Goal: Task Accomplishment & Management: Manage account settings

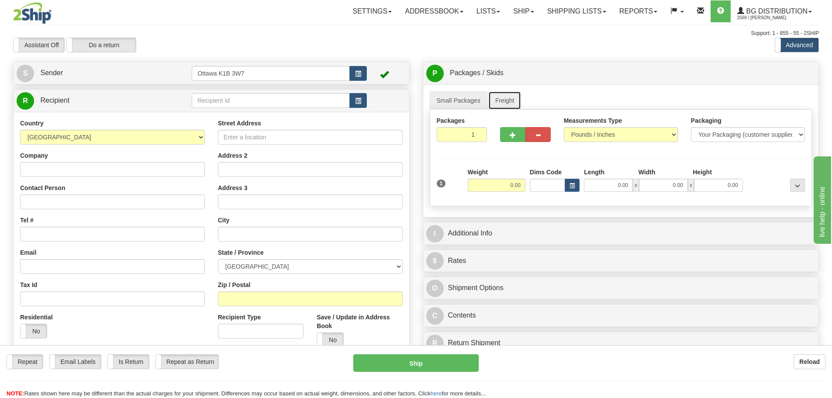
drag, startPoint x: 501, startPoint y: 101, endPoint x: 384, endPoint y: 92, distance: 117.8
click at [501, 101] on link "Freight" at bounding box center [504, 100] width 33 height 18
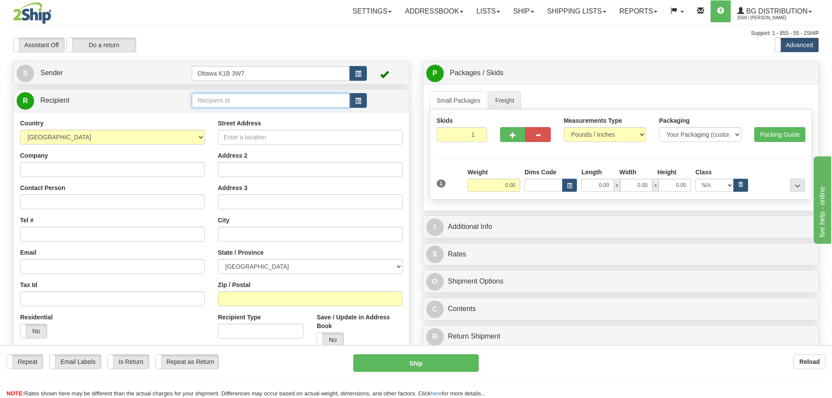
click at [262, 103] on input "text" at bounding box center [271, 100] width 158 height 15
type input "910796"
click at [239, 23] on div "Toggle navigation Settings Shipping Preferences Fields Preferences New" at bounding box center [416, 248] width 832 height 496
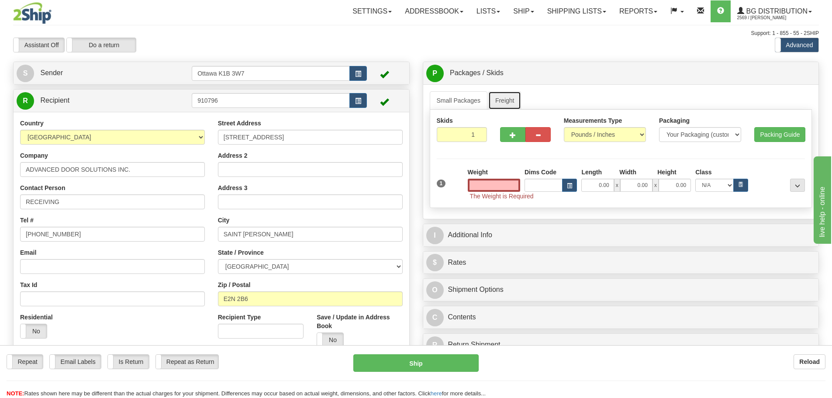
type input "0.00"
click at [500, 107] on link "Freight" at bounding box center [504, 100] width 33 height 18
click at [502, 103] on link "Freight" at bounding box center [504, 100] width 33 height 18
click at [502, 102] on link "Freight" at bounding box center [504, 100] width 33 height 18
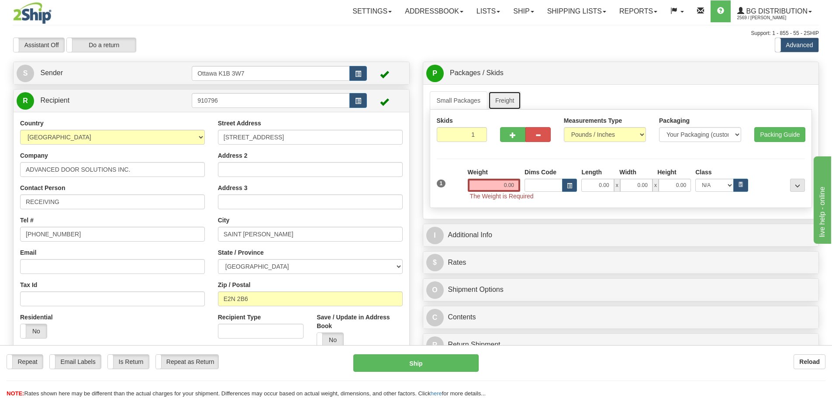
click at [502, 102] on link "Freight" at bounding box center [504, 100] width 33 height 18
drag, startPoint x: 562, startPoint y: 163, endPoint x: 749, endPoint y: 189, distance: 189.5
click at [603, 170] on div "Skids 1 1" at bounding box center [621, 159] width 383 height 98
type input "6"
type input "3"
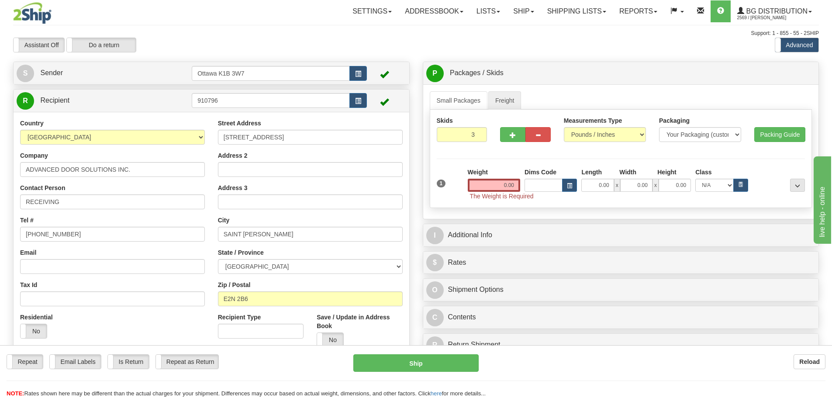
click at [472, 154] on div "Skids 3 1" at bounding box center [621, 159] width 383 height 98
click at [491, 183] on input "0.00" at bounding box center [494, 185] width 52 height 13
type input "0.00"
click at [496, 99] on link "Freight" at bounding box center [504, 100] width 33 height 18
click at [790, 72] on span "Pack / Skid Level" at bounding box center [790, 73] width 40 height 6
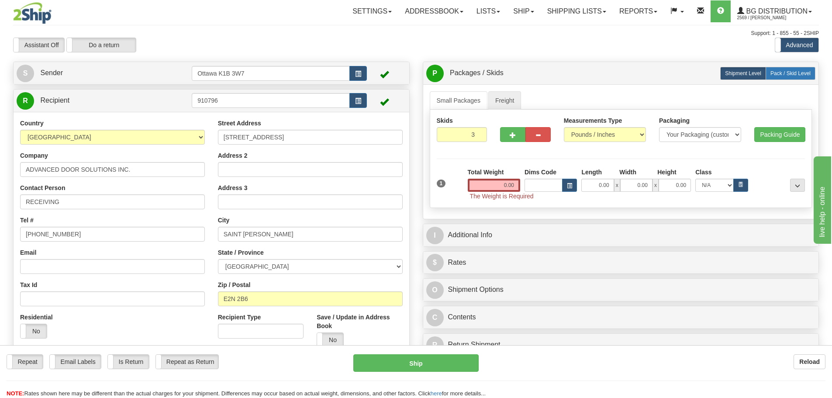
radio input "true"
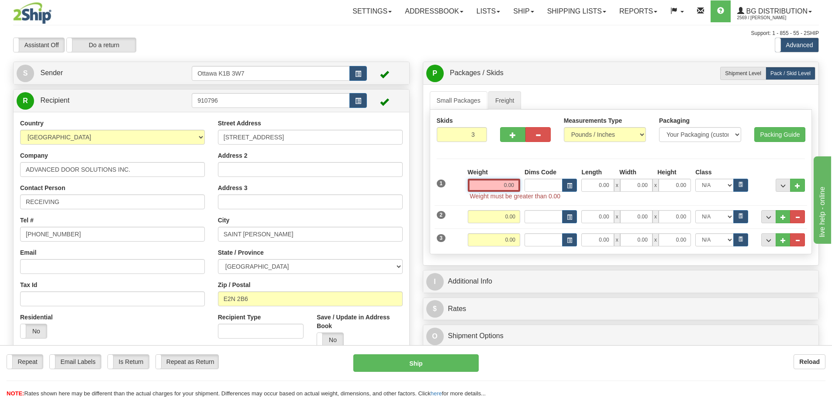
click at [510, 187] on input "0.00" at bounding box center [494, 185] width 52 height 13
type input "0.00"
click at [778, 183] on button "..." at bounding box center [783, 185] width 15 height 13
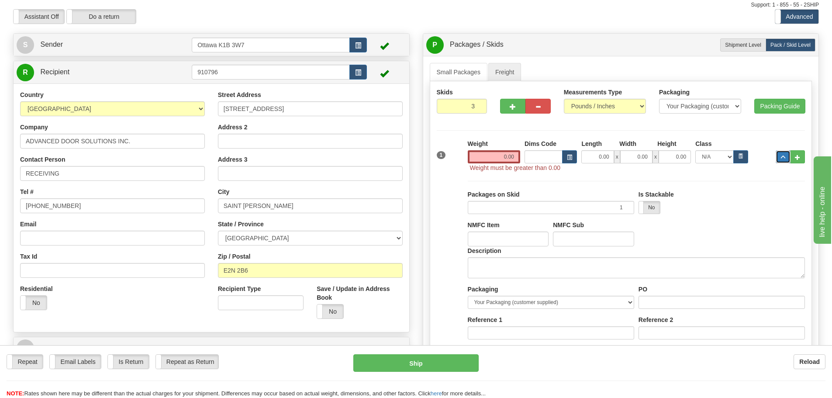
scroll to position [44, 0]
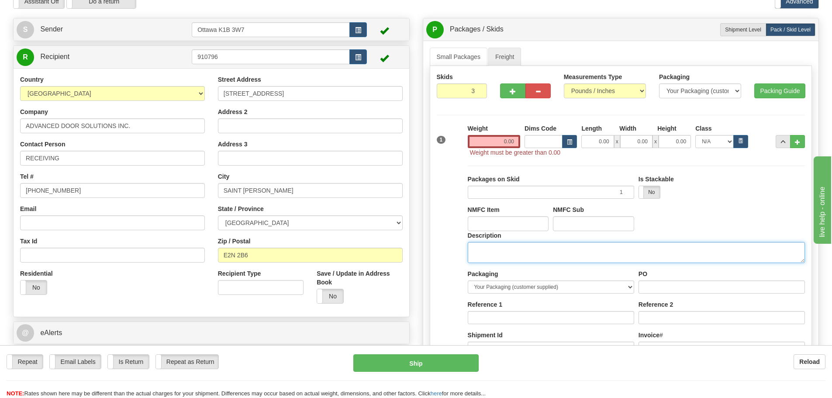
click at [590, 255] on textarea "Description" at bounding box center [636, 252] width 337 height 21
type textarea "d"
type textarea "O"
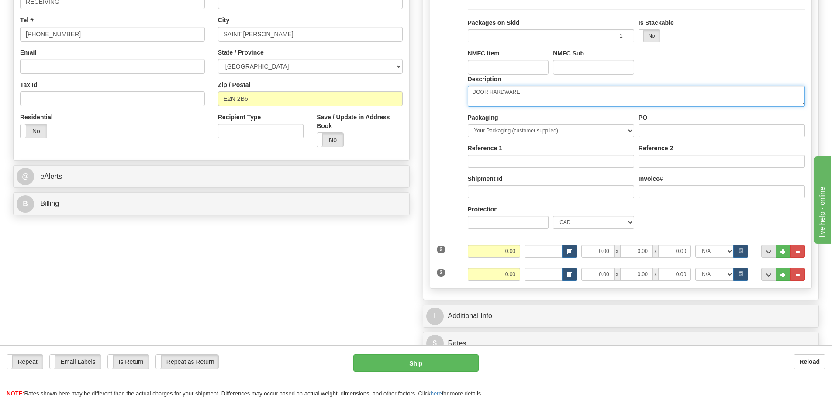
scroll to position [218, 0]
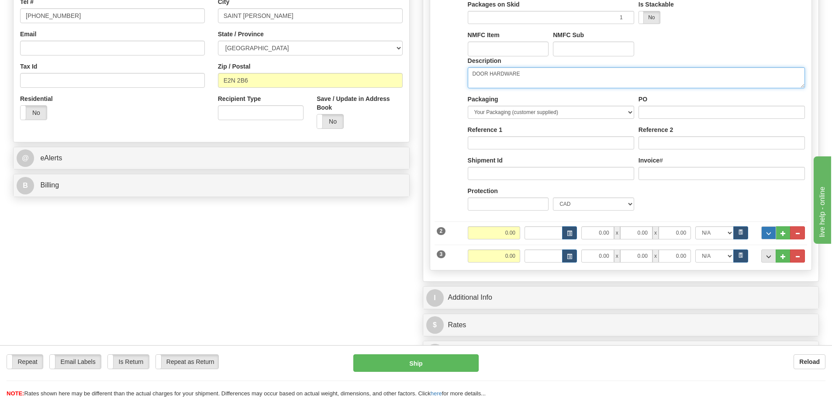
type textarea "DOOR HARDWARE"
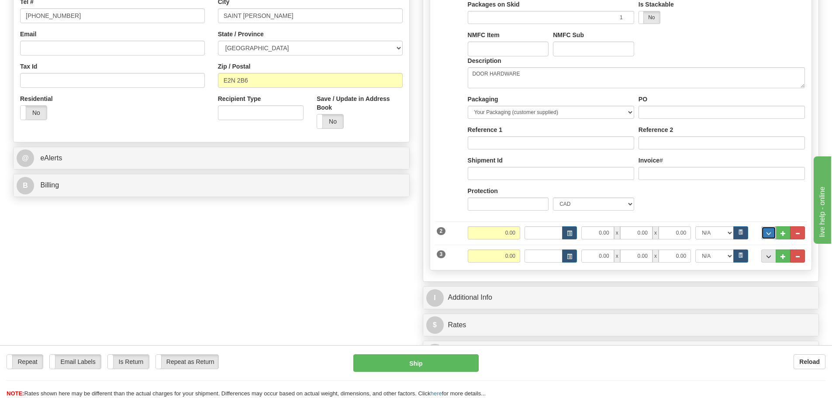
click at [762, 238] on button "..." at bounding box center [768, 232] width 15 height 13
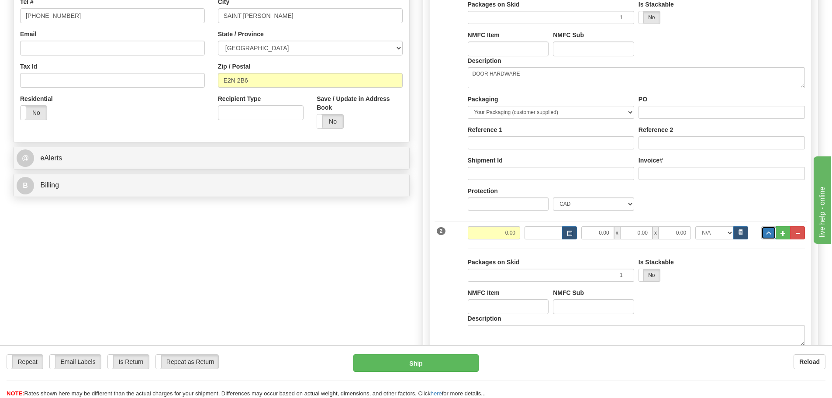
scroll to position [262, 0]
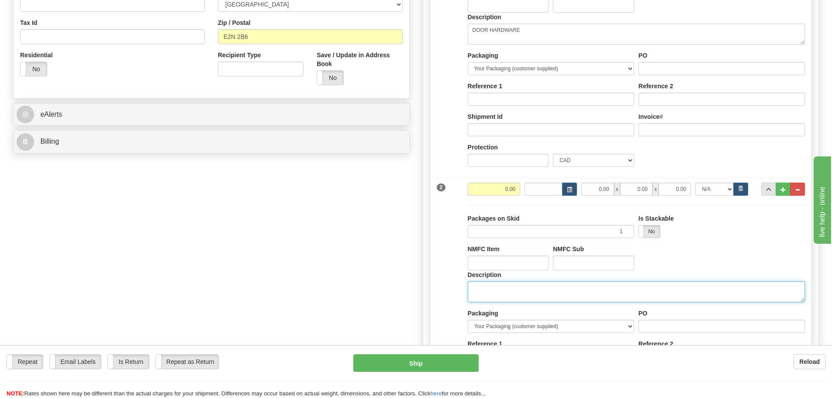
click at [563, 285] on textarea "Description" at bounding box center [636, 291] width 337 height 21
type textarea "DOOR HARDWARE"
click at [768, 193] on button "..." at bounding box center [768, 189] width 15 height 13
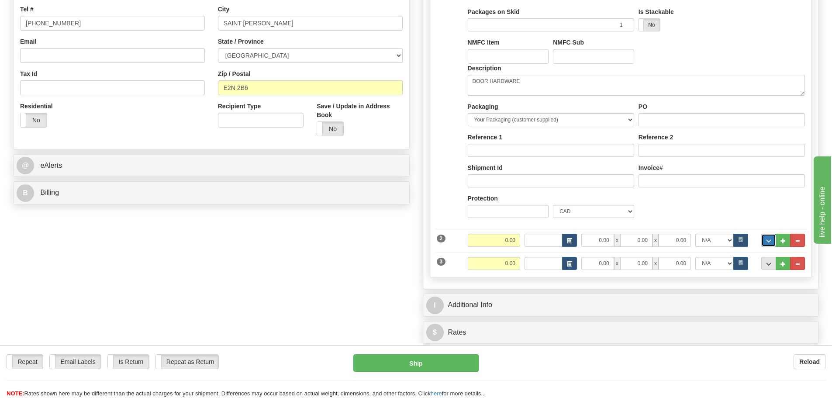
scroll to position [131, 0]
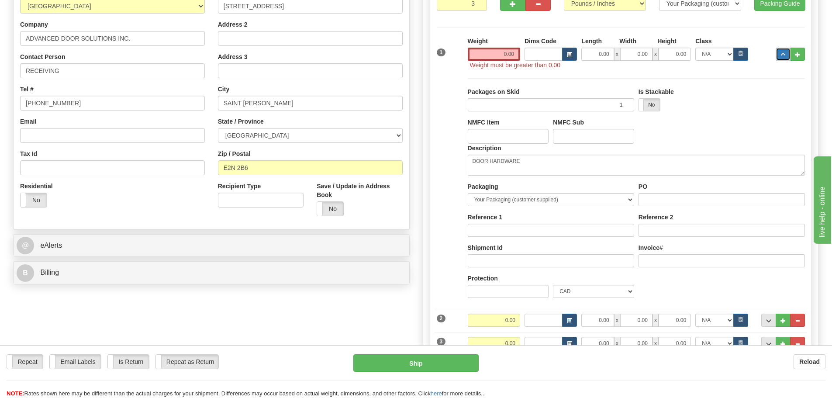
click at [776, 58] on button "..." at bounding box center [783, 54] width 15 height 13
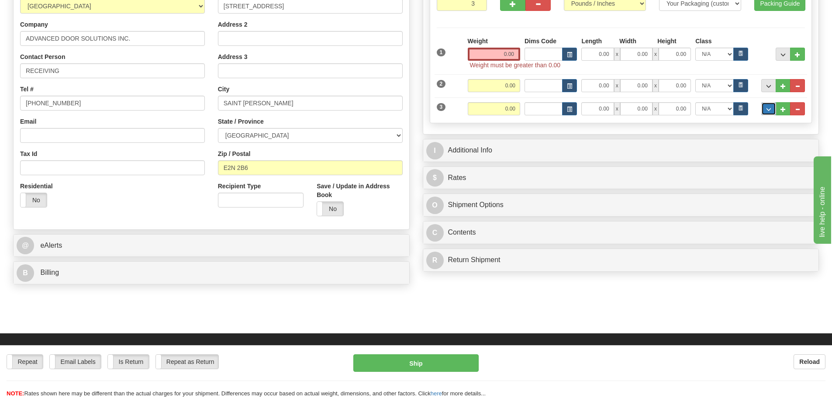
click at [769, 107] on span "..." at bounding box center [768, 109] width 5 height 5
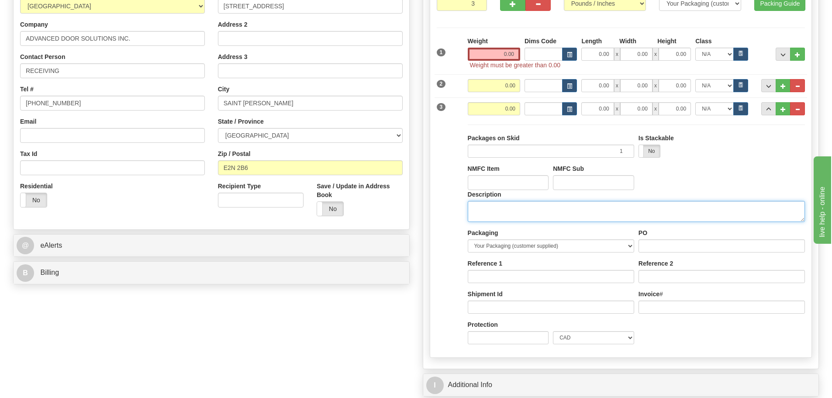
click at [547, 209] on textarea "Description" at bounding box center [636, 211] width 337 height 21
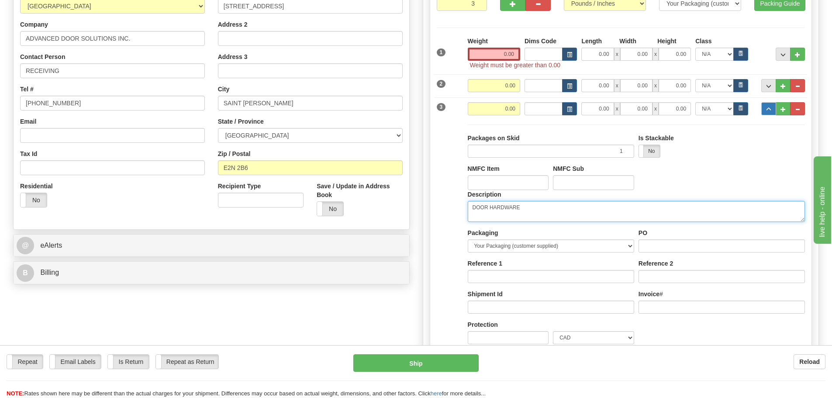
type textarea "DOOR HARDWARE"
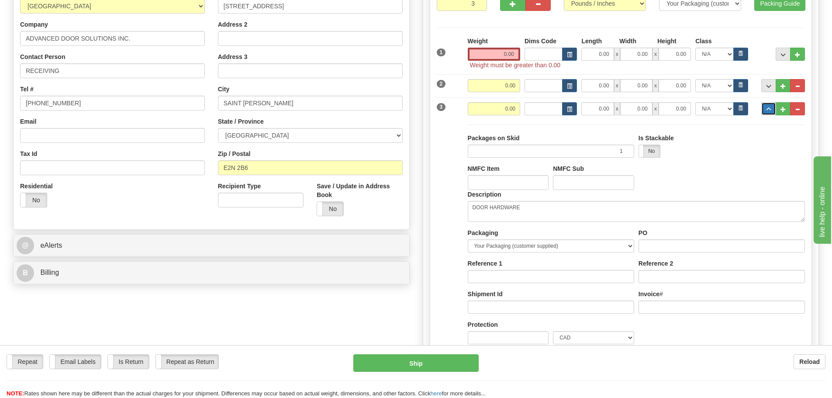
click at [762, 107] on button "..." at bounding box center [768, 108] width 15 height 13
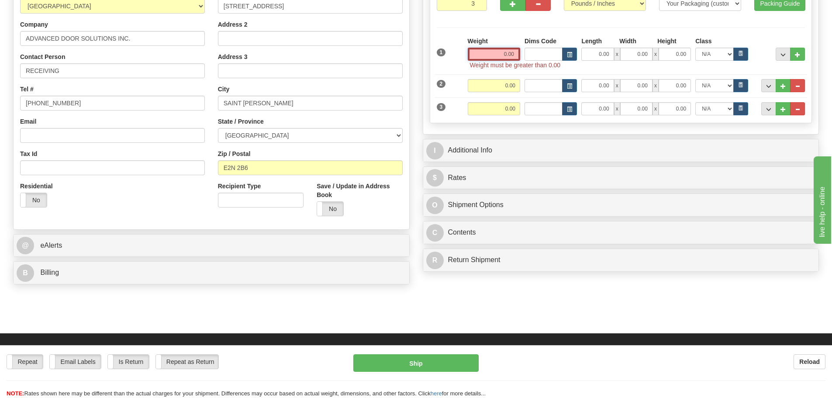
click at [479, 55] on input "0.00" at bounding box center [494, 54] width 52 height 13
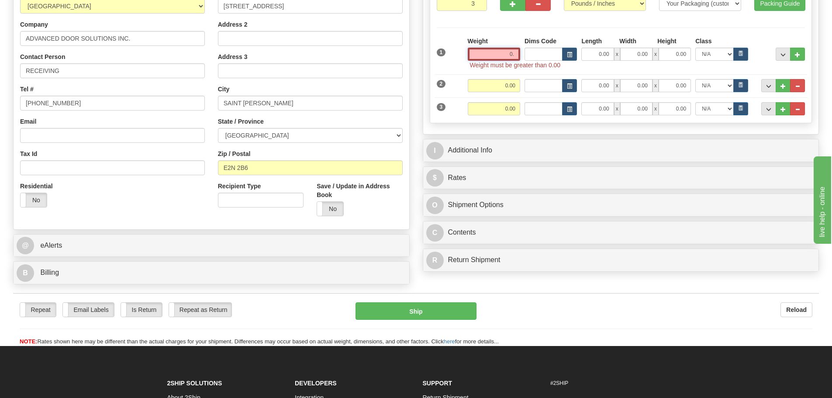
type input "0"
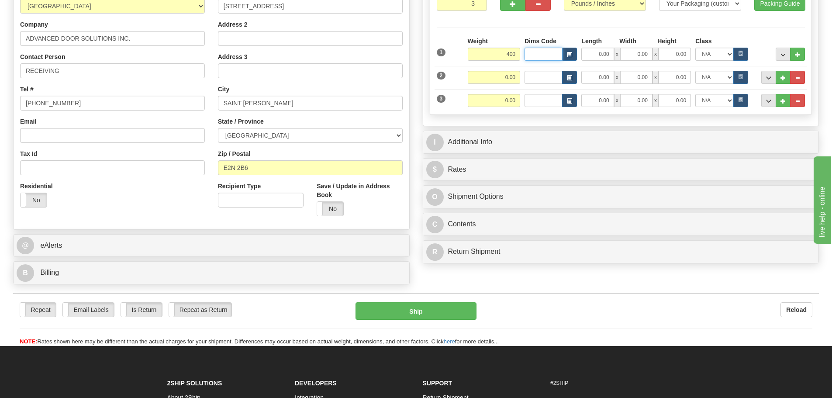
type input "400.00"
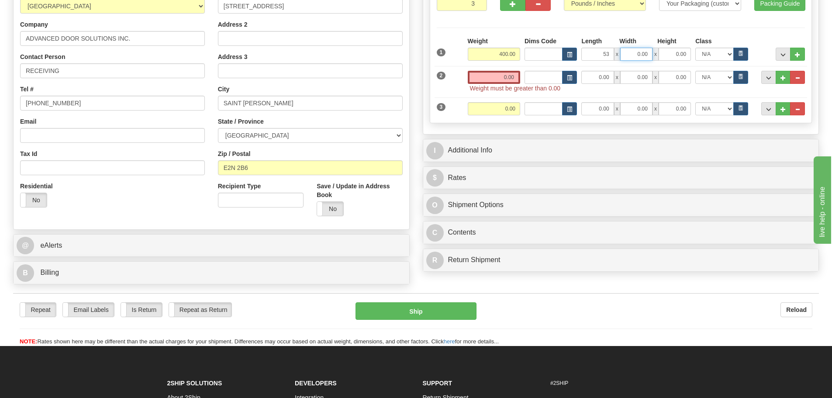
type input "53.00"
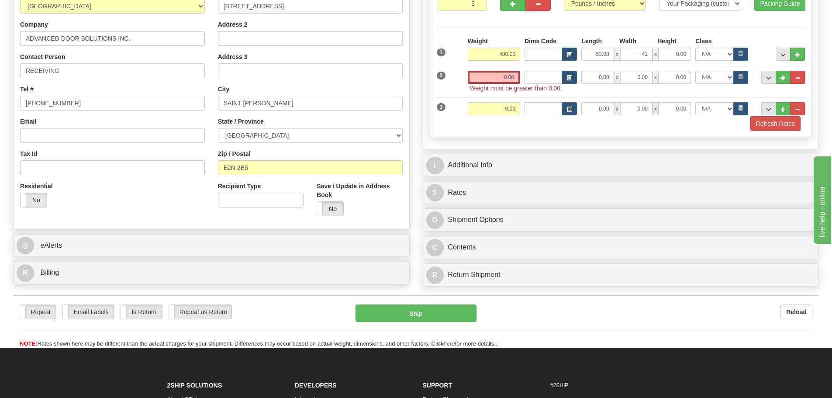
type input "41.00"
type input "45.00"
drag, startPoint x: 500, startPoint y: 83, endPoint x: 515, endPoint y: 84, distance: 15.7
click at [500, 84] on span "Weight must be greater than 0.00" at bounding box center [636, 88] width 333 height 9
click at [497, 81] on input "0.00" at bounding box center [494, 77] width 52 height 13
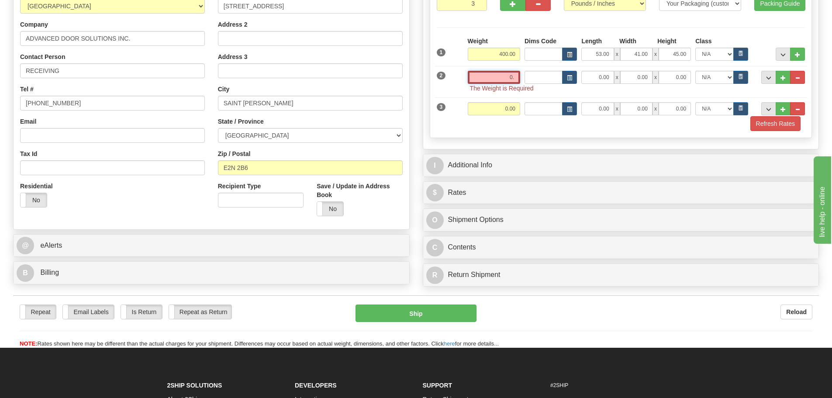
type input "0"
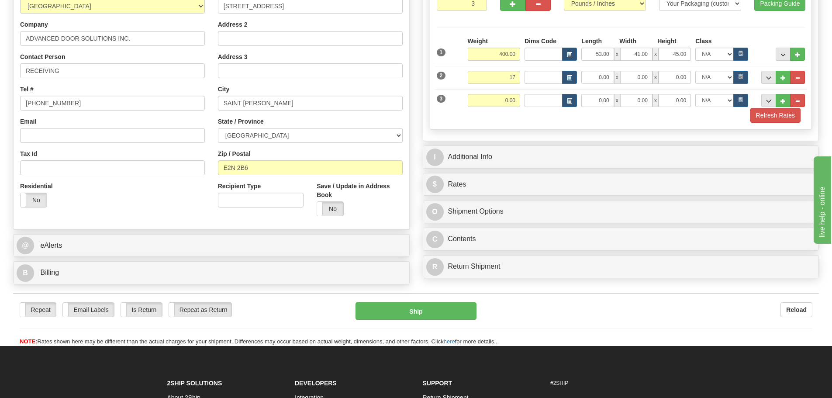
type input "17.00"
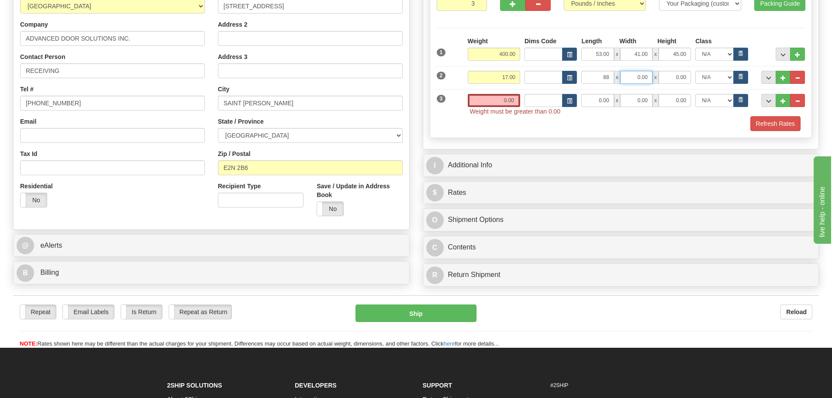
type input "88.00"
type input "6.00"
click at [679, 78] on input "0.00" at bounding box center [674, 77] width 32 height 13
type input "4.00"
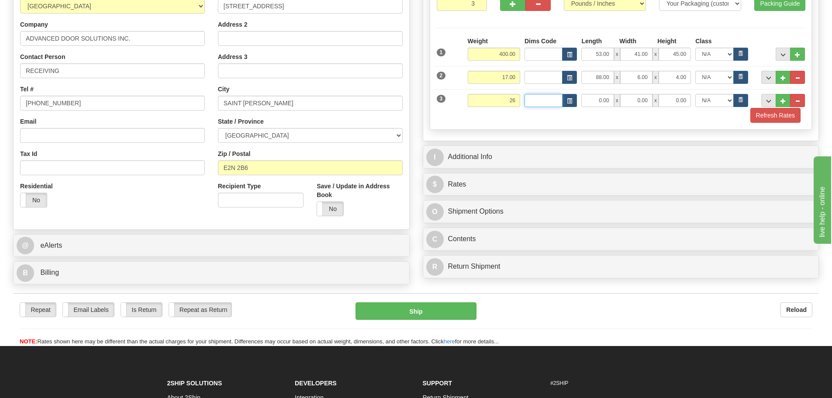
type input "26.00"
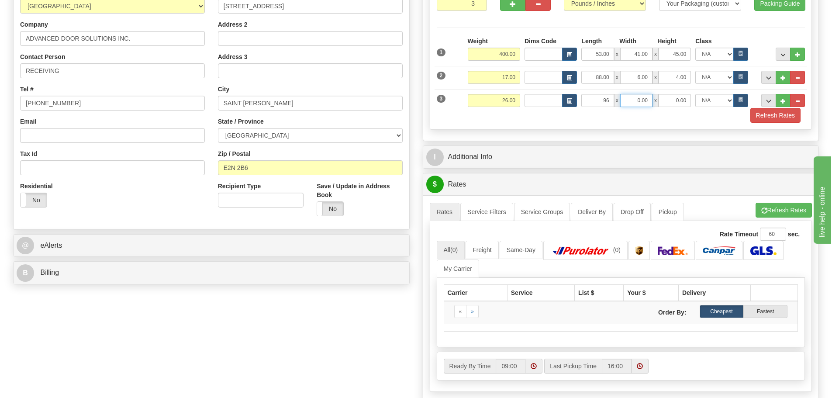
type input "96.00"
type input "6.00"
type input "5.00"
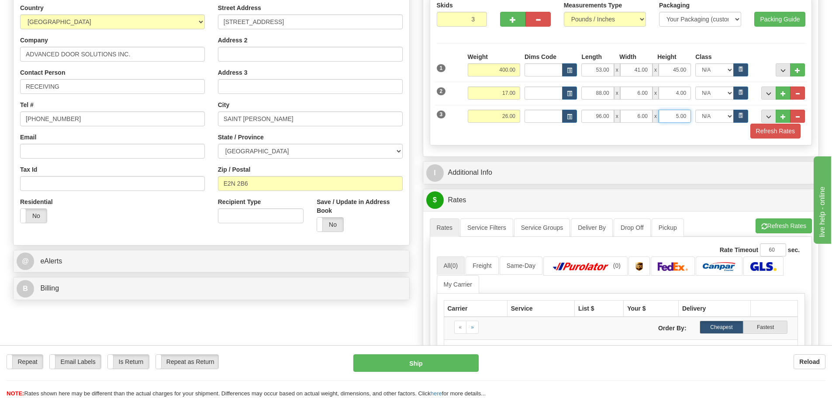
scroll to position [87, 0]
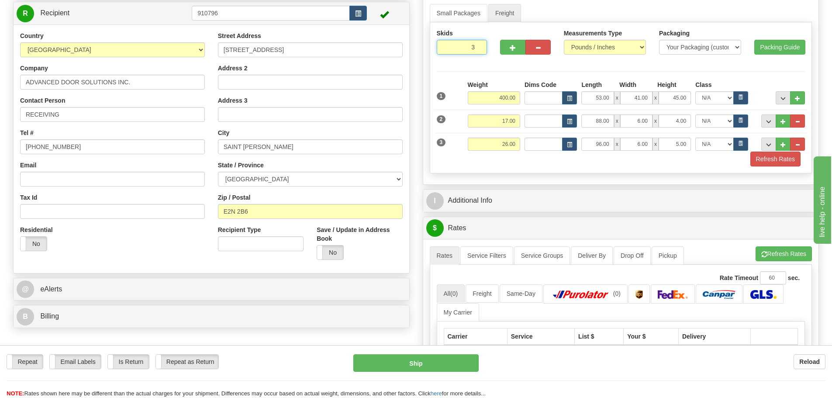
drag, startPoint x: 465, startPoint y: 43, endPoint x: 559, endPoint y: 82, distance: 102.0
click at [559, 82] on div "Skids 3 3" at bounding box center [621, 97] width 383 height 151
type input "7"
click at [554, 79] on div "Skids 7 3" at bounding box center [621, 97] width 383 height 151
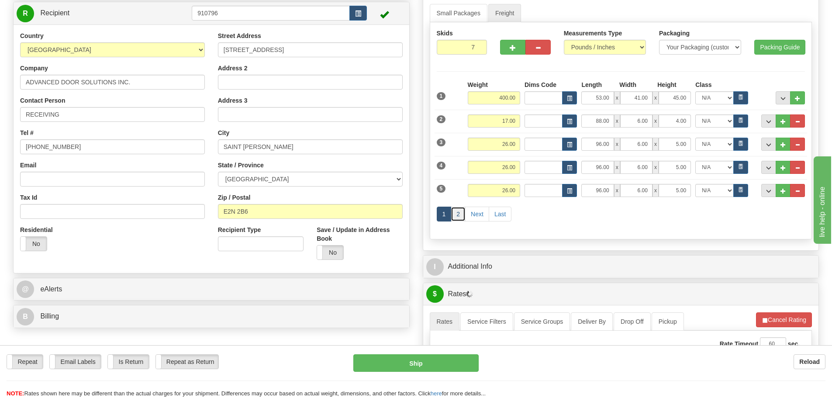
click at [457, 216] on link "2" at bounding box center [458, 214] width 15 height 15
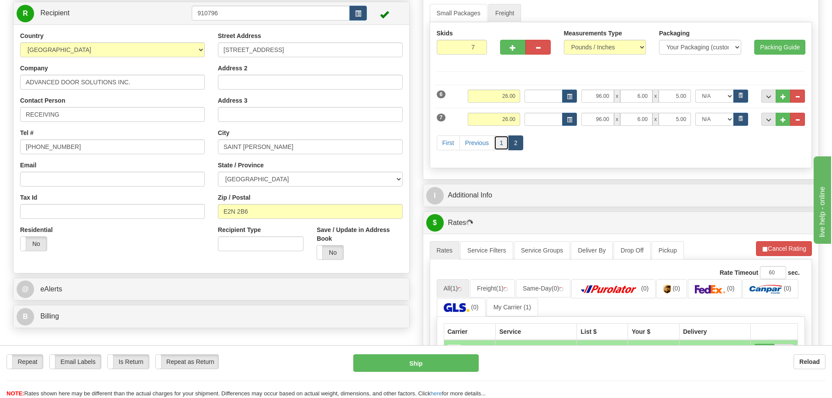
click at [503, 141] on link "1" at bounding box center [501, 142] width 15 height 15
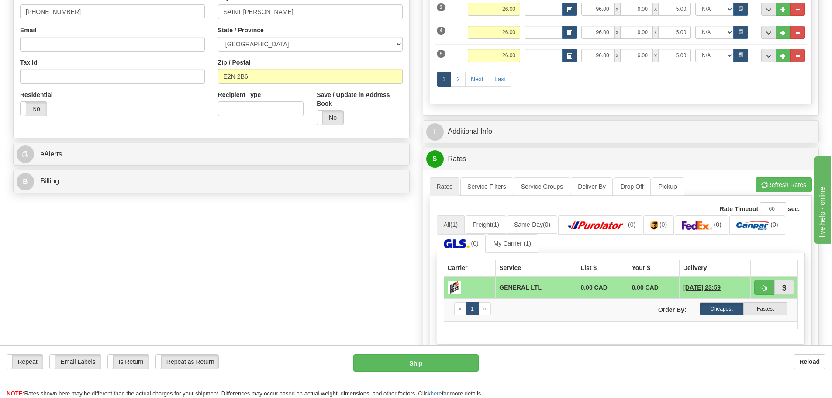
scroll to position [262, 0]
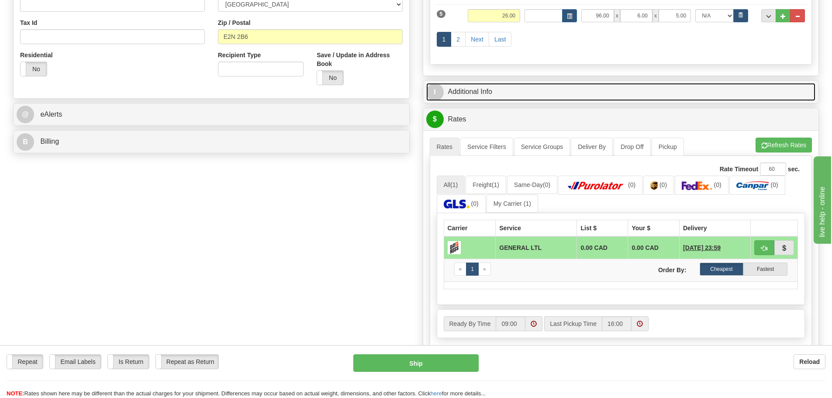
click at [507, 93] on link "I Additional Info" at bounding box center [621, 92] width 390 height 18
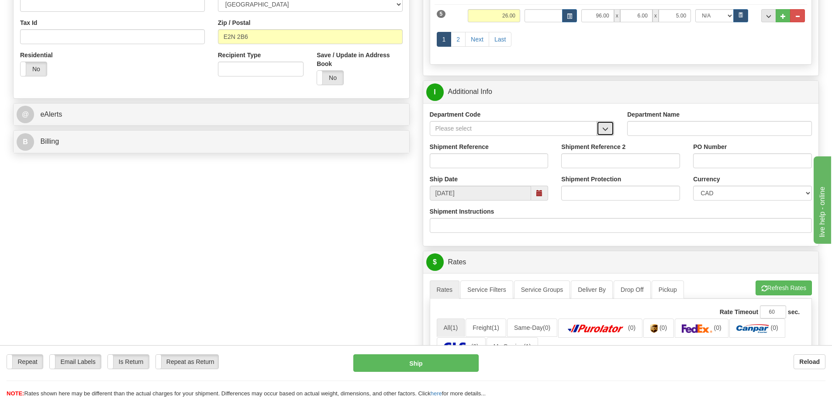
click at [610, 132] on button "button" at bounding box center [604, 128] width 17 height 15
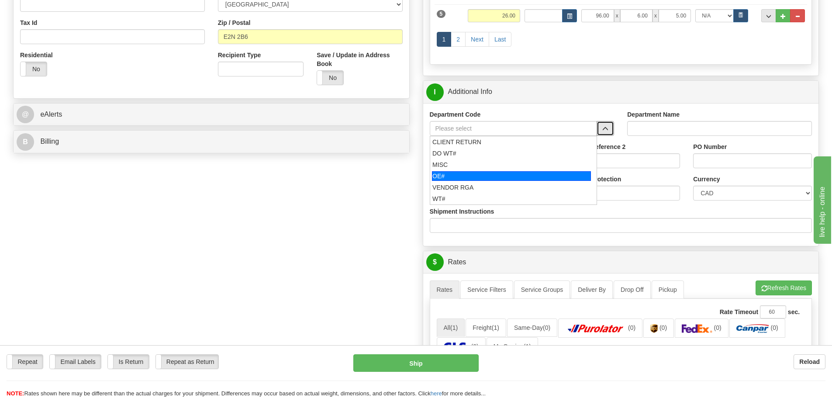
click at [531, 175] on div "OE#" at bounding box center [511, 176] width 159 height 10
type input "OE#"
type input "ORDERS"
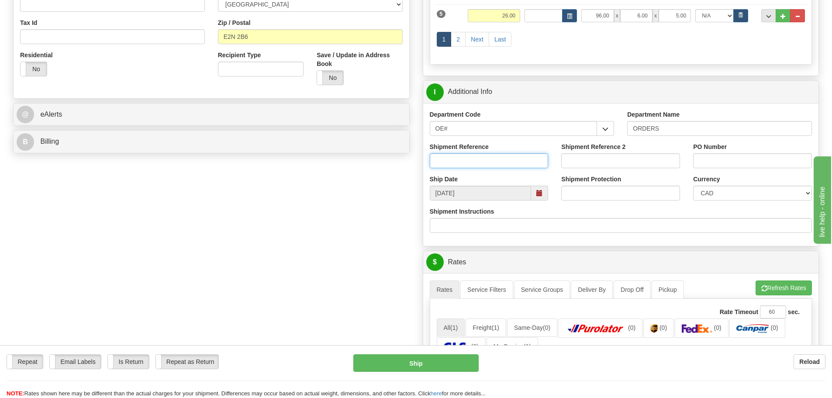
click at [510, 156] on input "Shipment Reference" at bounding box center [489, 160] width 119 height 15
type input "10204033-00"
click at [566, 159] on input "Shipment Reference 2" at bounding box center [620, 160] width 119 height 15
drag, startPoint x: 665, startPoint y: 158, endPoint x: 405, endPoint y: 152, distance: 259.9
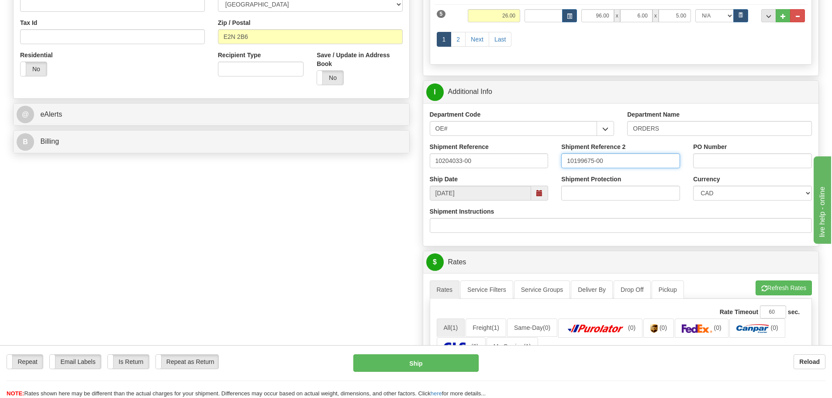
type input "10199675-00"
drag, startPoint x: 511, startPoint y: 161, endPoint x: 287, endPoint y: 150, distance: 224.3
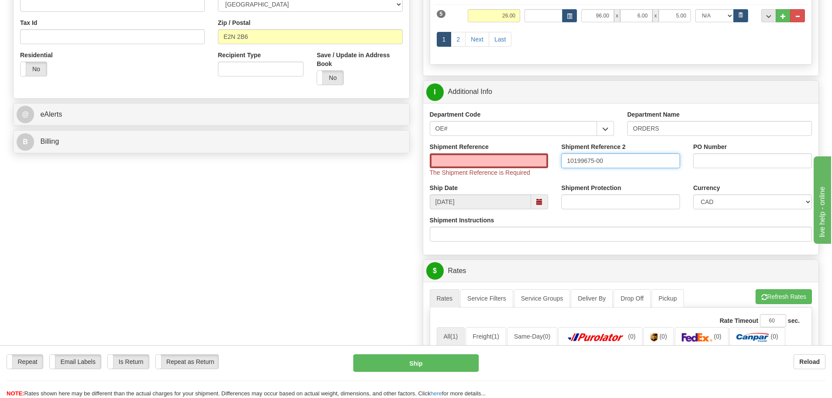
drag, startPoint x: 618, startPoint y: 164, endPoint x: 362, endPoint y: 152, distance: 256.6
click at [447, 163] on input "Shipment Reference" at bounding box center [489, 160] width 119 height 15
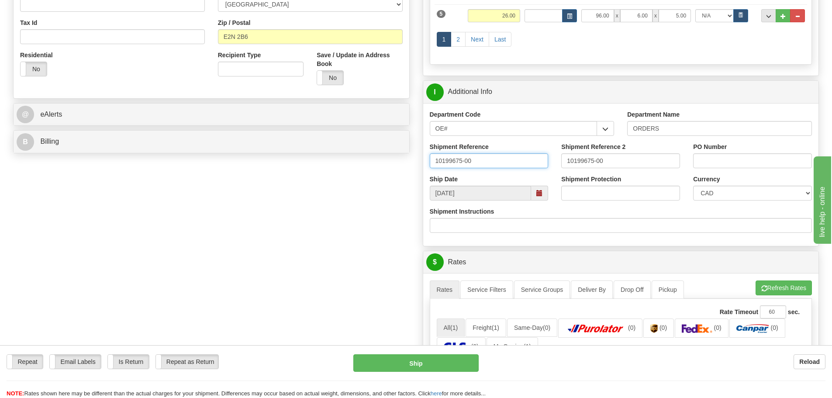
type input "10199675-00"
drag, startPoint x: 626, startPoint y: 161, endPoint x: 409, endPoint y: 182, distance: 218.1
click at [414, 182] on div "Create a label for the return Create Pickup Without Label S" at bounding box center [416, 195] width 819 height 790
paste input "204033"
type input "10204033-00"
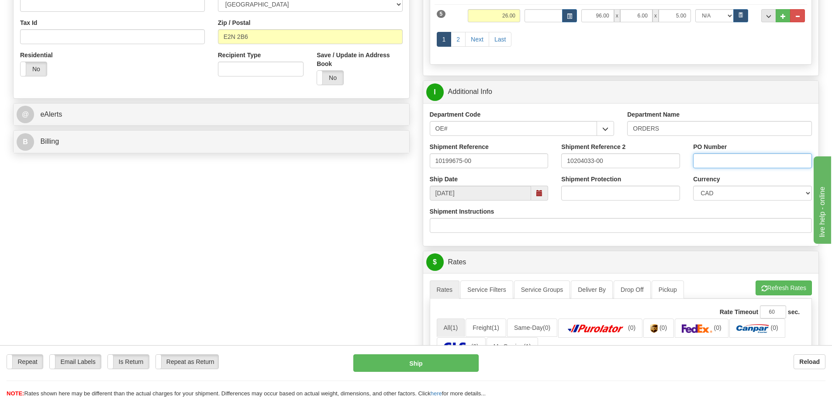
click at [713, 160] on input "PO Number" at bounding box center [752, 160] width 119 height 15
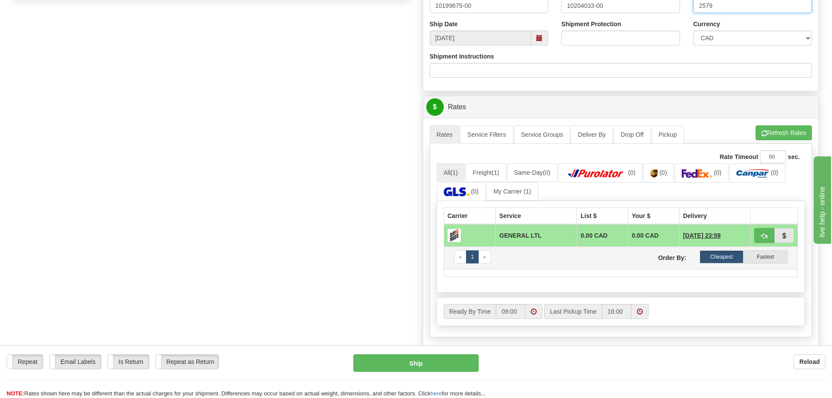
scroll to position [87, 0]
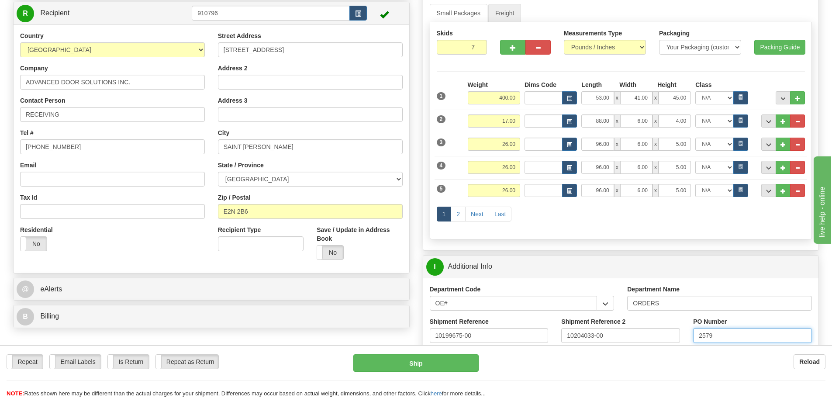
type input "2579"
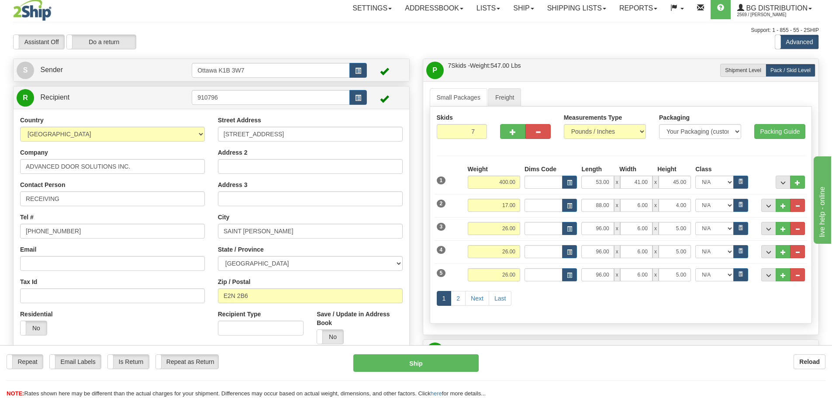
scroll to position [0, 0]
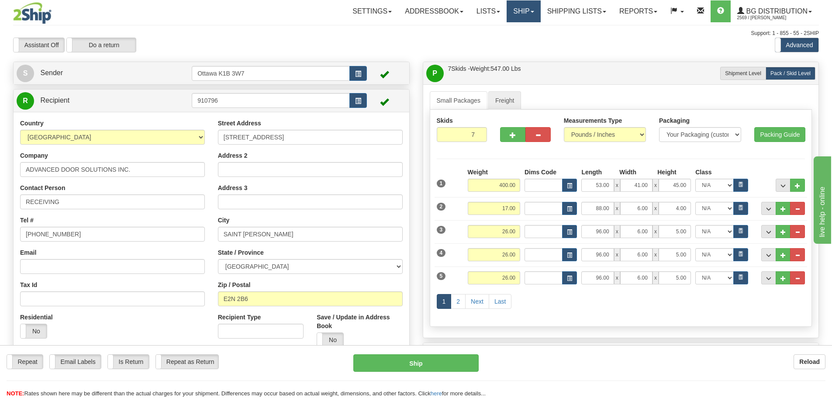
click at [522, 9] on link "Ship" at bounding box center [524, 11] width 34 height 22
click at [510, 32] on link "Ship Screen" at bounding box center [505, 30] width 69 height 11
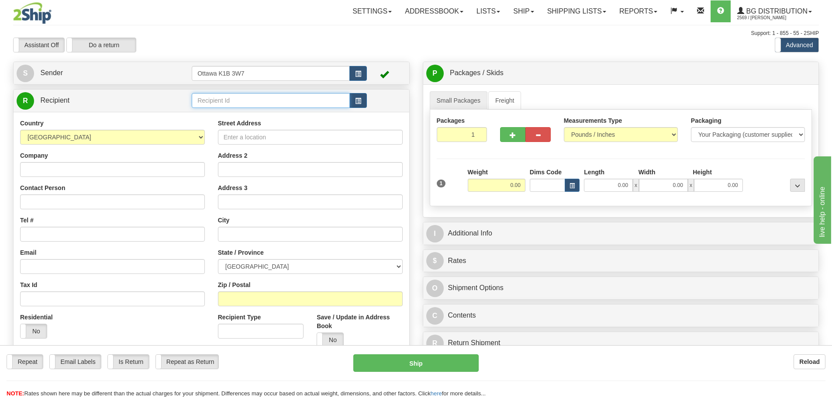
click at [272, 97] on input "text" at bounding box center [271, 100] width 158 height 15
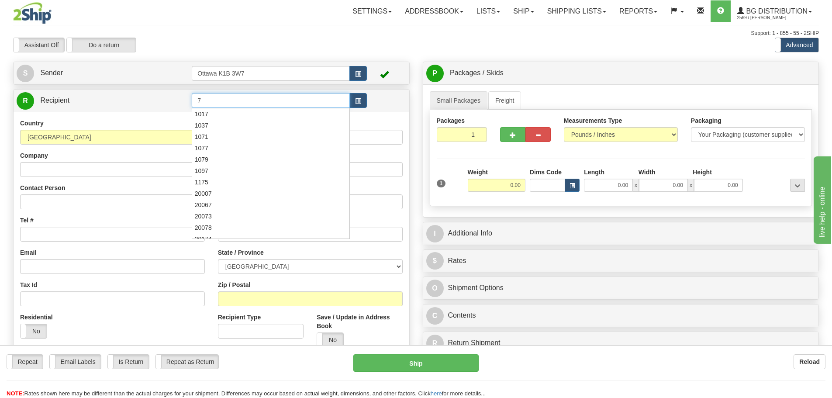
type input "7"
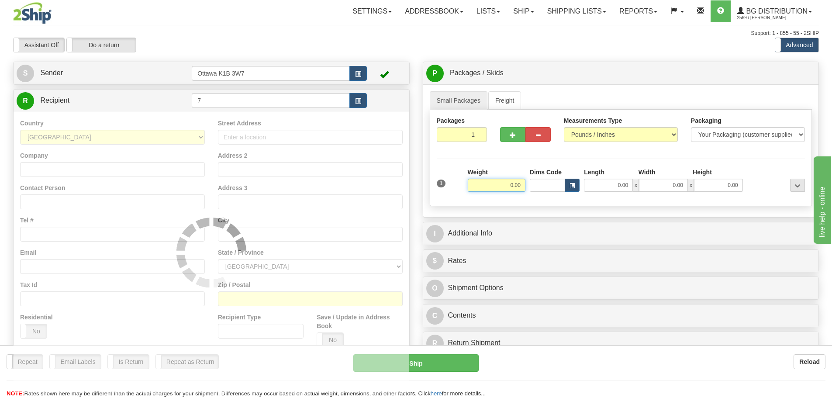
click at [283, 45] on div "Assistant On Assistant Off Do a return Do a return" at bounding box center [177, 45] width 341 height 15
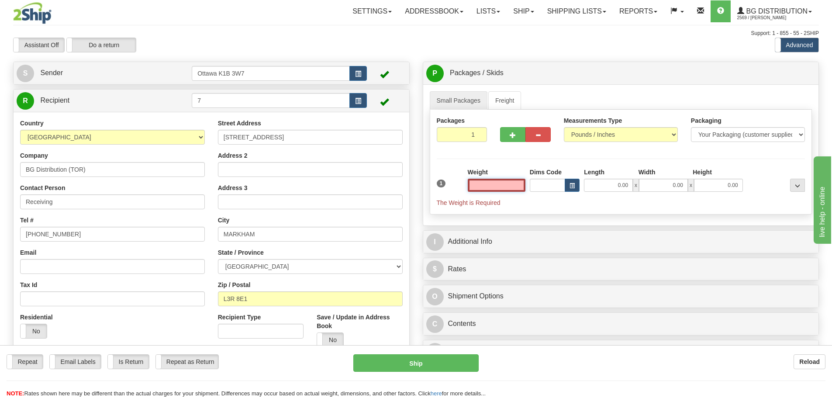
click at [504, 187] on input "text" at bounding box center [497, 185] width 58 height 13
type input "0.00"
drag, startPoint x: 207, startPoint y: 95, endPoint x: 30, endPoint y: 100, distance: 177.4
click at [31, 98] on tr "R Recipient 7" at bounding box center [212, 101] width 390 height 18
type input "910336"
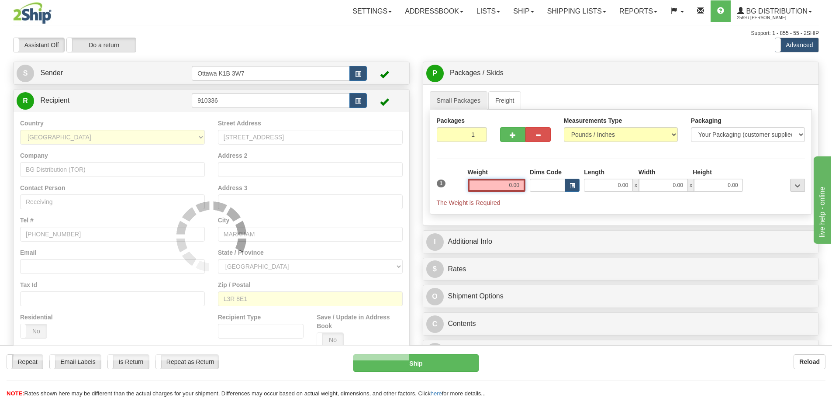
click at [332, 51] on div "Assistant On Assistant Off Do a return Do a return" at bounding box center [177, 45] width 341 height 15
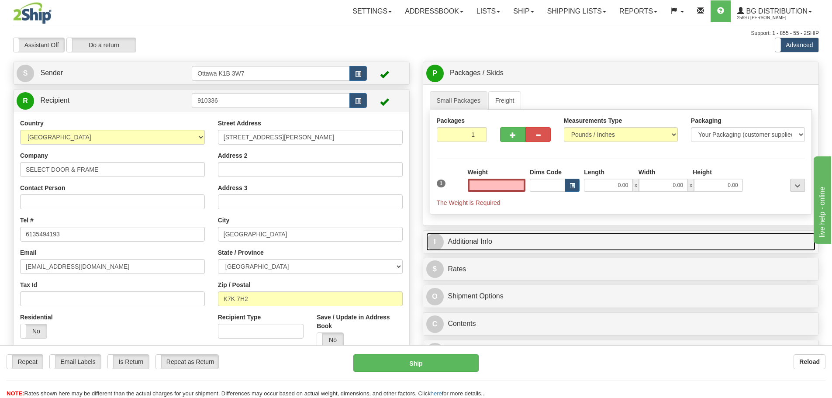
type input "0.00"
click at [500, 241] on link "I Additional Info" at bounding box center [621, 242] width 390 height 18
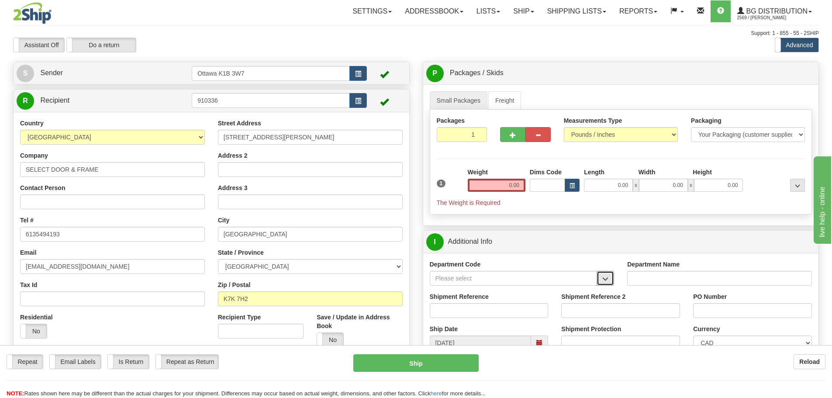
click at [606, 273] on button "button" at bounding box center [604, 278] width 17 height 15
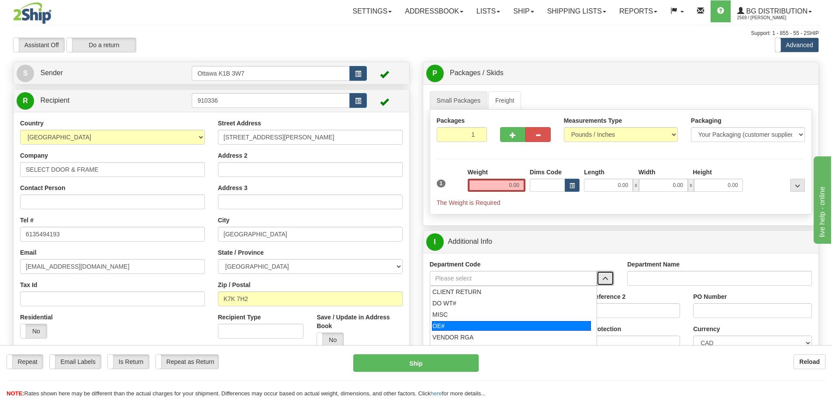
click at [529, 326] on div "OE#" at bounding box center [511, 326] width 159 height 10
type input "OE#"
type input "ORDERS"
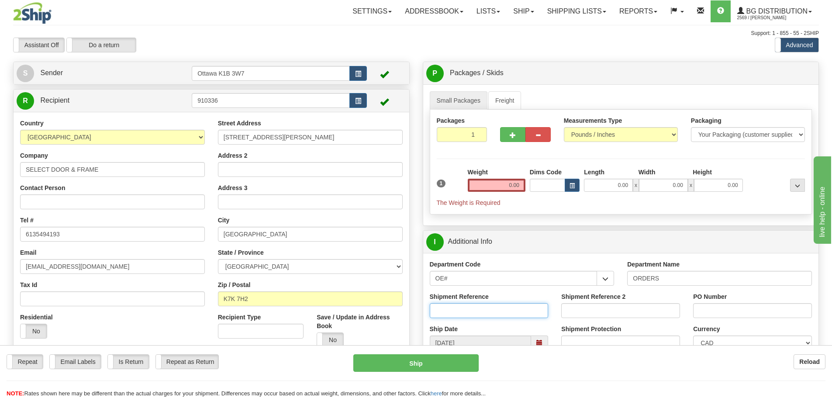
click at [511, 309] on input "Shipment Reference" at bounding box center [489, 310] width 119 height 15
type input "2"
type input "10201829-00"
click at [757, 311] on input "PO Number" at bounding box center [752, 310] width 119 height 15
type input "PO011382"
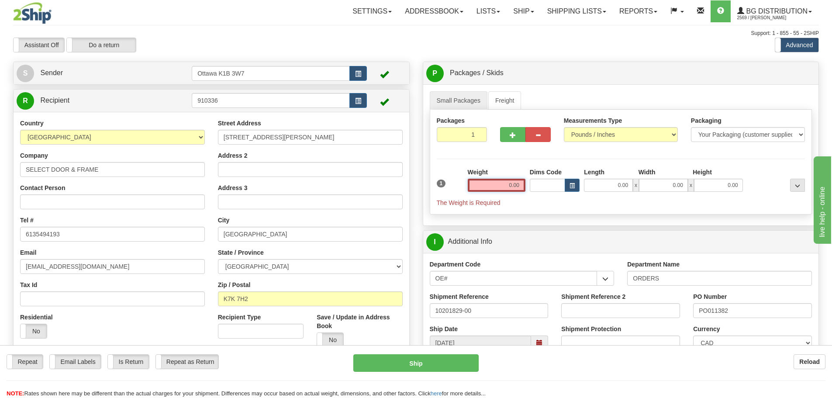
click at [498, 183] on input "0.00" at bounding box center [497, 185] width 58 height 13
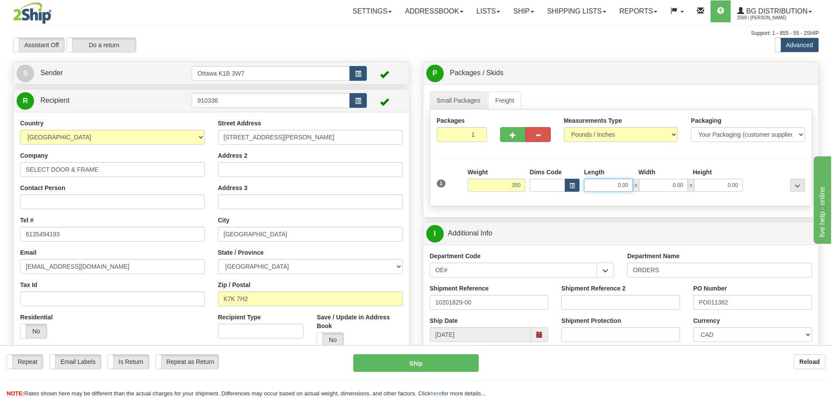
type input "350.00"
click at [603, 182] on input "0.00" at bounding box center [608, 185] width 49 height 13
drag, startPoint x: 609, startPoint y: 189, endPoint x: 732, endPoint y: 208, distance: 124.1
click at [731, 208] on div "Small Packages Freight Packages 1 1 Measurements Type" at bounding box center [621, 150] width 396 height 133
type input "46.00"
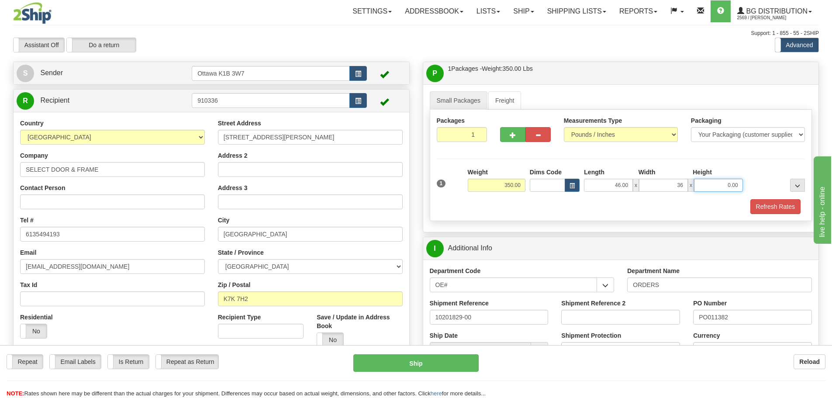
type input "36.00"
type input "34.00"
click at [759, 203] on button "Refresh Rates" at bounding box center [775, 206] width 50 height 15
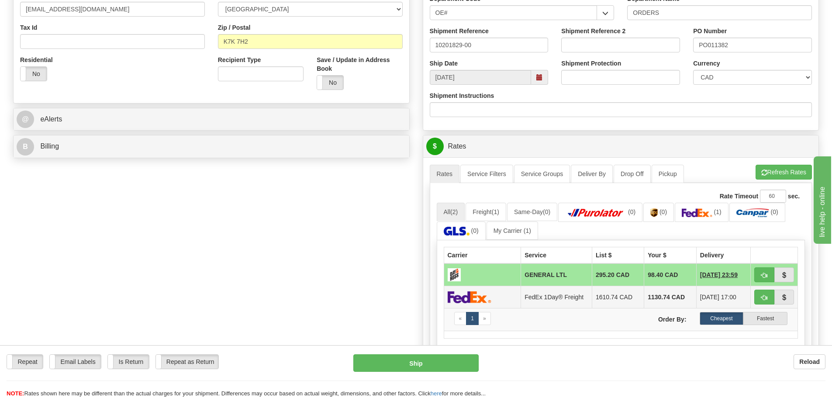
scroll to position [262, 0]
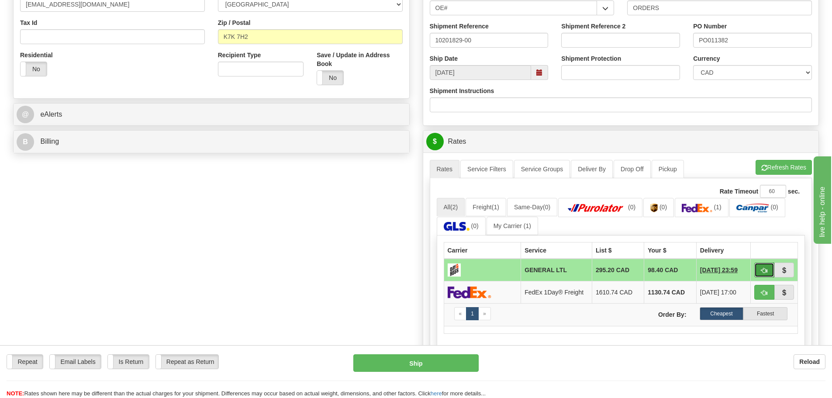
click at [768, 268] on button "button" at bounding box center [764, 269] width 20 height 15
type input "GL"
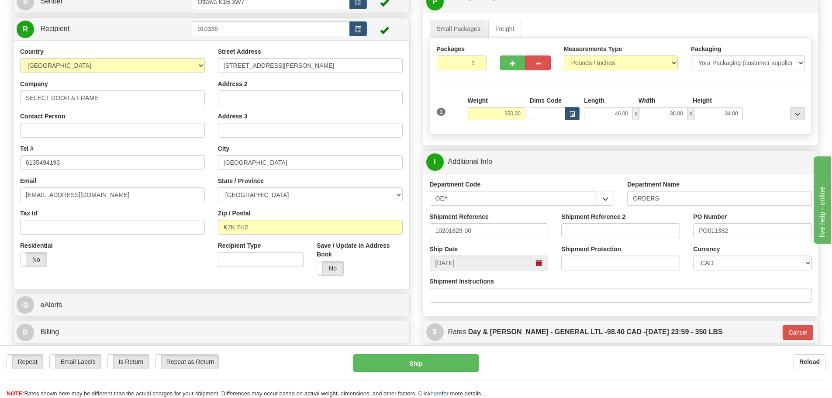
scroll to position [87, 0]
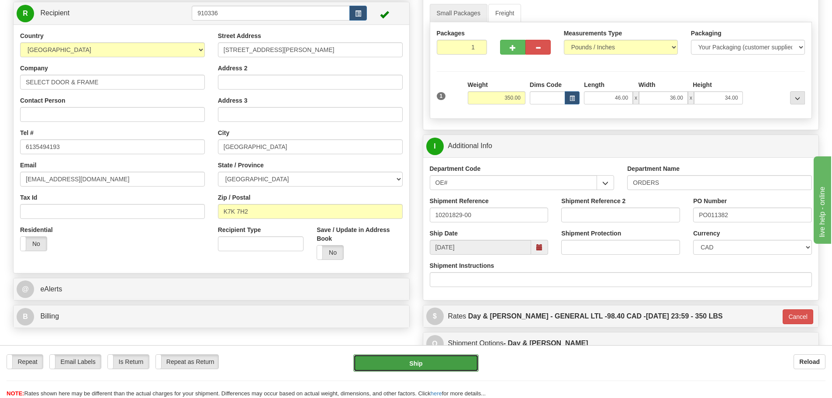
click at [431, 359] on button "Ship" at bounding box center [415, 362] width 125 height 17
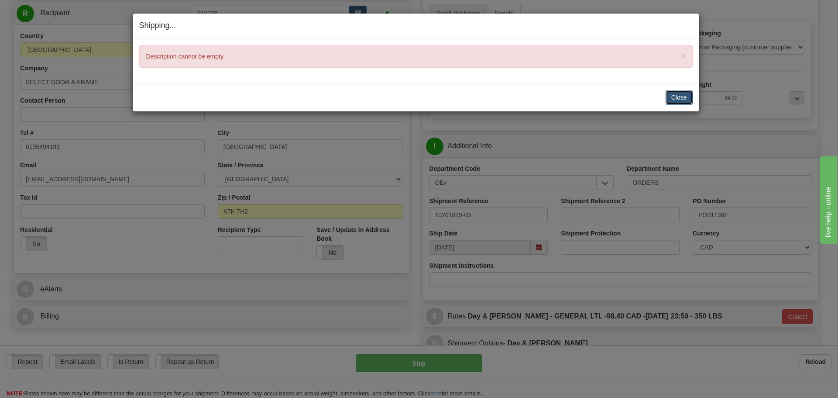
click at [683, 99] on button "Close" at bounding box center [679, 97] width 27 height 15
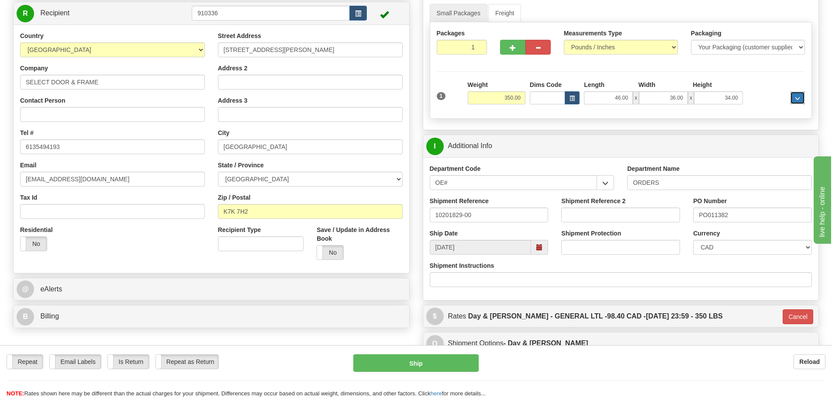
click at [795, 99] on span "..." at bounding box center [797, 98] width 5 height 5
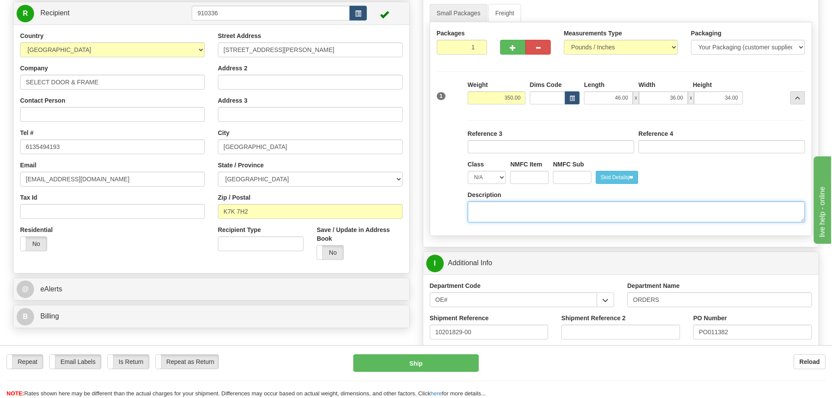
click at [573, 214] on textarea "Description" at bounding box center [636, 211] width 337 height 21
type textarea "DOOR HARDWARE"
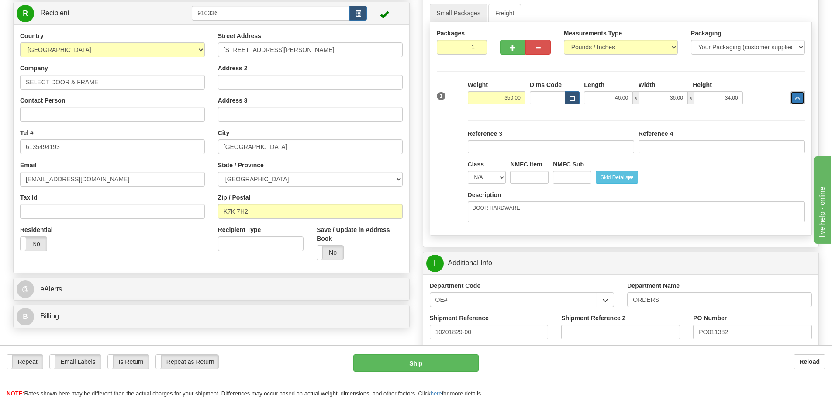
click at [799, 98] on span "..." at bounding box center [797, 98] width 5 height 5
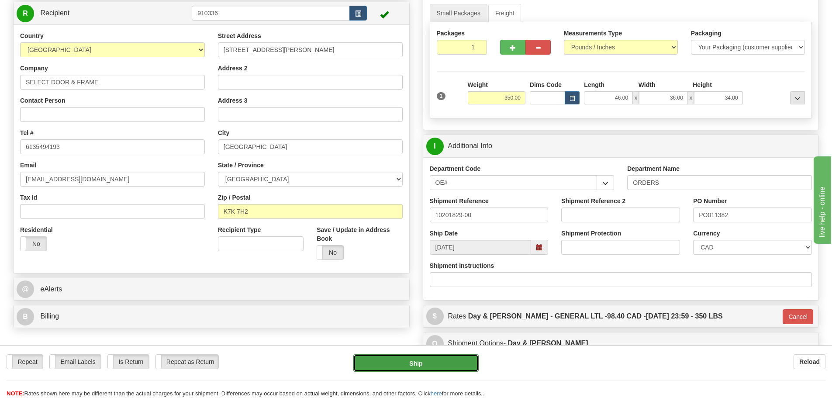
click at [444, 365] on button "Ship" at bounding box center [415, 362] width 125 height 17
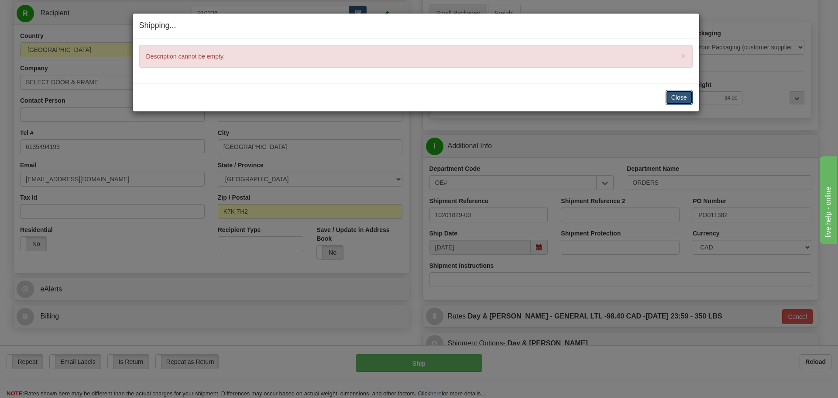
click at [686, 101] on button "Close" at bounding box center [679, 97] width 27 height 15
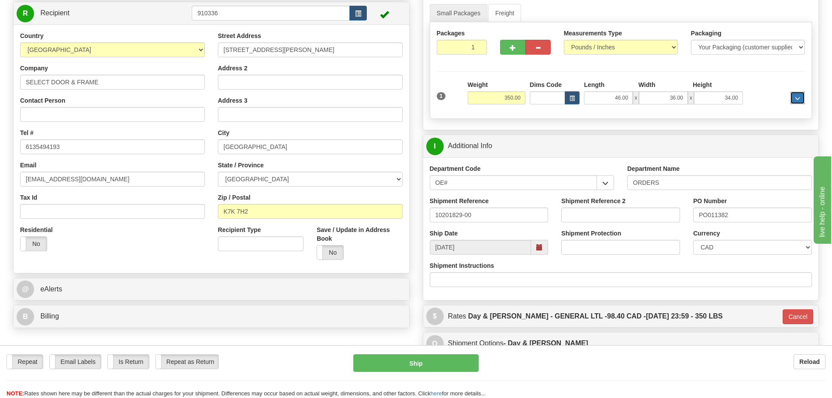
click at [796, 97] on span "..." at bounding box center [797, 98] width 5 height 5
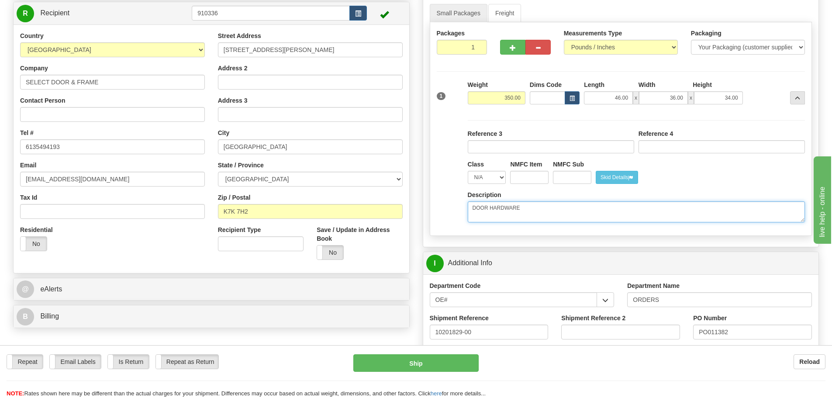
drag, startPoint x: 542, startPoint y: 210, endPoint x: 332, endPoint y: 202, distance: 210.7
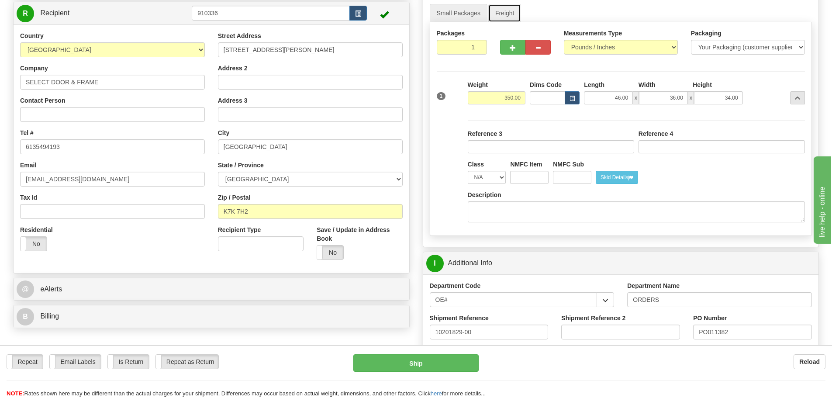
click at [501, 17] on link "Freight" at bounding box center [504, 13] width 33 height 18
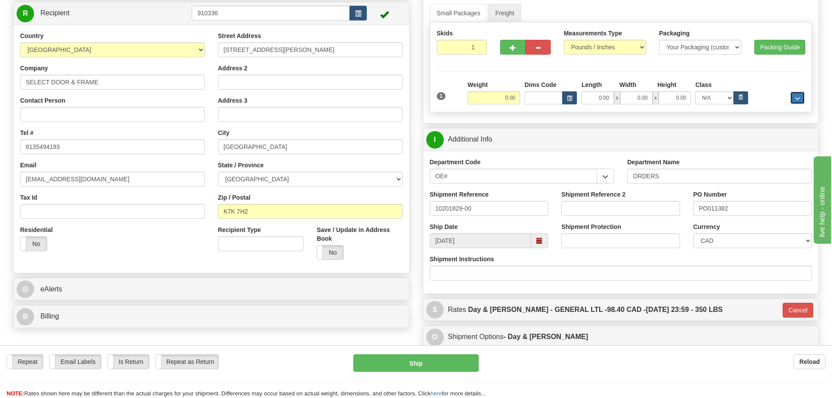
click at [799, 94] on button "..." at bounding box center [797, 97] width 15 height 13
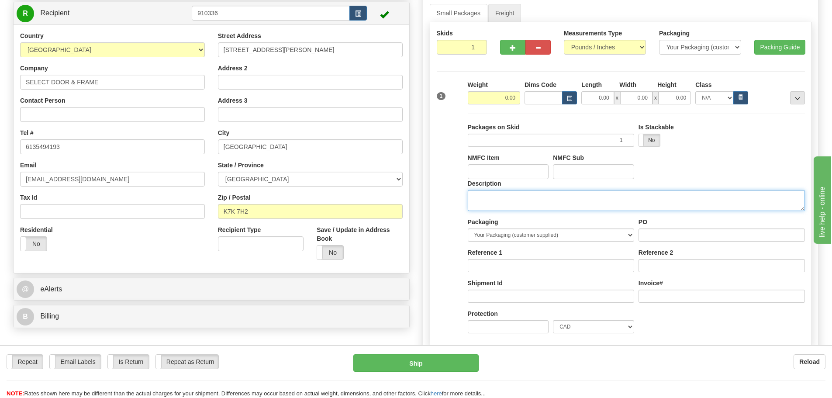
click at [626, 197] on textarea "Description" at bounding box center [636, 200] width 337 height 21
paste textarea "DOOR HARDWARE"
type textarea "DOOR HARDWARE"
click at [445, 49] on input "1" at bounding box center [462, 47] width 51 height 15
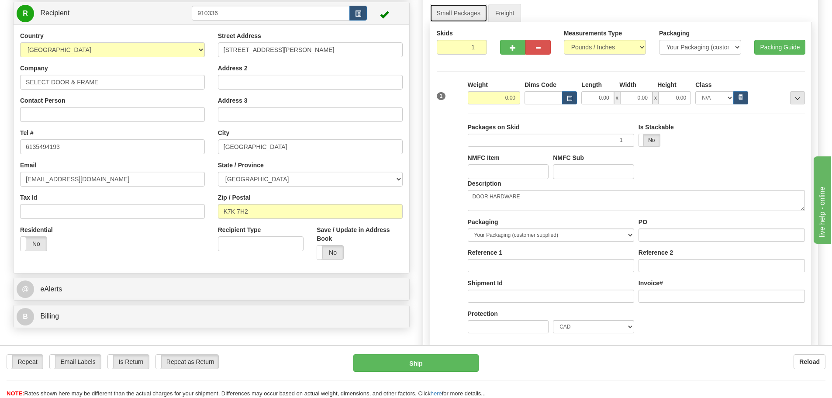
click at [455, 20] on link "Small Packages" at bounding box center [459, 13] width 58 height 18
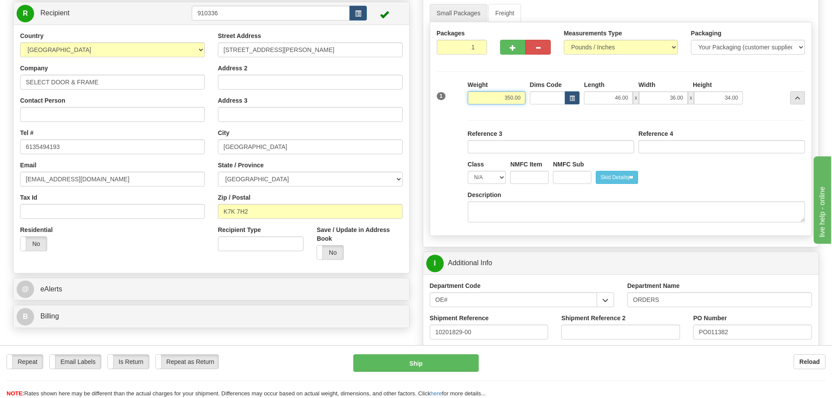
drag, startPoint x: 493, startPoint y: 99, endPoint x: 621, endPoint y: 98, distance: 127.9
click at [618, 98] on div "1 Weight 350.00 Dims Code x" at bounding box center [620, 95] width 373 height 31
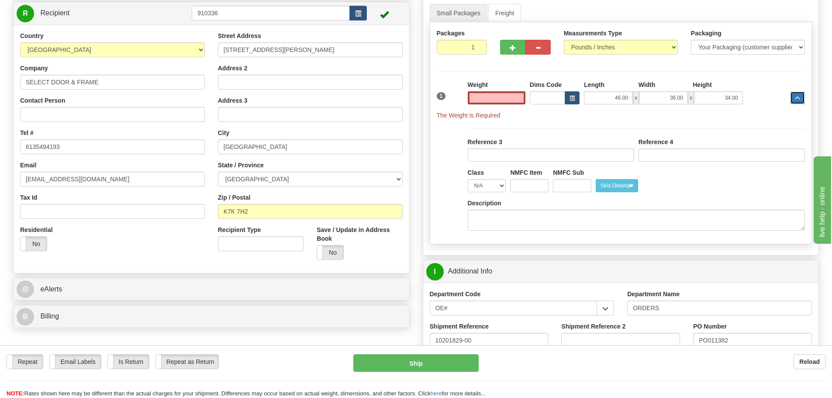
type input "0.00"
click at [796, 97] on span "..." at bounding box center [797, 98] width 5 height 5
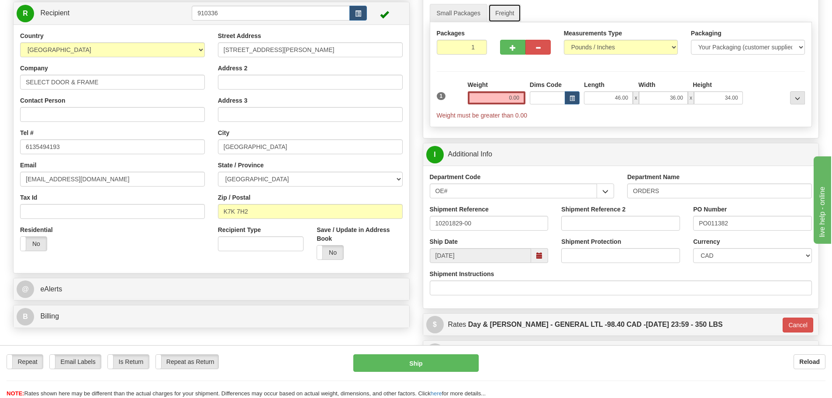
click at [498, 13] on link "Freight" at bounding box center [504, 13] width 33 height 18
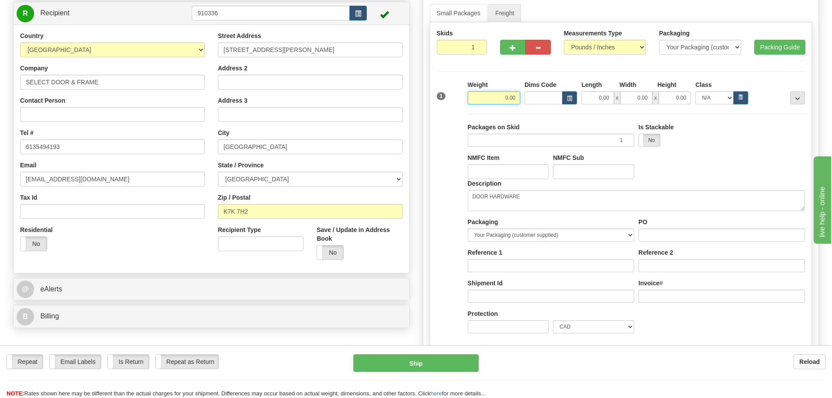
click at [485, 102] on input "0.00" at bounding box center [494, 97] width 52 height 13
paste input "350.00"
type input "350.00"
type input "GL"
click at [465, 18] on link "Small Packages" at bounding box center [459, 13] width 58 height 18
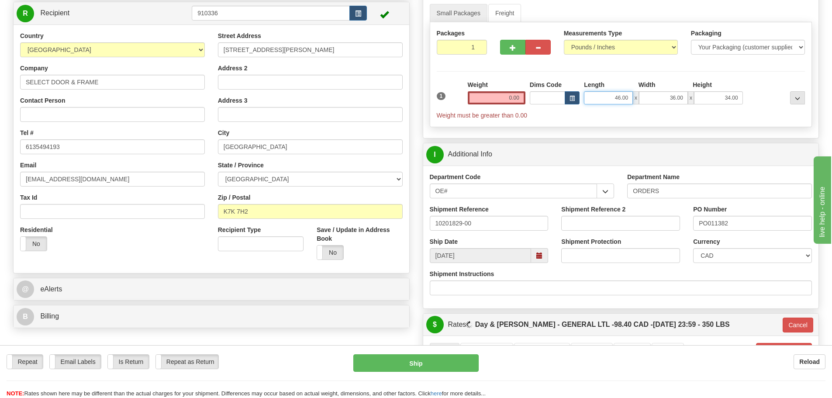
drag, startPoint x: 597, startPoint y: 95, endPoint x: 708, endPoint y: 96, distance: 110.9
click at [706, 96] on div "46.00 x 36.00 x 34.00" at bounding box center [663, 97] width 159 height 13
type input "0.00"
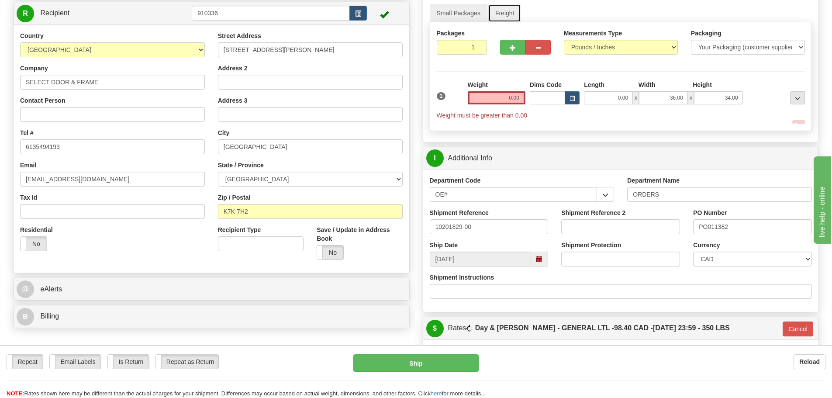
click at [502, 13] on link "Freight" at bounding box center [504, 13] width 33 height 18
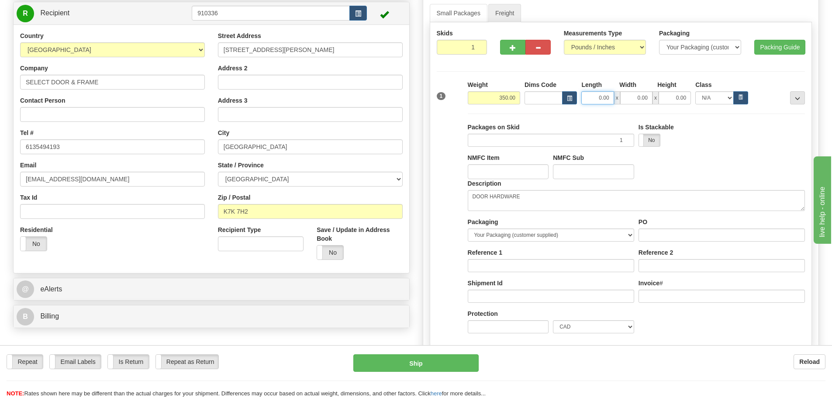
click at [599, 101] on input "0.00" at bounding box center [597, 97] width 32 height 13
paste input "46.00"
type input "46.00"
click at [454, 22] on div "Skids 1 1" at bounding box center [621, 184] width 383 height 324
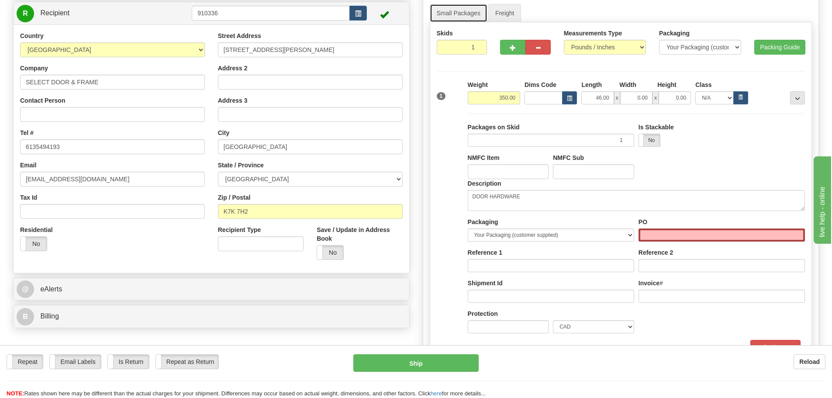
click at [445, 12] on link "Small Packages" at bounding box center [459, 13] width 58 height 18
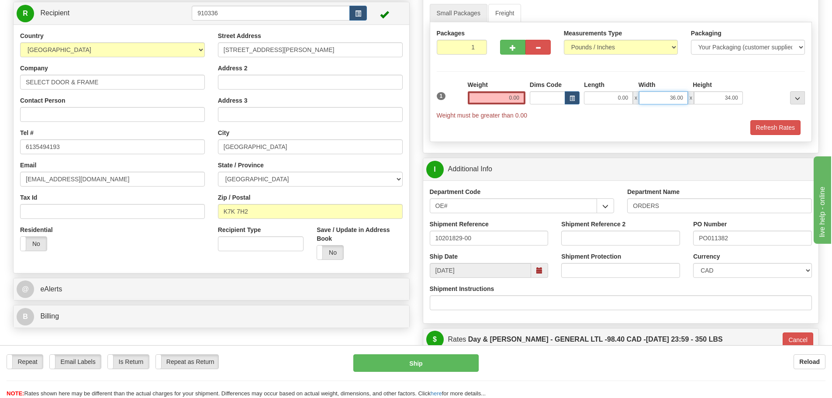
drag, startPoint x: 652, startPoint y: 96, endPoint x: 810, endPoint y: 105, distance: 158.8
click at [793, 105] on div "1 Weight 0.00 Dims Code 0.00" at bounding box center [620, 99] width 373 height 39
type input "0.00"
click at [503, 7] on link "Freight" at bounding box center [504, 13] width 33 height 18
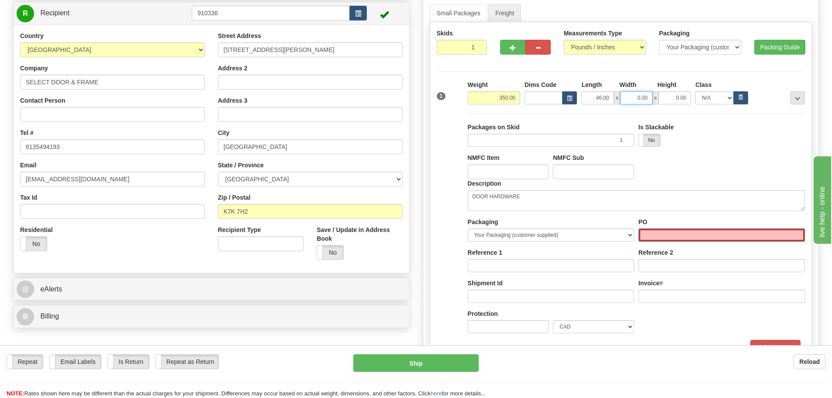
click at [626, 96] on input "0.00" at bounding box center [636, 97] width 32 height 13
paste input "46.00"
type input "4"
type input "36.00"
type input "34.00"
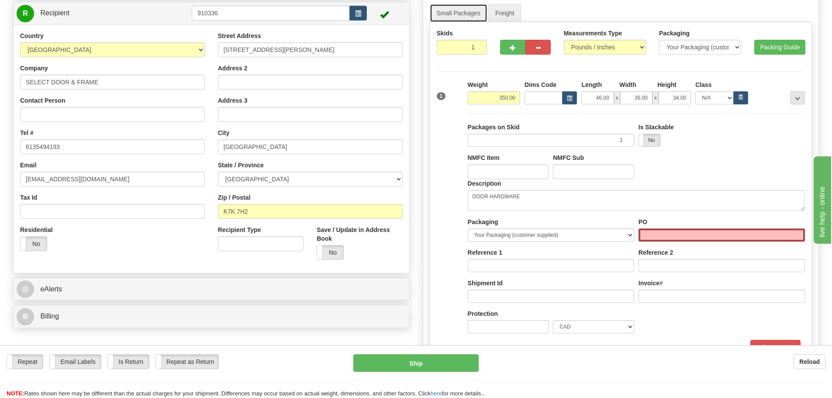
click at [448, 19] on link "Small Packages" at bounding box center [459, 13] width 58 height 18
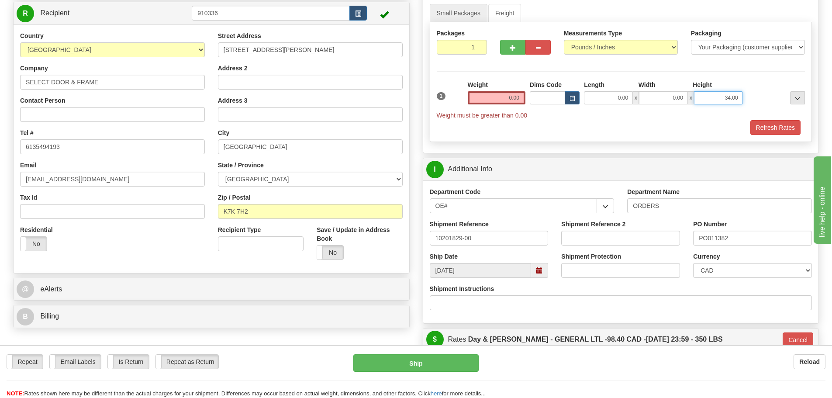
drag, startPoint x: 710, startPoint y: 101, endPoint x: 831, endPoint y: 102, distance: 121.0
click at [826, 102] on div "Toggle navigation Settings Shipping Preferences Fields Preferences New" at bounding box center [416, 312] width 832 height 799
type input "0.00"
click at [785, 133] on button "Refresh Rates" at bounding box center [775, 127] width 50 height 15
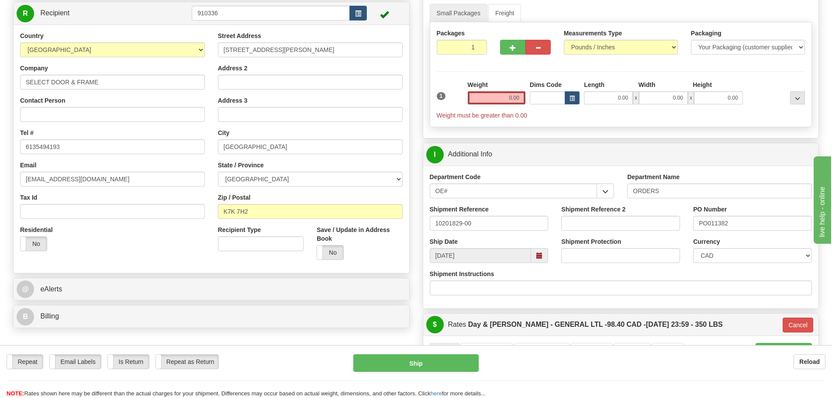
click at [521, 17] on li "Freight" at bounding box center [505, 13] width 34 height 18
click at [517, 15] on link "Freight" at bounding box center [504, 13] width 33 height 18
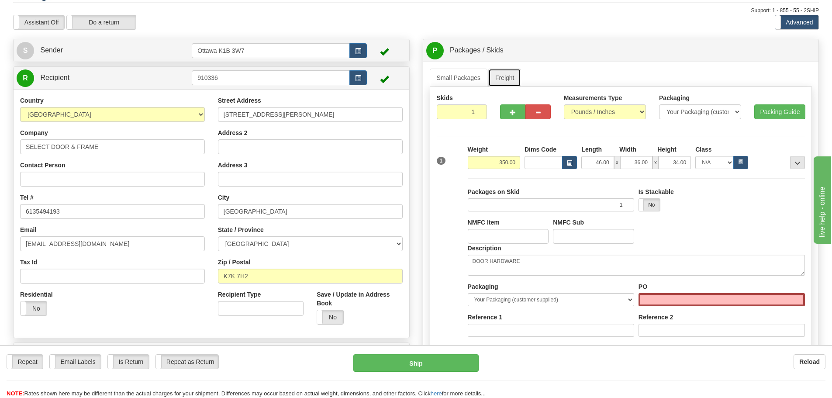
scroll to position [44, 0]
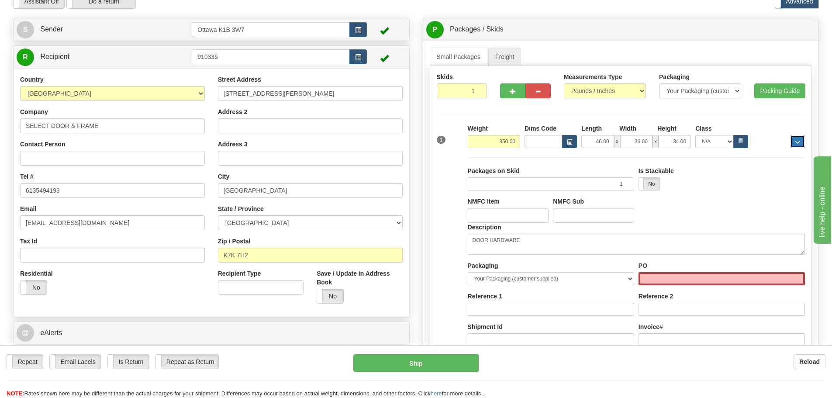
click at [795, 142] on span "..." at bounding box center [797, 142] width 5 height 5
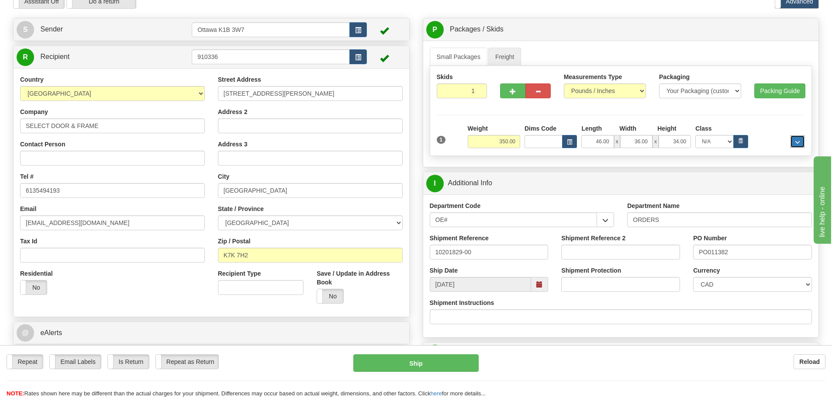
click at [794, 145] on button "..." at bounding box center [797, 141] width 15 height 13
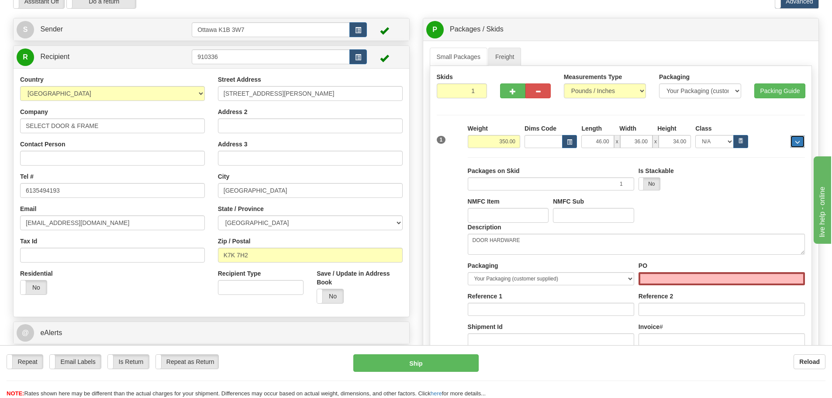
click at [796, 145] on button "..." at bounding box center [797, 141] width 15 height 13
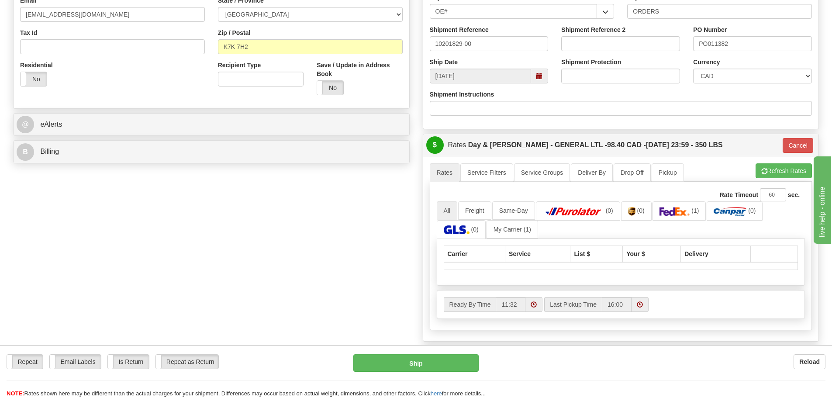
scroll to position [262, 0]
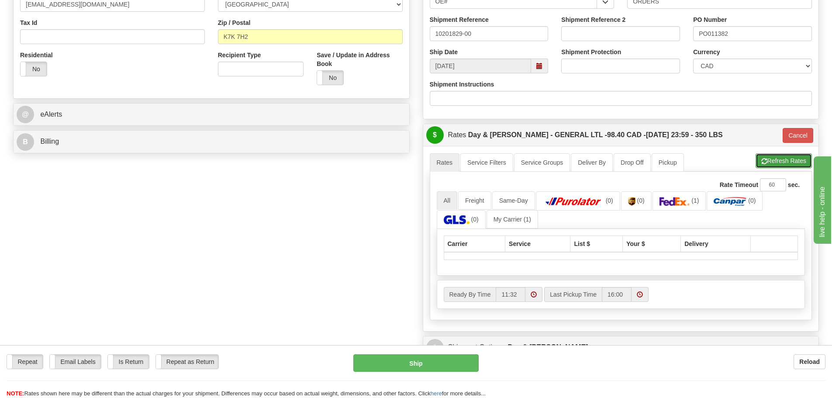
click at [789, 158] on button "Refresh Rates" at bounding box center [783, 160] width 56 height 15
type input "GL"
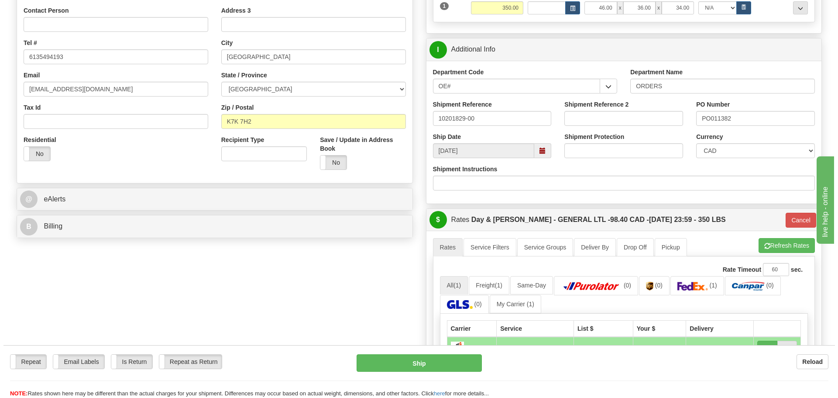
scroll to position [87, 0]
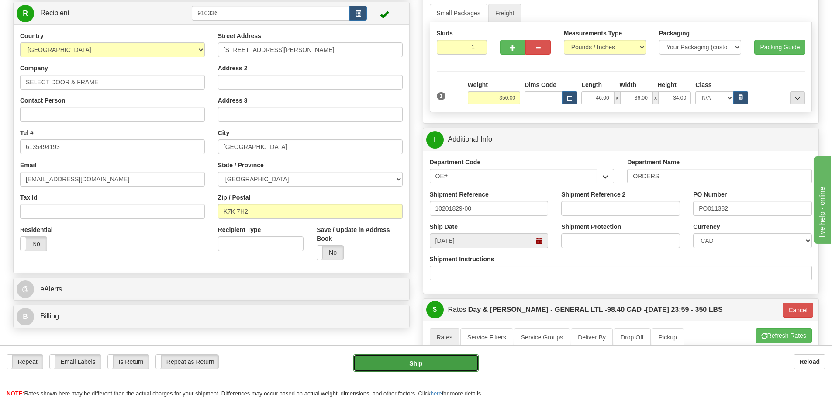
click at [433, 362] on button "Ship" at bounding box center [415, 362] width 125 height 17
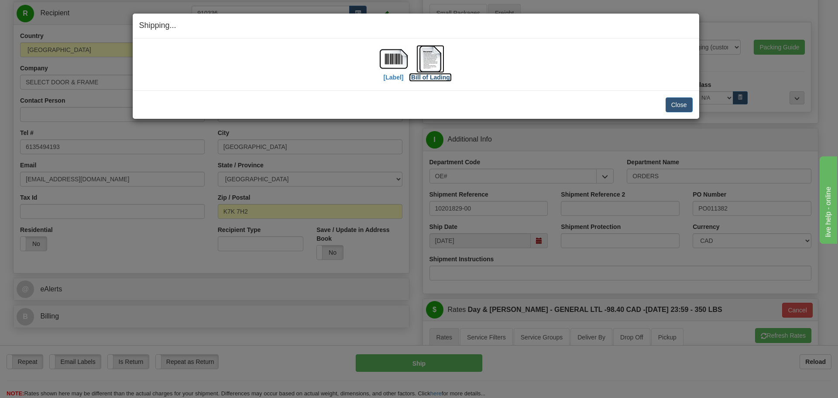
click at [431, 66] on img at bounding box center [431, 59] width 28 height 28
click at [390, 78] on label "[Label]" at bounding box center [394, 77] width 20 height 9
click at [674, 107] on button "Close" at bounding box center [679, 104] width 27 height 15
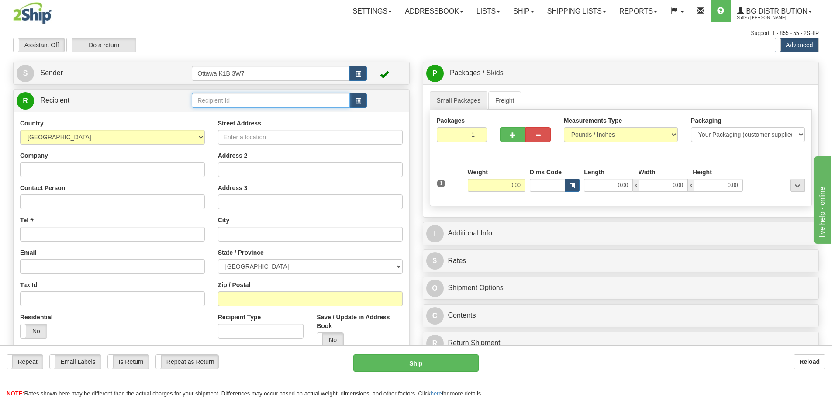
click at [265, 106] on input "text" at bounding box center [271, 100] width 158 height 15
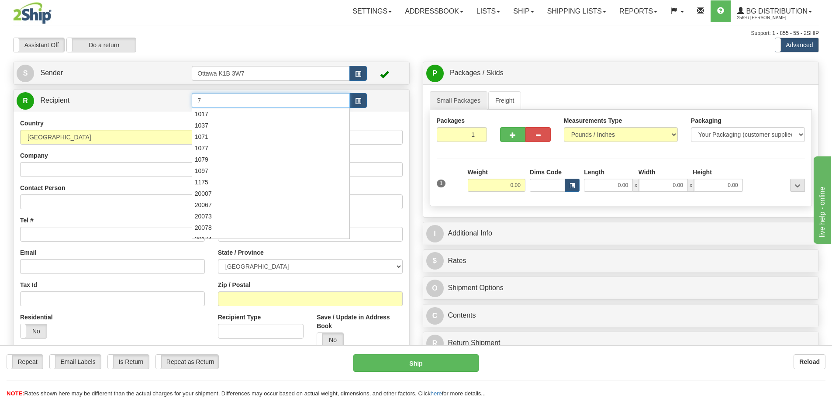
type input "7"
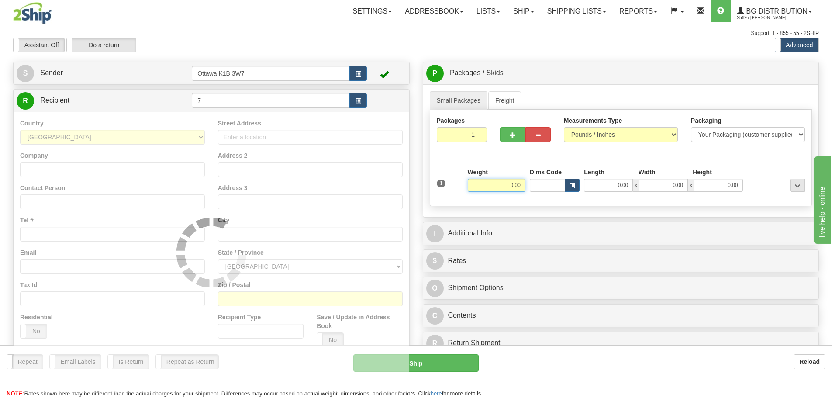
click at [310, 49] on div "Assistant On Assistant Off Do a return Do a return" at bounding box center [177, 45] width 341 height 15
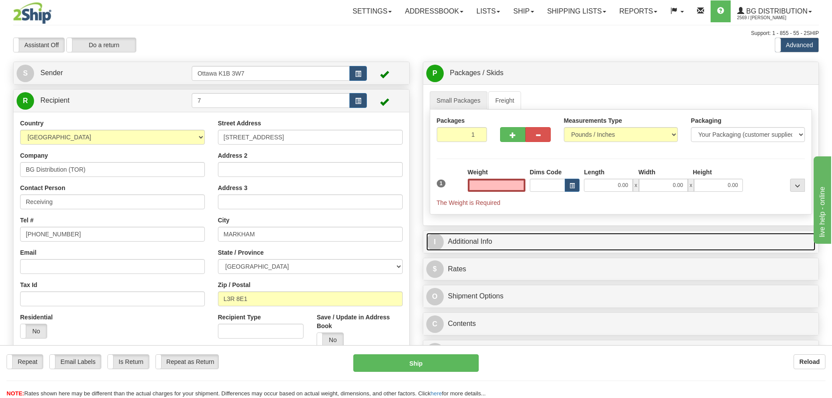
type input "0.00"
click at [460, 238] on link "I Additional Info" at bounding box center [621, 242] width 390 height 18
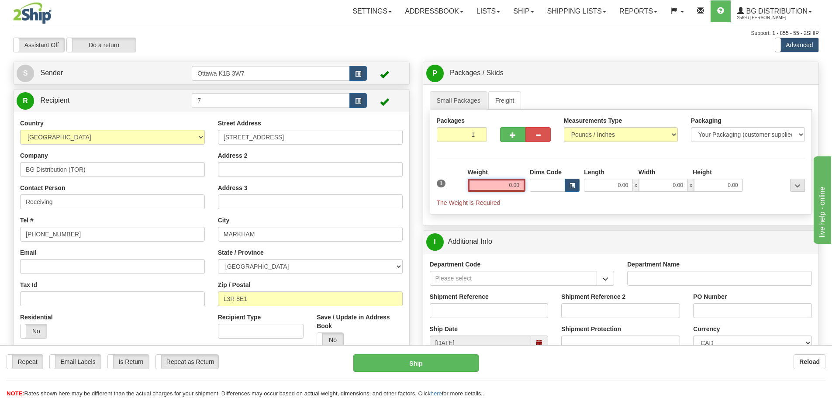
click at [507, 184] on input "0.00" at bounding box center [497, 185] width 58 height 13
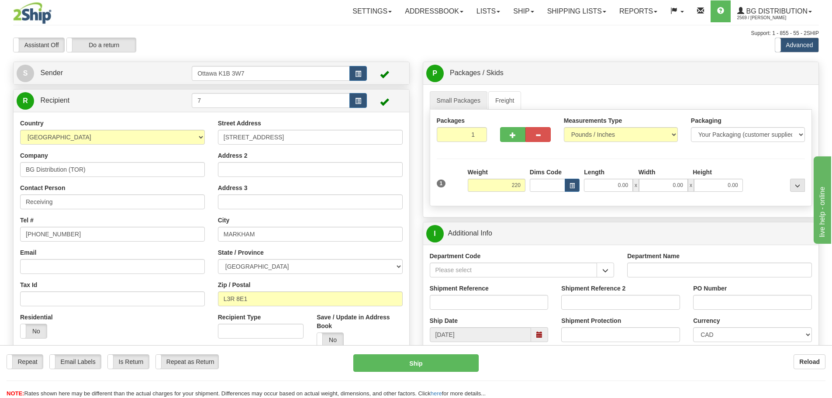
type input "220.00"
click at [598, 193] on div "1 Weight 220.00 Dims Code x" at bounding box center [620, 183] width 373 height 31
click at [594, 190] on input "0.00" at bounding box center [608, 185] width 49 height 13
type input "36.00"
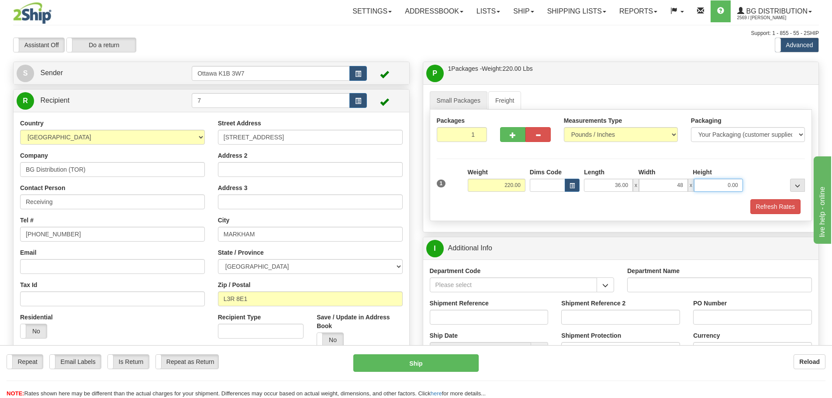
type input "48.00"
type input "22.00"
click at [761, 200] on button "Refresh Rates" at bounding box center [775, 206] width 50 height 15
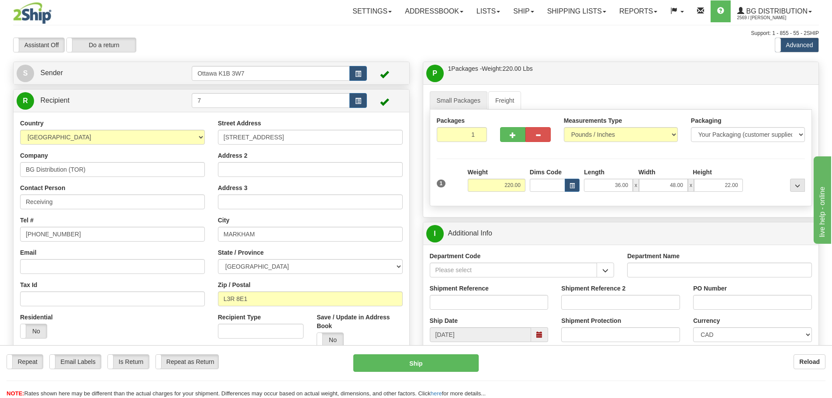
scroll to position [131, 0]
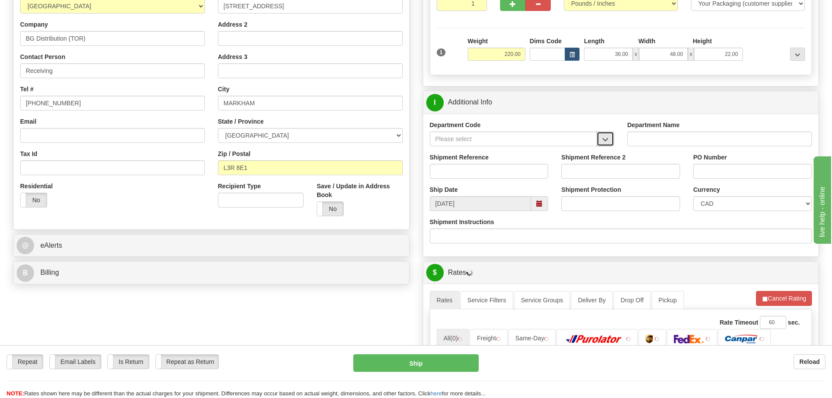
click at [611, 135] on button "button" at bounding box center [604, 138] width 17 height 15
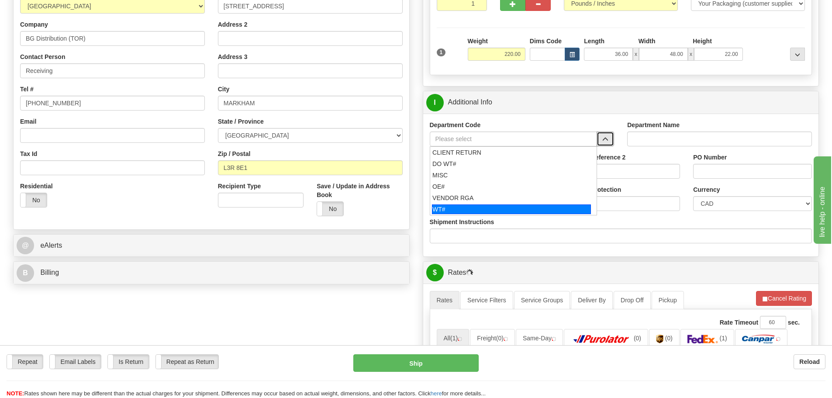
click at [482, 209] on div "WT#" at bounding box center [511, 209] width 159 height 10
type input "WT#"
type input "WAREHOUSE TRANSFERS"
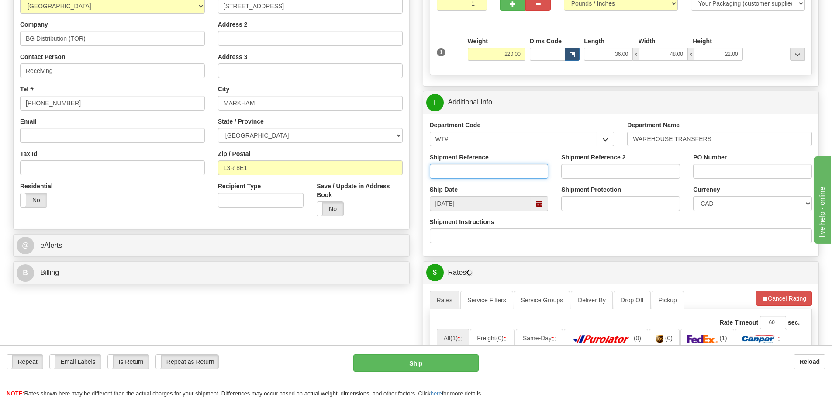
click at [479, 172] on input "Shipment Reference" at bounding box center [489, 171] width 119 height 15
type input "163656-02"
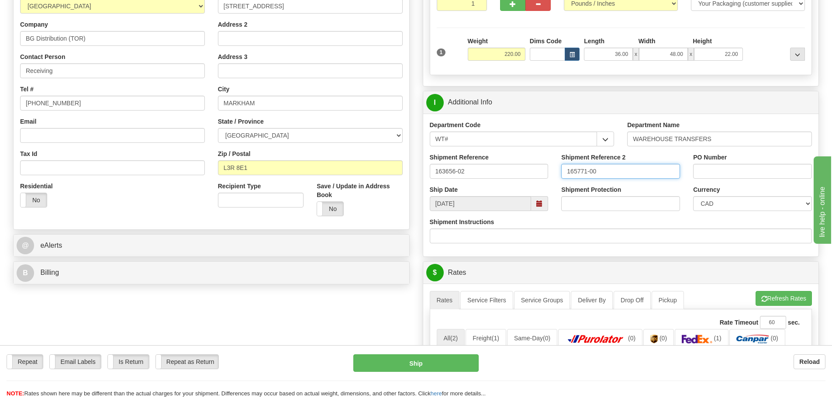
type input "165771-00"
click at [717, 174] on input "PO Number" at bounding box center [752, 171] width 119 height 15
type input "N/A"
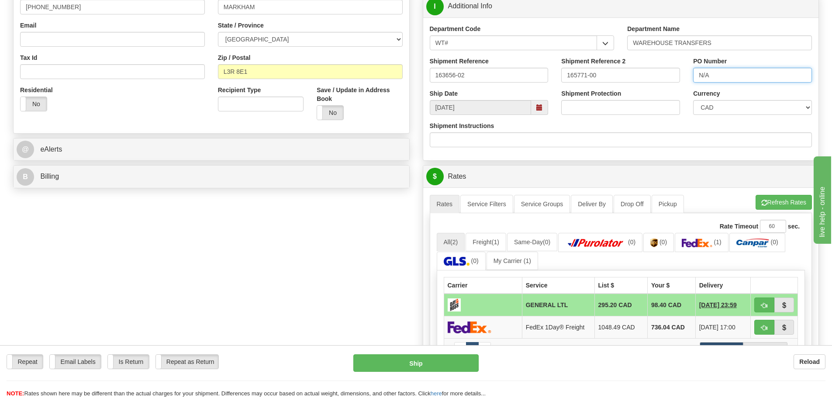
scroll to position [262, 0]
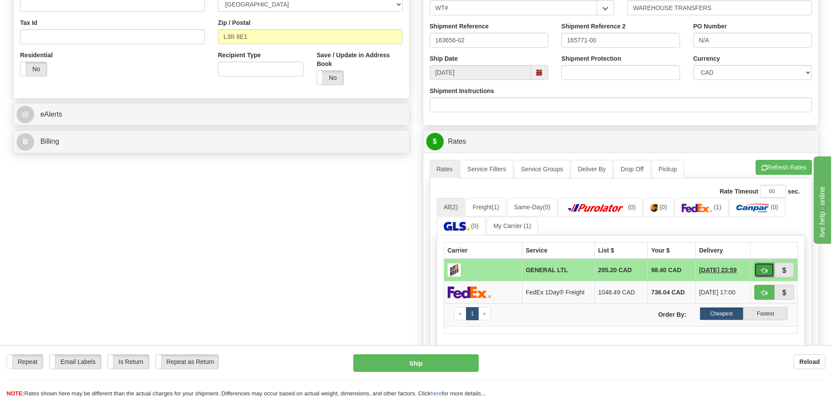
click at [765, 268] on span "button" at bounding box center [764, 271] width 6 height 6
type input "GL"
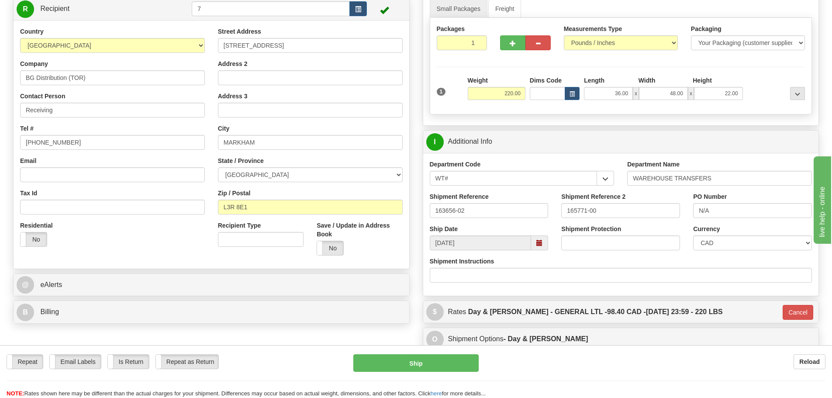
scroll to position [0, 0]
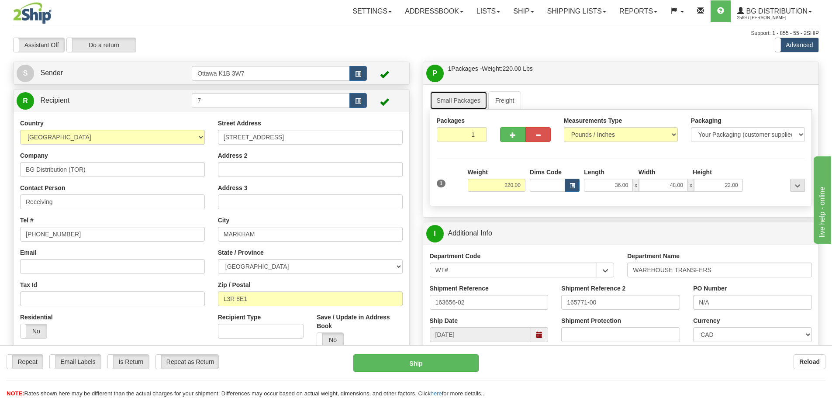
click at [462, 108] on link "Small Packages" at bounding box center [459, 100] width 58 height 18
drag, startPoint x: 493, startPoint y: 181, endPoint x: 640, endPoint y: 185, distance: 147.2
click at [606, 189] on div "1 Weight 220.00 Dims Code x" at bounding box center [620, 183] width 373 height 31
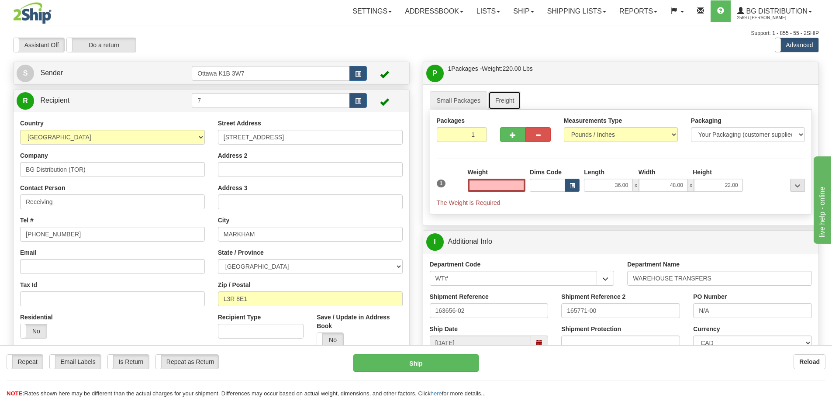
type input "0.00"
click at [496, 104] on link "Freight" at bounding box center [504, 100] width 33 height 18
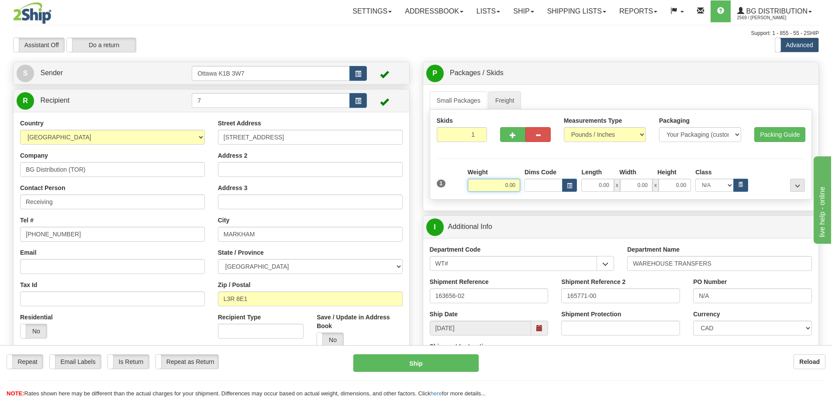
click at [486, 181] on input "0.00" at bounding box center [494, 185] width 52 height 13
paste input "220.00"
type input "220.00"
type input "GL"
click at [456, 96] on link "Small Packages" at bounding box center [459, 100] width 58 height 18
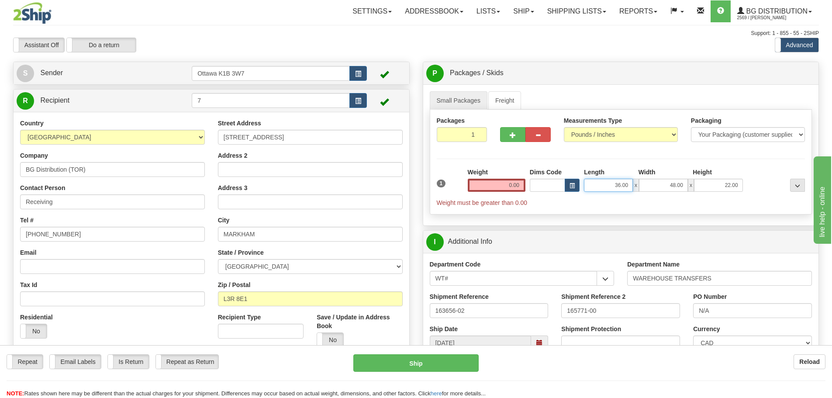
drag, startPoint x: 593, startPoint y: 181, endPoint x: 726, endPoint y: 185, distance: 133.2
click at [725, 186] on div "36.00 x 48.00 x 22.00" at bounding box center [663, 185] width 159 height 13
type input "0.00"
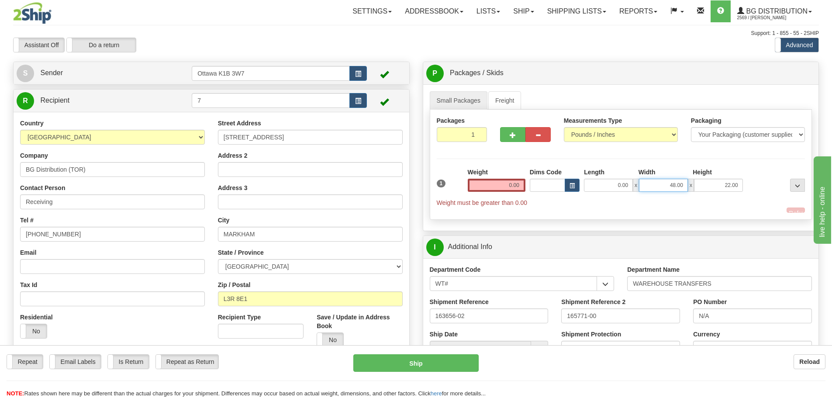
drag, startPoint x: 1466, startPoint y: 431, endPoint x: 868, endPoint y: 247, distance: 626.0
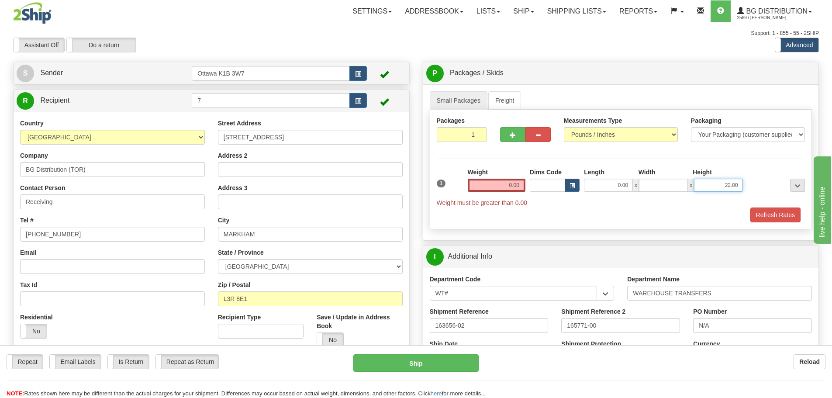
type input "0.00"
drag, startPoint x: 1534, startPoint y: 426, endPoint x: 871, endPoint y: 255, distance: 684.6
type input "0.00"
click at [500, 103] on link "Freight" at bounding box center [504, 100] width 33 height 18
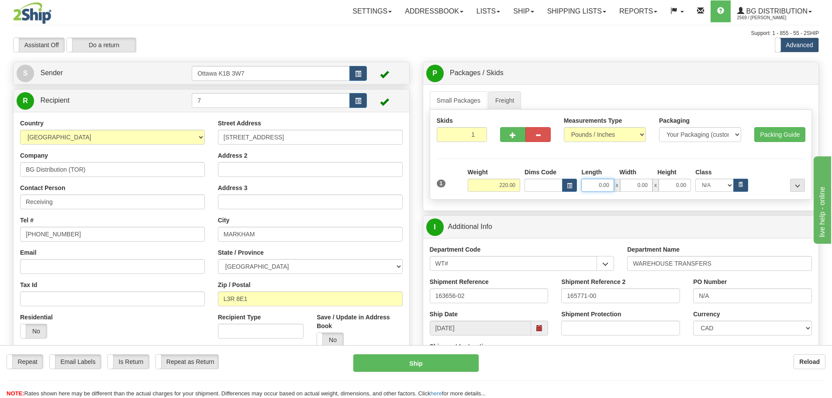
click at [589, 185] on input "0.00" at bounding box center [597, 185] width 32 height 13
type input "36.00"
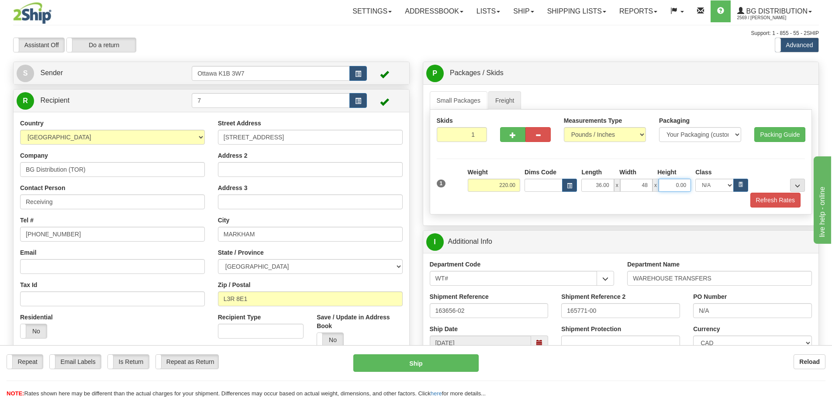
type input "48.00"
type input "22.00"
click at [794, 183] on button "..." at bounding box center [797, 185] width 15 height 13
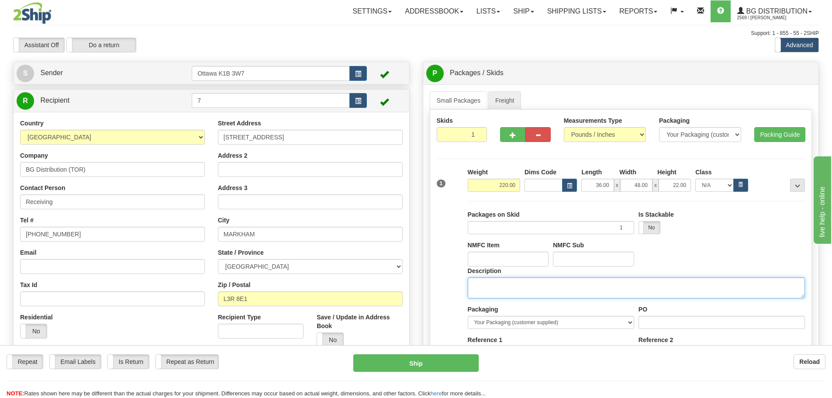
click at [648, 293] on textarea "Description" at bounding box center [636, 287] width 337 height 21
type textarea "DOOR HARDWARE"
click at [802, 180] on button "..." at bounding box center [797, 185] width 15 height 13
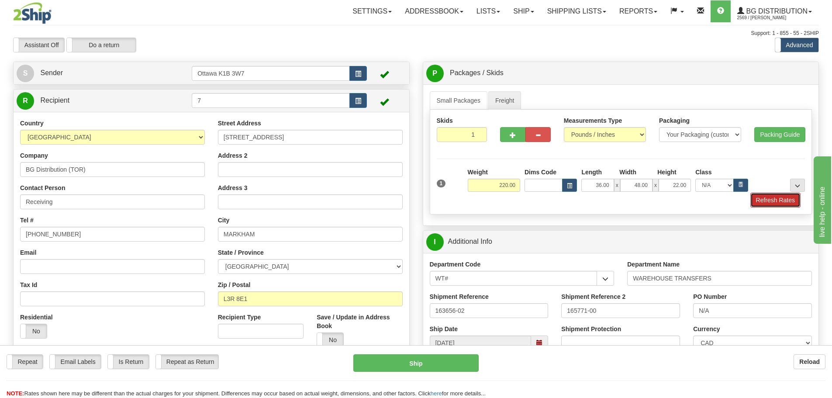
click at [781, 206] on button "Refresh Rates" at bounding box center [775, 200] width 50 height 15
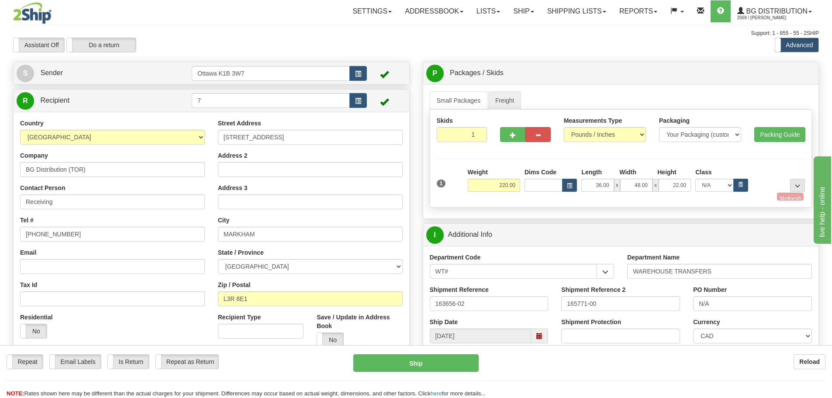
type input "GL"
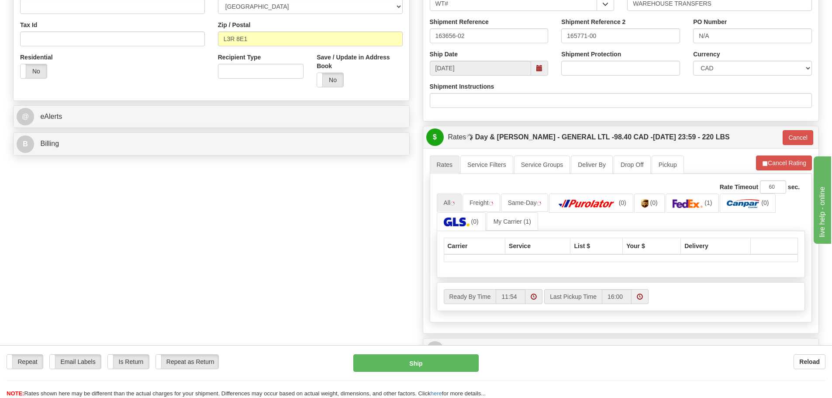
scroll to position [262, 0]
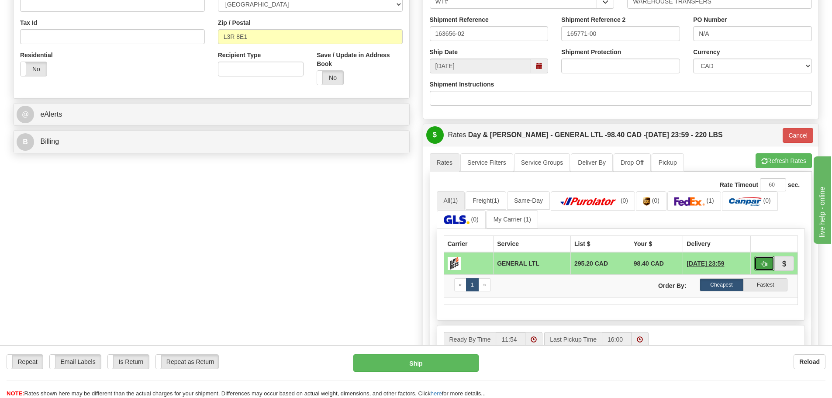
click at [765, 265] on span "button" at bounding box center [764, 264] width 6 height 6
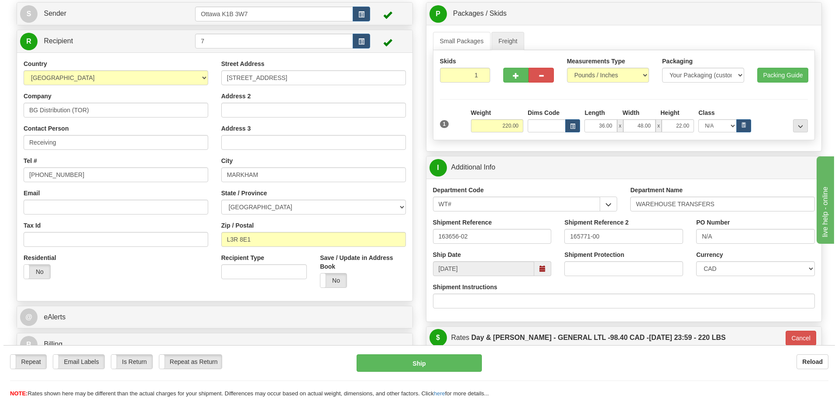
scroll to position [87, 0]
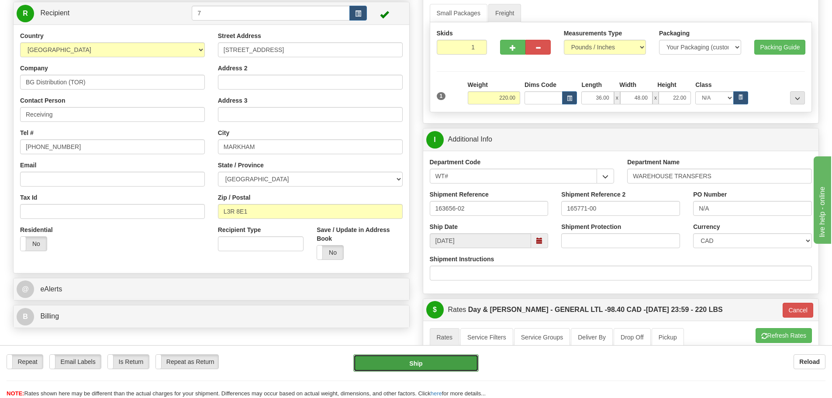
click at [472, 357] on button "Ship" at bounding box center [415, 362] width 125 height 17
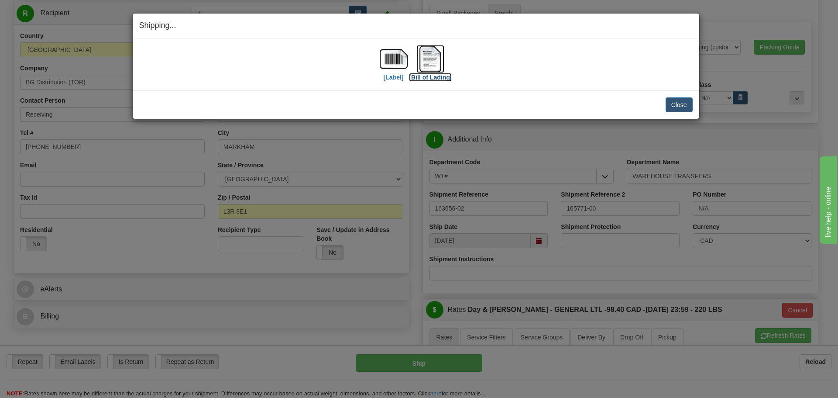
click at [424, 79] on label "[Bill of Lading]" at bounding box center [430, 77] width 43 height 9
click at [389, 63] on img at bounding box center [394, 59] width 28 height 28
click at [676, 107] on button "Close" at bounding box center [679, 104] width 27 height 15
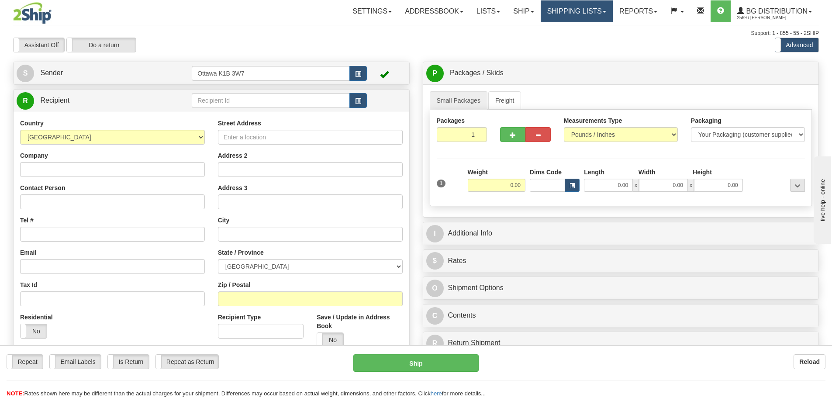
click at [586, 11] on link "Shipping lists" at bounding box center [577, 11] width 72 height 22
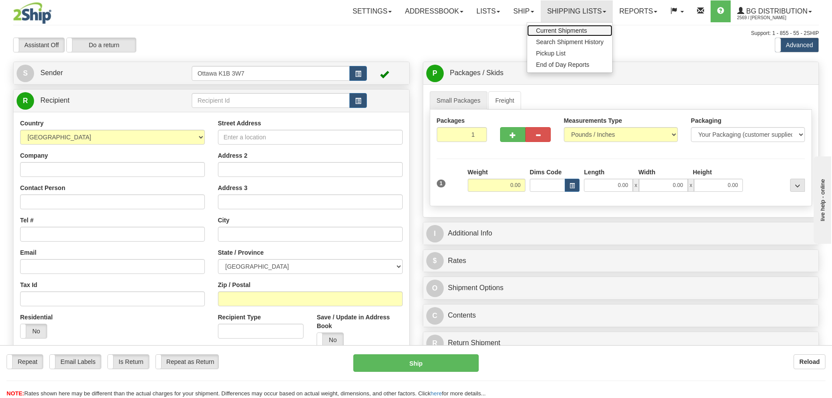
click at [546, 28] on link "Current Shipments" at bounding box center [569, 30] width 85 height 11
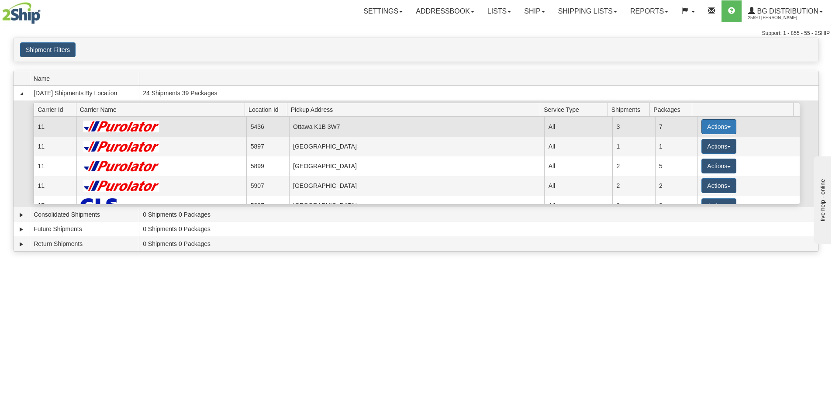
click at [727, 128] on button "Actions" at bounding box center [718, 126] width 35 height 15
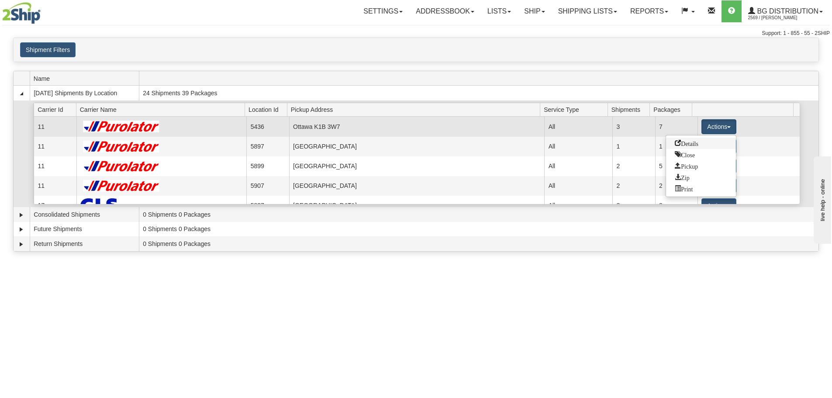
click at [669, 145] on link "Details" at bounding box center [701, 143] width 70 height 11
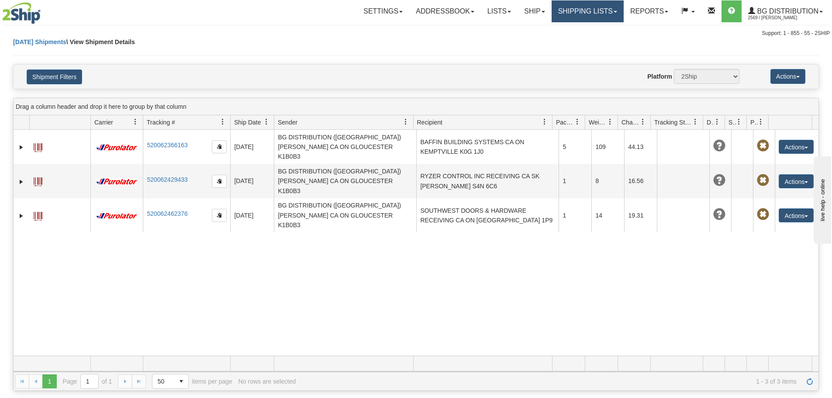
click at [564, 7] on link "Shipping lists" at bounding box center [588, 11] width 72 height 22
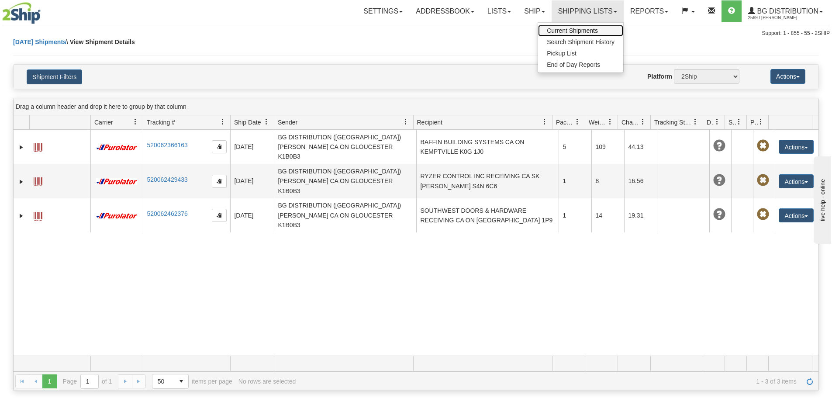
click at [552, 28] on span "Current Shipments" at bounding box center [572, 30] width 51 height 7
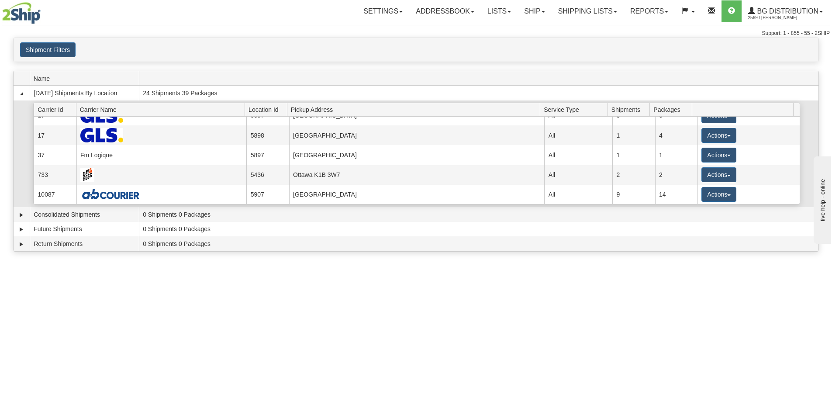
scroll to position [90, 0]
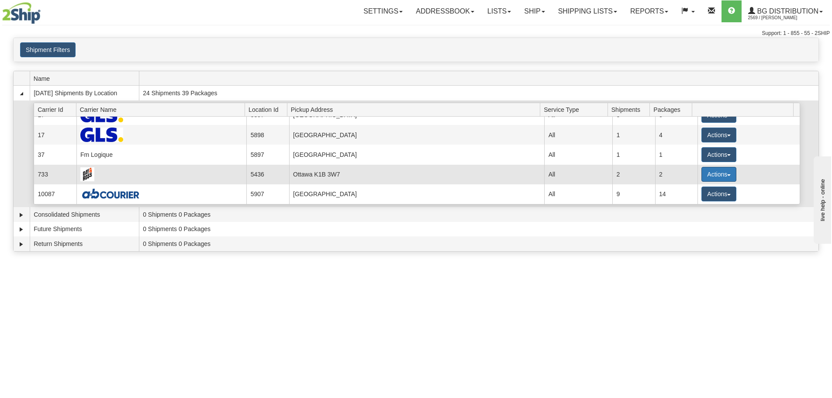
click at [715, 177] on button "Actions" at bounding box center [718, 174] width 35 height 15
click at [704, 187] on link "Details" at bounding box center [701, 190] width 70 height 11
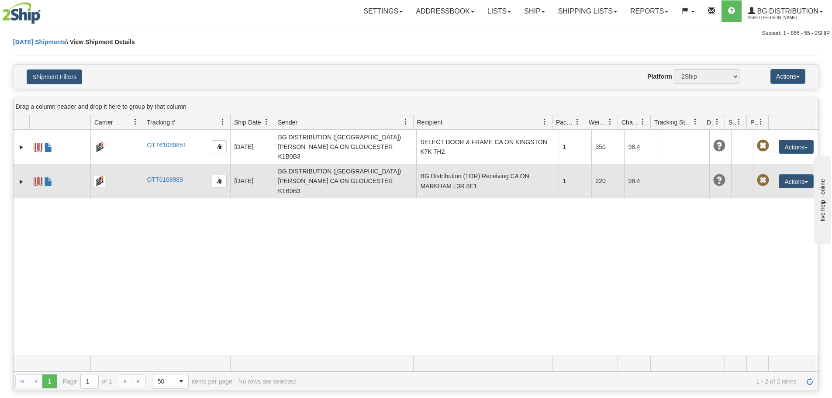
click at [440, 167] on td "BG Distribution (TOR) Receiving CA ON MARKHAM L3R 8E1" at bounding box center [487, 181] width 142 height 34
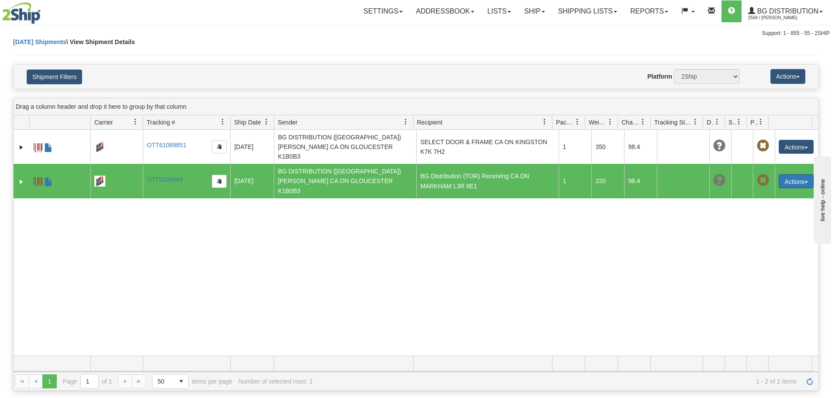
click at [779, 174] on button "Actions" at bounding box center [796, 181] width 35 height 14
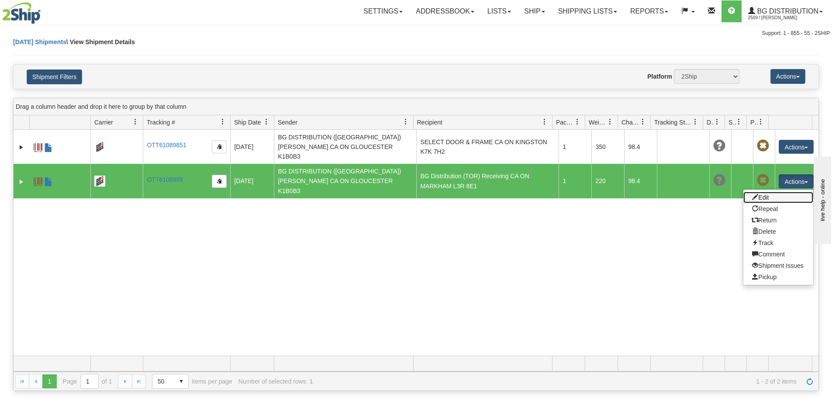
click at [775, 192] on link "Edit" at bounding box center [778, 197] width 70 height 11
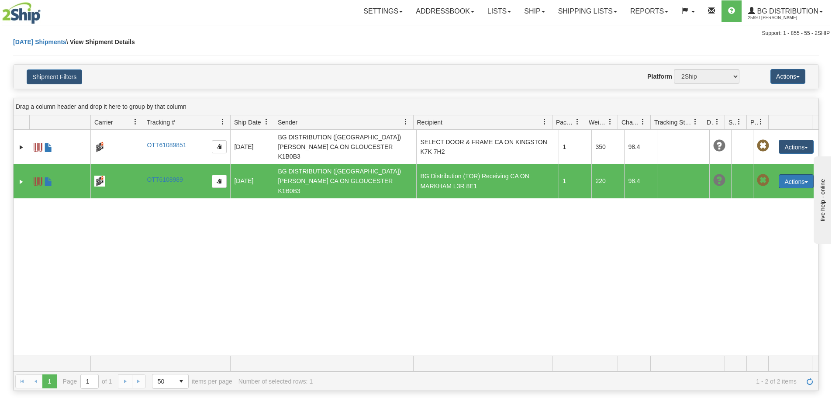
click at [793, 174] on button "Actions" at bounding box center [796, 181] width 35 height 14
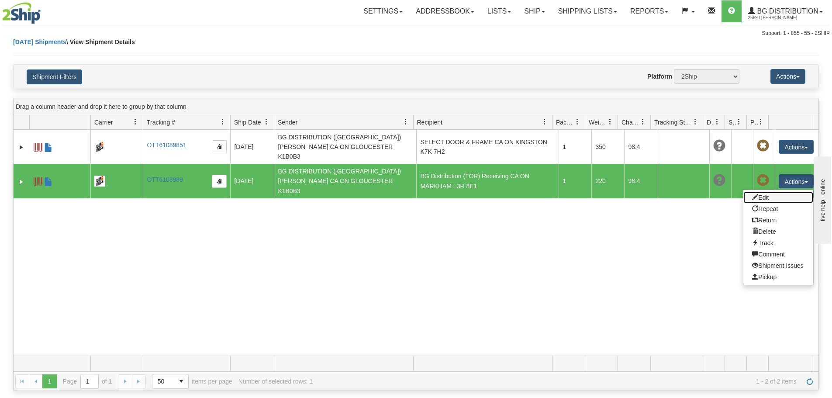
click at [782, 192] on link "Edit" at bounding box center [778, 197] width 70 height 11
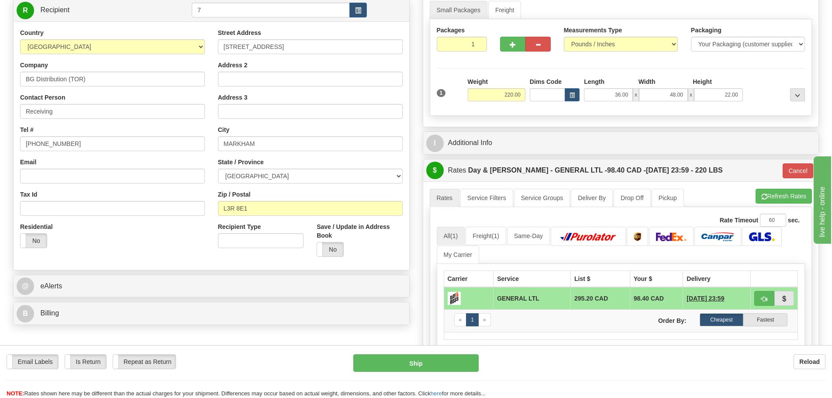
scroll to position [44, 0]
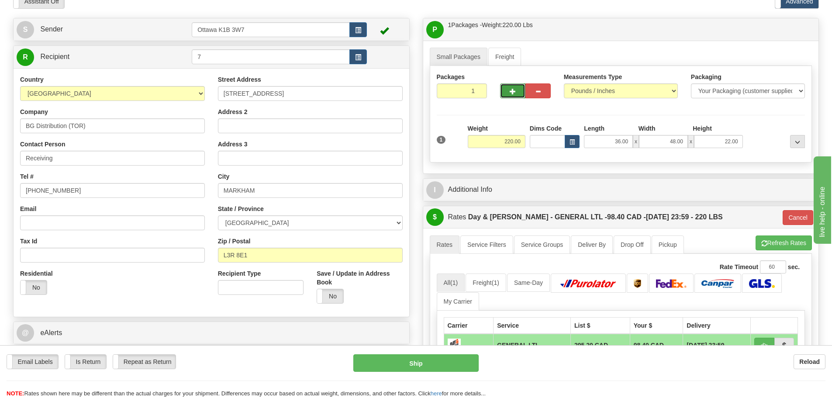
click at [505, 86] on button "button" at bounding box center [512, 90] width 25 height 15
type input "2"
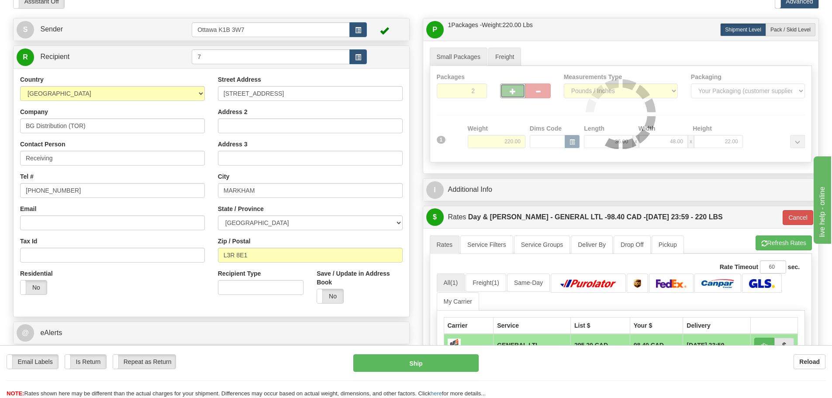
type input "GL"
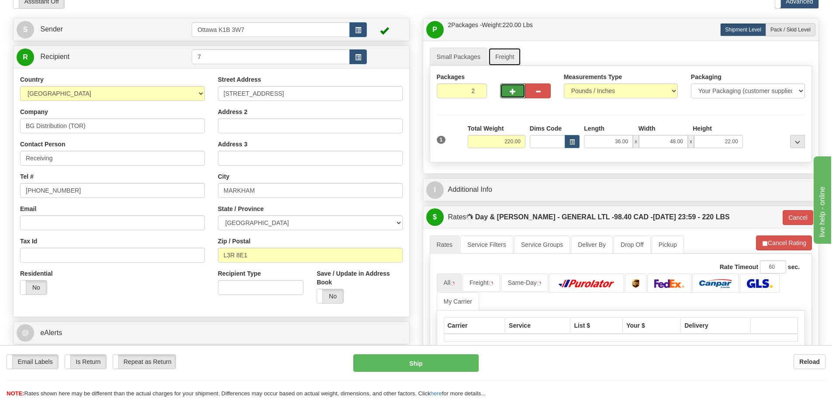
click at [506, 54] on link "Freight" at bounding box center [504, 57] width 33 height 18
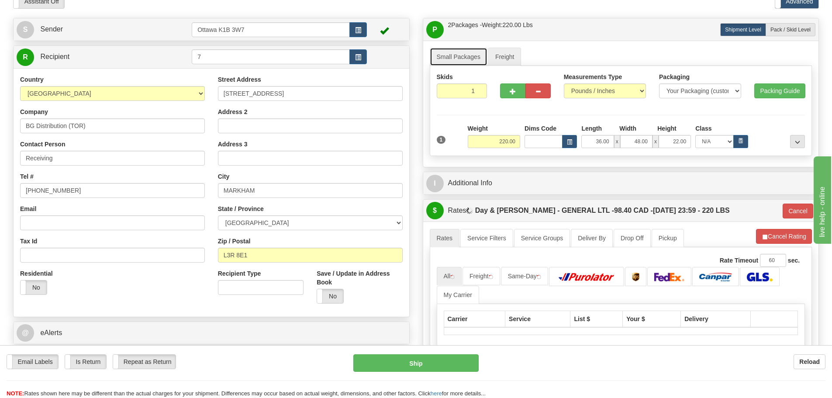
click at [467, 57] on link "Small Packages" at bounding box center [459, 57] width 58 height 18
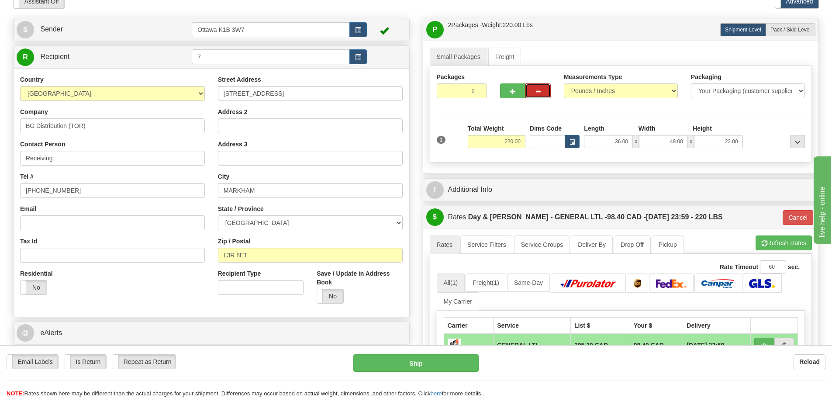
click at [547, 88] on button "button" at bounding box center [537, 90] width 25 height 15
type input "1"
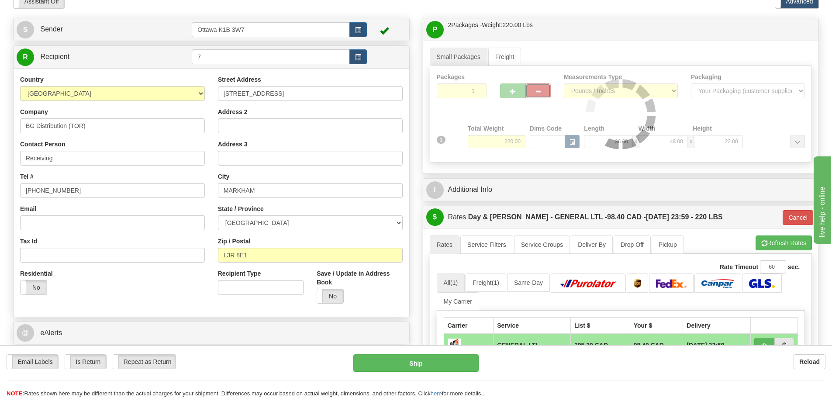
type input "GL"
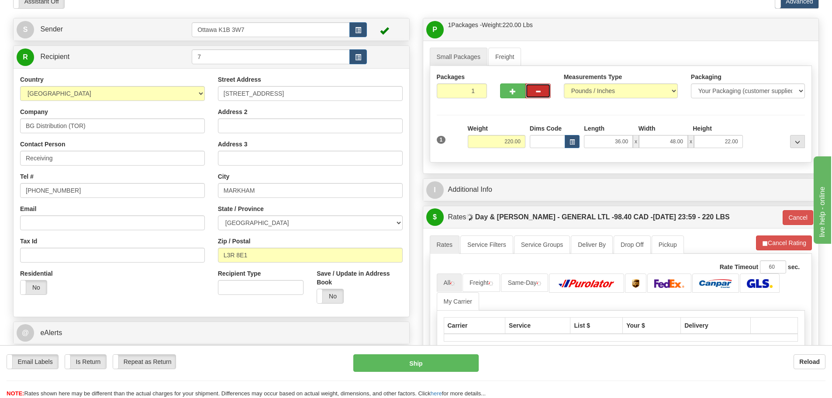
click at [542, 93] on button "button" at bounding box center [537, 90] width 25 height 15
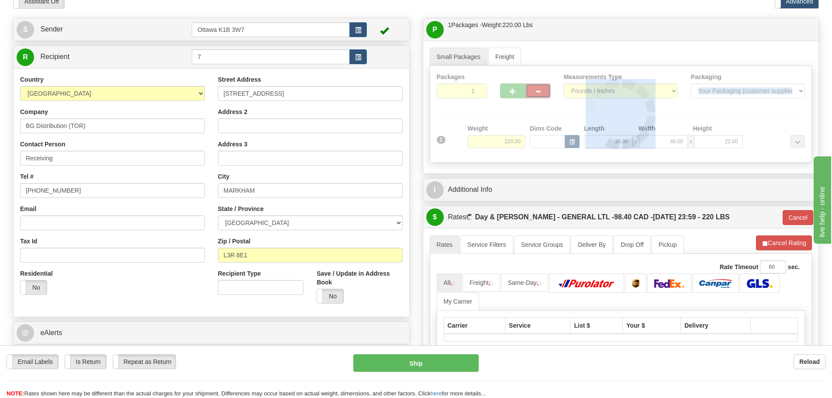
click at [542, 93] on div at bounding box center [621, 114] width 382 height 96
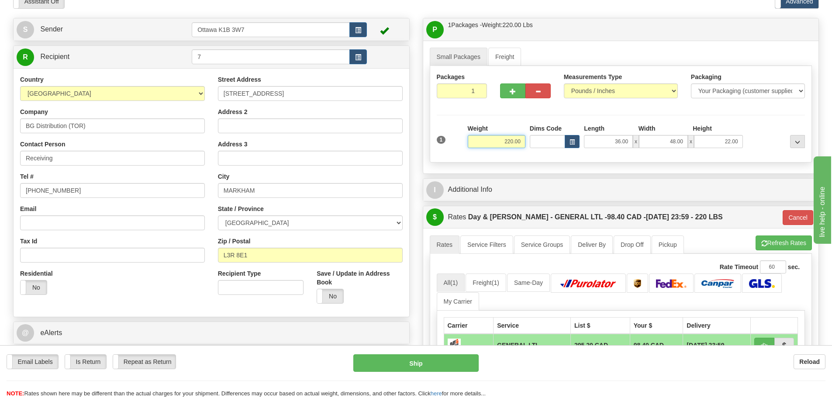
drag, startPoint x: 498, startPoint y: 139, endPoint x: 652, endPoint y: 148, distance: 153.5
click at [631, 149] on div "1 Weight 220.00 Dims Code x" at bounding box center [620, 139] width 373 height 31
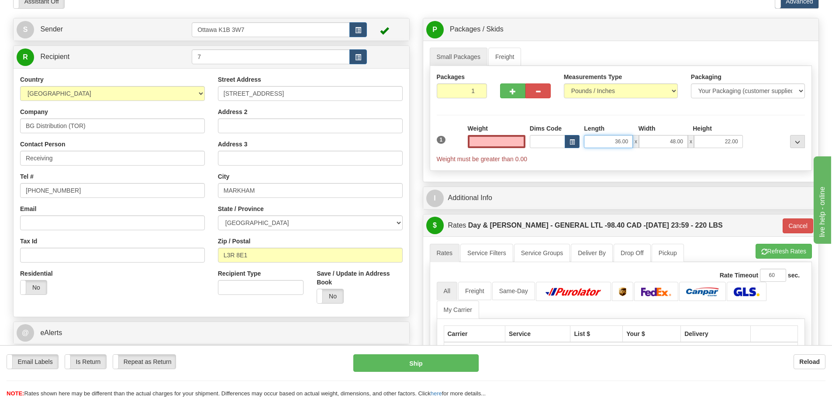
type input "0.00"
drag, startPoint x: 624, startPoint y: 147, endPoint x: 683, endPoint y: 148, distance: 59.0
click at [715, 151] on div "1 Weight 0.00 Dims Code x x" at bounding box center [620, 143] width 373 height 39
type input "0.00"
drag, startPoint x: 674, startPoint y: 137, endPoint x: 757, endPoint y: 138, distance: 83.4
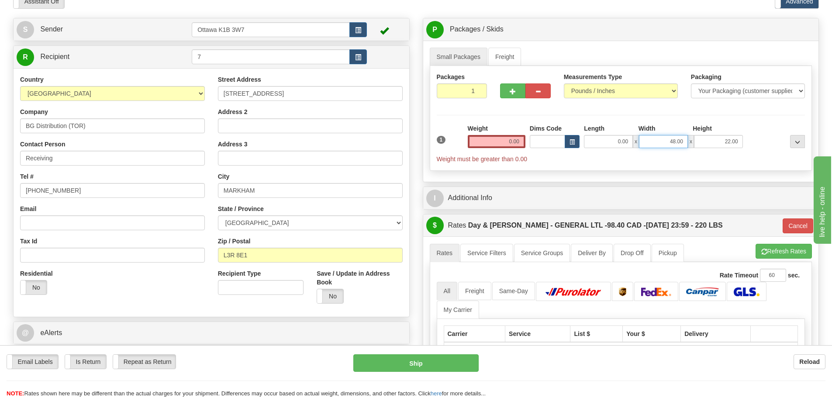
click at [757, 138] on div "1 Weight 0.00 Dims Code 0.00" at bounding box center [620, 143] width 373 height 39
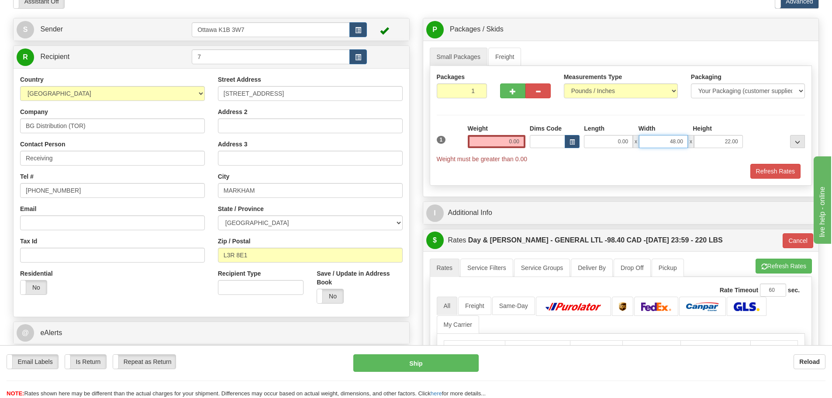
click at [743, 137] on div "0.00 x 48.00 x 22.00" at bounding box center [663, 141] width 163 height 13
type input "0.00"
drag, startPoint x: 719, startPoint y: 138, endPoint x: 778, endPoint y: 138, distance: 58.5
click at [776, 138] on div "1 Weight 0.00 Dims Code 0.00" at bounding box center [620, 143] width 373 height 39
type input "0.00"
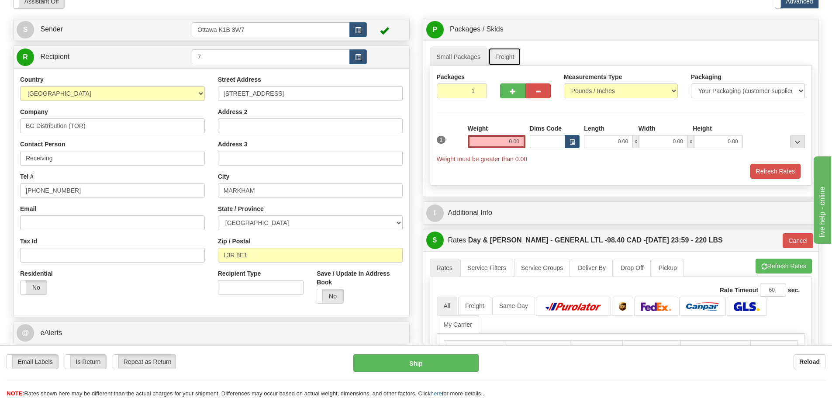
click at [503, 56] on link "Freight" at bounding box center [504, 57] width 33 height 18
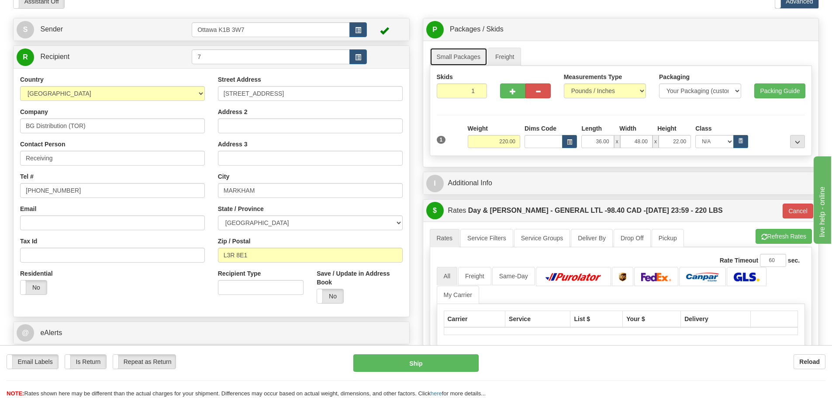
click at [466, 51] on link "Small Packages" at bounding box center [459, 57] width 58 height 18
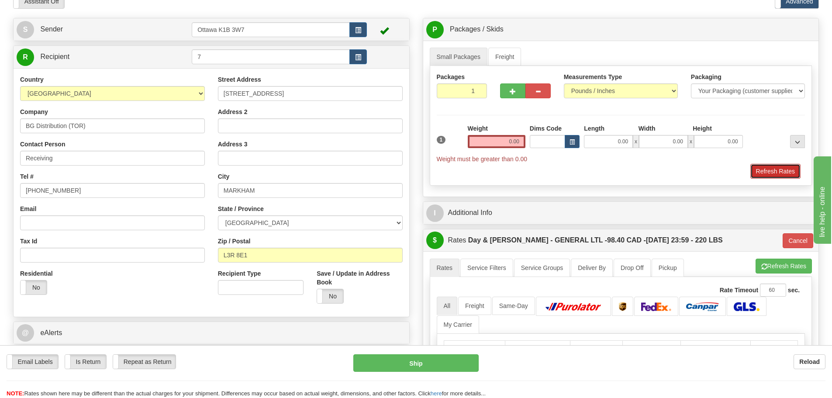
click at [772, 171] on button "Refresh Rates" at bounding box center [775, 171] width 50 height 15
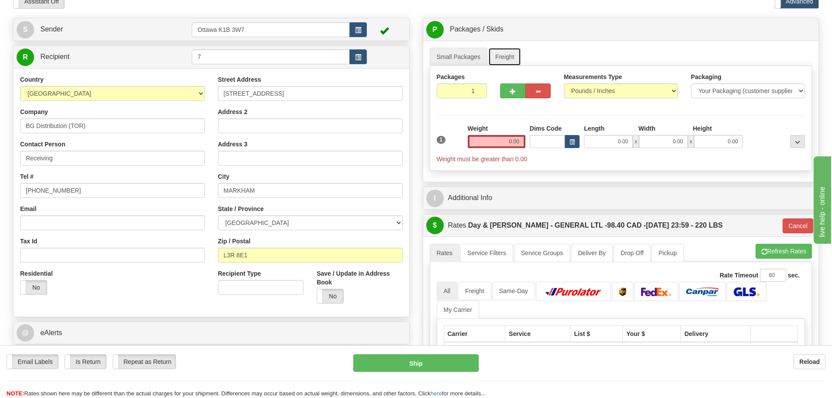
click at [496, 55] on link "Freight" at bounding box center [504, 57] width 33 height 18
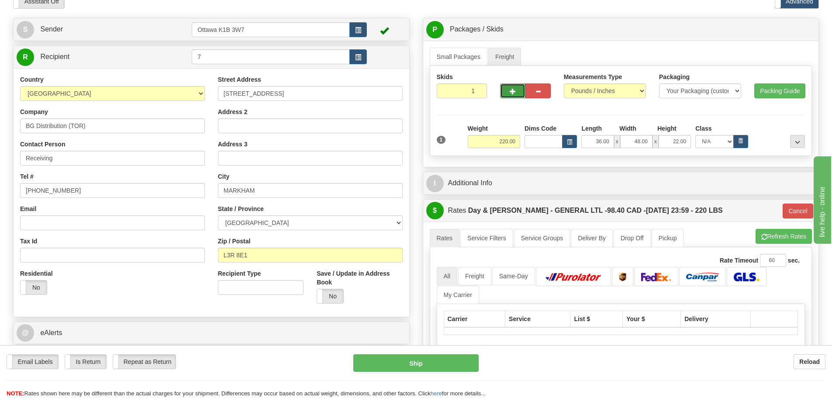
click at [519, 88] on button "button" at bounding box center [512, 90] width 25 height 15
type input "2"
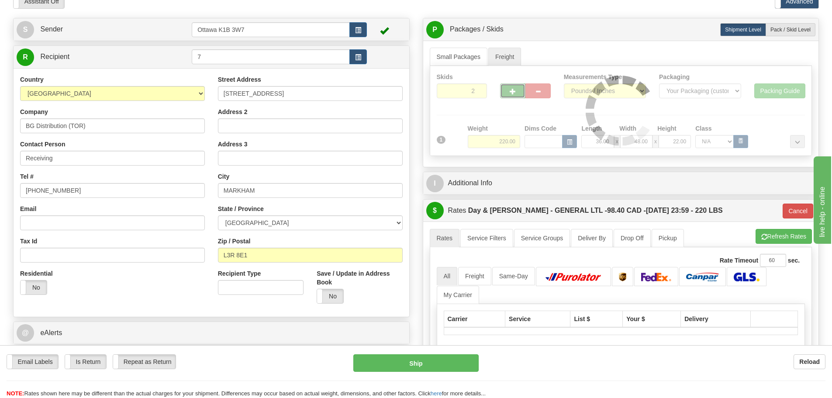
type input "GL"
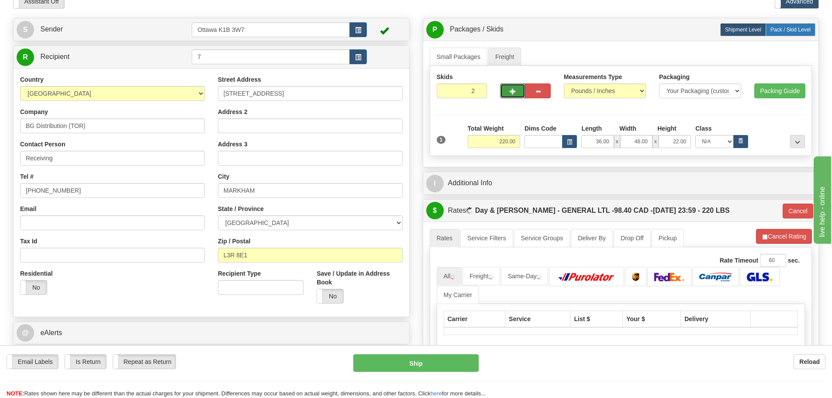
click at [783, 29] on span "Pack / Skid Level" at bounding box center [790, 30] width 40 height 6
radio input "true"
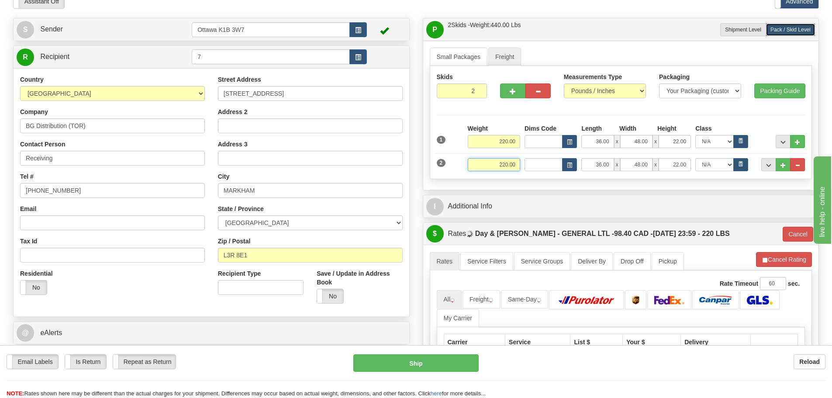
drag, startPoint x: 488, startPoint y: 165, endPoint x: 580, endPoint y: 167, distance: 91.7
click at [573, 167] on div "Weight 220.00 Length" at bounding box center [635, 164] width 341 height 13
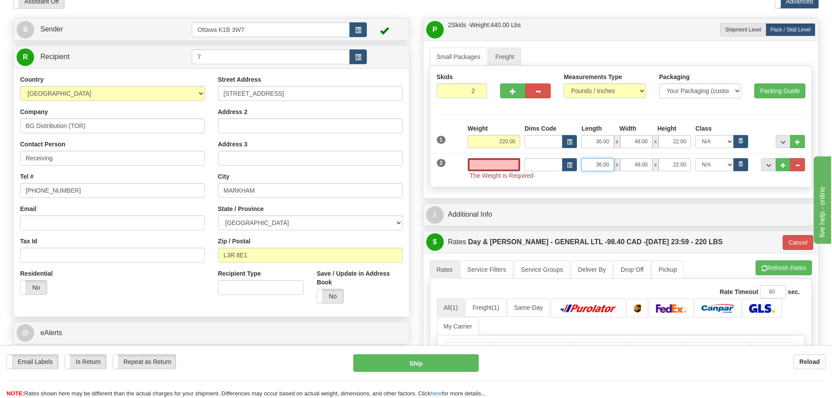
type input "0.00"
drag, startPoint x: 585, startPoint y: 165, endPoint x: 605, endPoint y: 165, distance: 20.1
click at [605, 165] on input "36.00" at bounding box center [597, 164] width 32 height 13
click at [591, 165] on input "36.00" at bounding box center [597, 164] width 32 height 13
drag, startPoint x: 591, startPoint y: 165, endPoint x: 653, endPoint y: 165, distance: 62.0
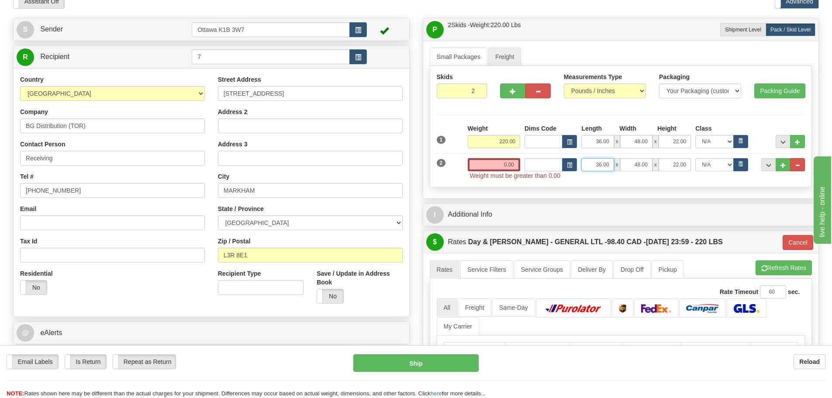
click at [648, 165] on div "36.00 x 48.00 x 22.00" at bounding box center [636, 164] width 110 height 13
type input "0.00"
drag, startPoint x: 634, startPoint y: 165, endPoint x: 693, endPoint y: 165, distance: 58.5
click at [690, 165] on div "0.00 x 48.00 x 22.00" at bounding box center [636, 164] width 110 height 13
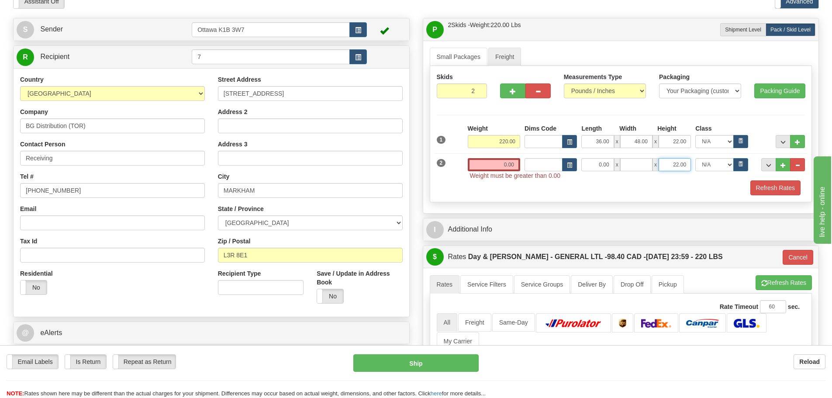
type input "0.00"
drag, startPoint x: 706, startPoint y: 165, endPoint x: 773, endPoint y: 168, distance: 67.8
click at [761, 167] on div "Weight 0.00 Dims Code" at bounding box center [635, 164] width 341 height 13
type input "0.00"
click at [502, 165] on input "0.00" at bounding box center [494, 164] width 52 height 13
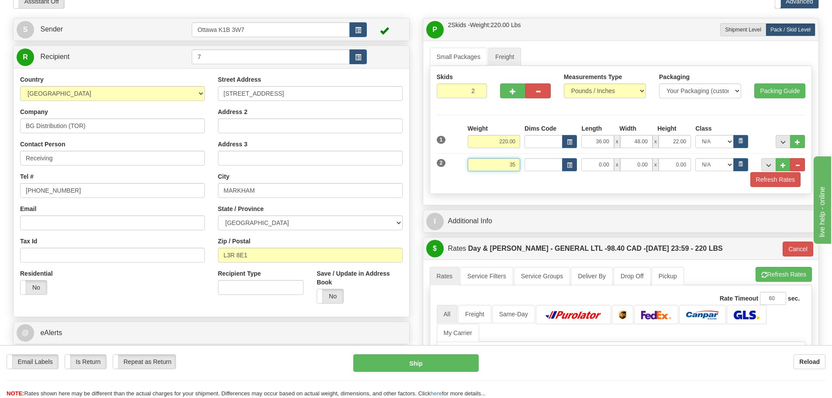
type input "35"
type input "GL"
type input "35.00"
click at [595, 158] on input "0.00" at bounding box center [597, 164] width 32 height 13
type input "125.00"
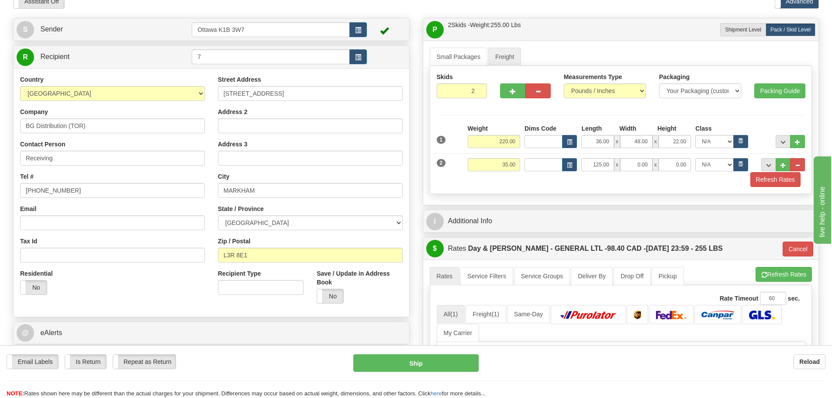
drag, startPoint x: 614, startPoint y: 160, endPoint x: 626, endPoint y: 164, distance: 12.4
click at [616, 160] on span "x" at bounding box center [617, 164] width 6 height 13
click at [631, 164] on input "0.00" at bounding box center [636, 164] width 32 height 13
type input "6.00"
type input "5.00"
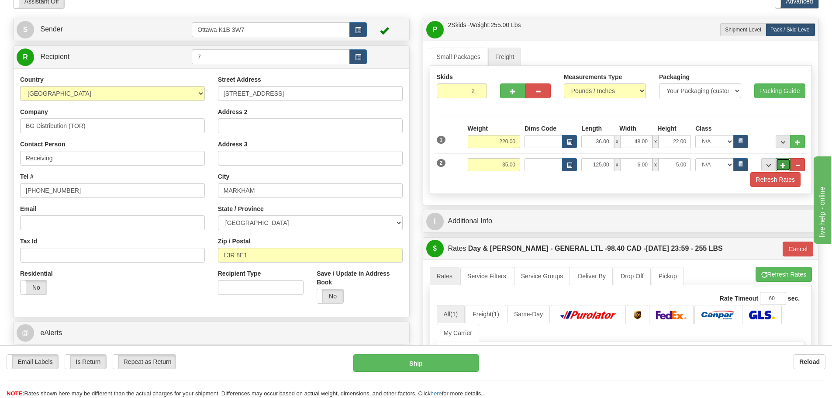
click at [782, 163] on span "..." at bounding box center [782, 165] width 5 height 5
type input "3"
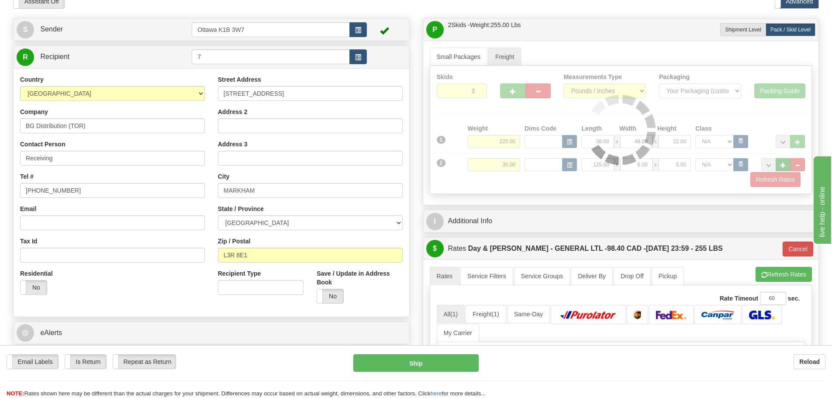
type input "GL"
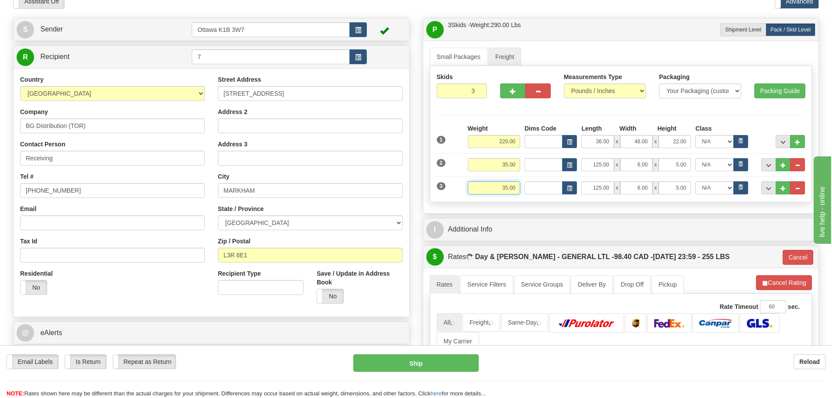
drag, startPoint x: 494, startPoint y: 191, endPoint x: 644, endPoint y: 223, distance: 153.2
click at [602, 218] on div "P Packages / Skids 1 Packages - Weight: 0.00 Lbs 3 Skids - Weight: 290.00 Lbs S…" at bounding box center [621, 278] width 410 height 521
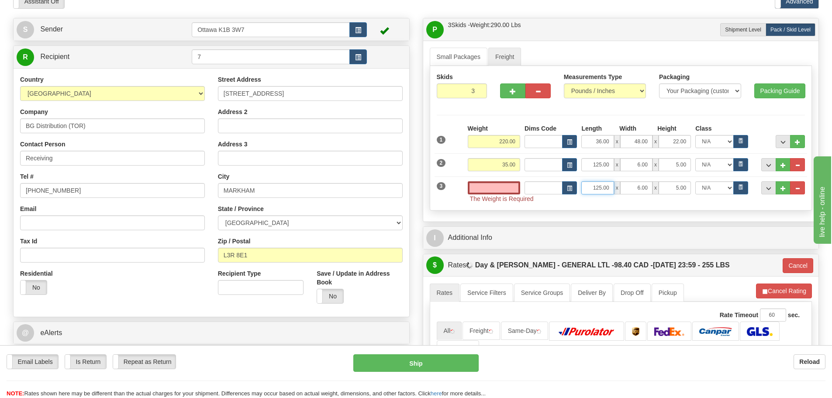
type input "0.00"
drag, startPoint x: 584, startPoint y: 188, endPoint x: 742, endPoint y: 189, distance: 158.5
click at [741, 188] on div "125.00 x 6.00 x 5.00 N/A 50.0 55.0 60.0 65.0 70.0 85.0 92.5 100.0 125.0 175.0 2…" at bounding box center [664, 187] width 171 height 13
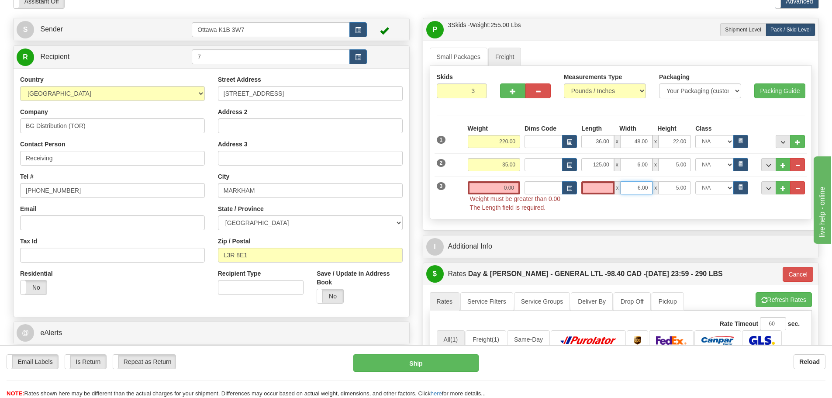
type input "0.00"
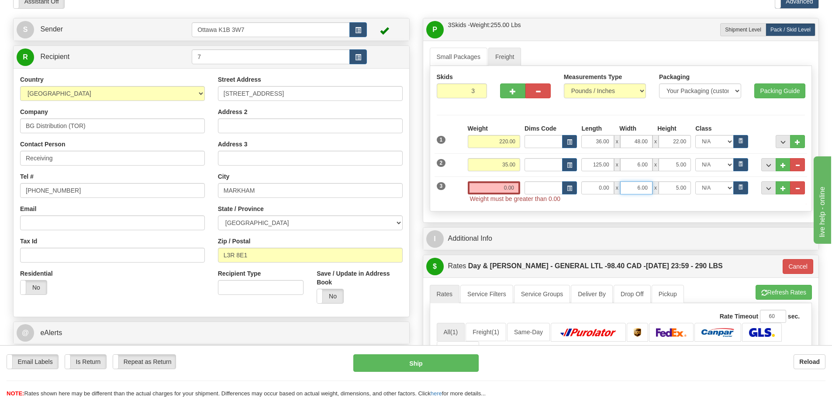
drag, startPoint x: 626, startPoint y: 189, endPoint x: 709, endPoint y: 192, distance: 82.6
click at [730, 194] on div "0.00 x 6.00 x 5.00 N/A 50.0 55.0 60.0 65.0 70.0 85.0 92.5 100.0 125.0 175.0 250…" at bounding box center [664, 187] width 171 height 13
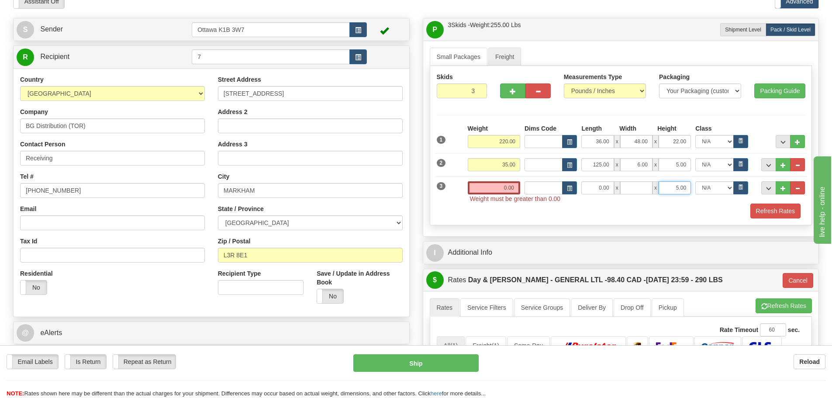
type input "0.00"
drag, startPoint x: 669, startPoint y: 189, endPoint x: 753, endPoint y: 203, distance: 85.0
click at [753, 203] on div "1 Weight 220.00 Dims Code Length" at bounding box center [621, 171] width 369 height 94
type input "0.00"
click at [492, 185] on input "0.00" at bounding box center [494, 187] width 52 height 13
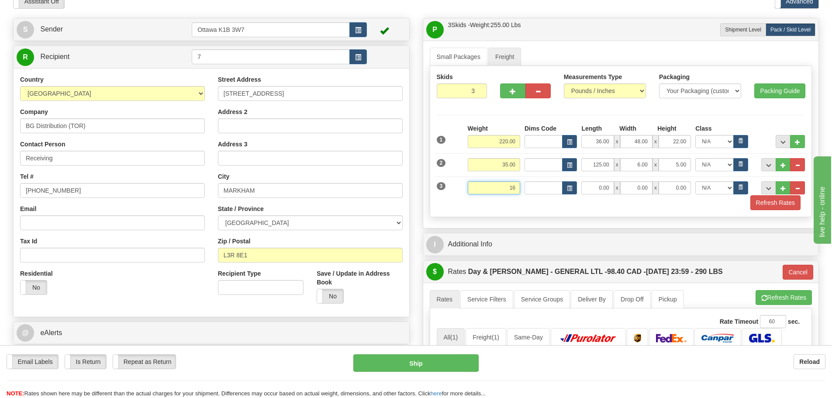
type input "16"
type input "GL"
type input "16.00"
click at [601, 190] on input "0.00" at bounding box center [597, 187] width 32 height 13
type input "73.00"
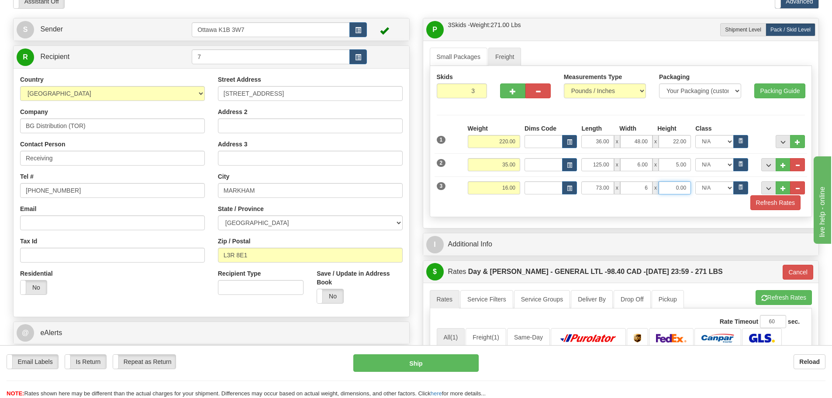
type input "6.00"
type input "2.00"
click at [762, 209] on button "Refresh Rates" at bounding box center [775, 202] width 50 height 15
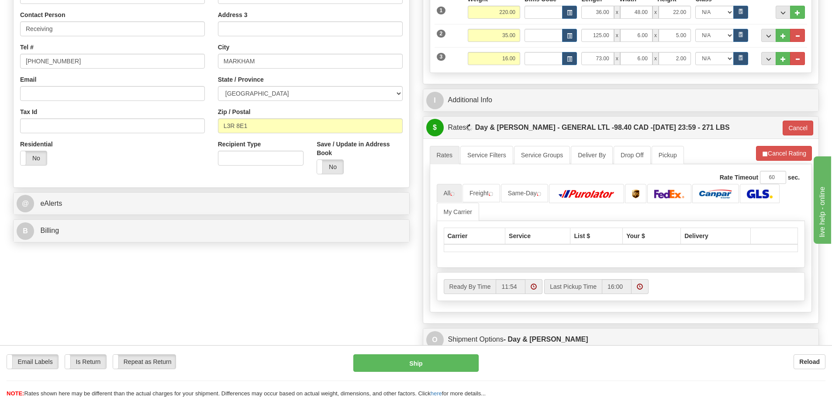
scroll to position [175, 0]
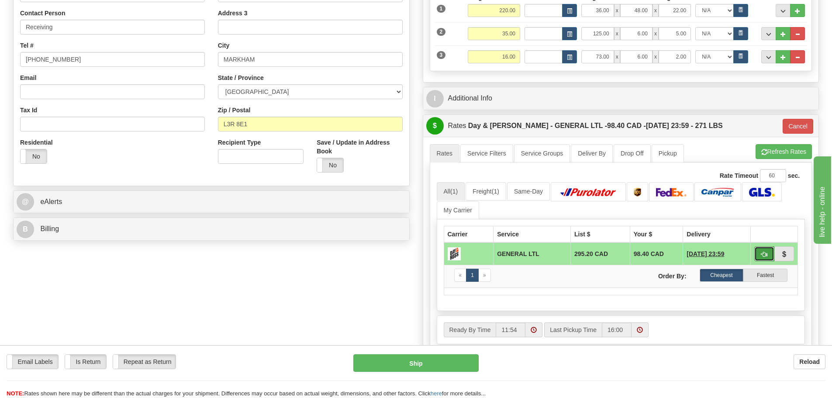
click at [765, 255] on span "button" at bounding box center [764, 255] width 6 height 6
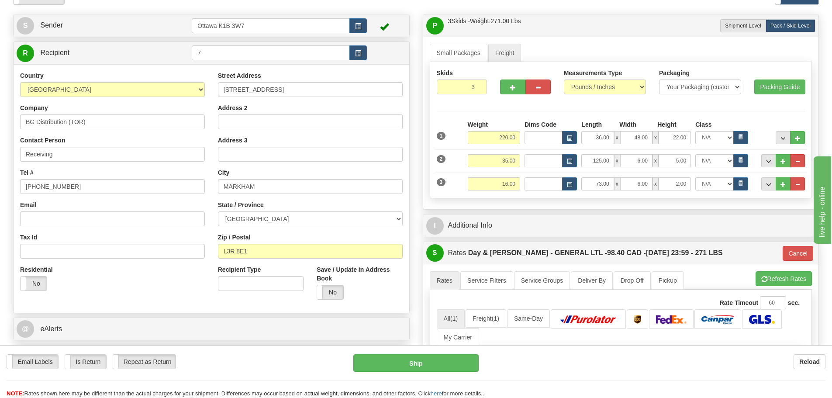
scroll to position [44, 0]
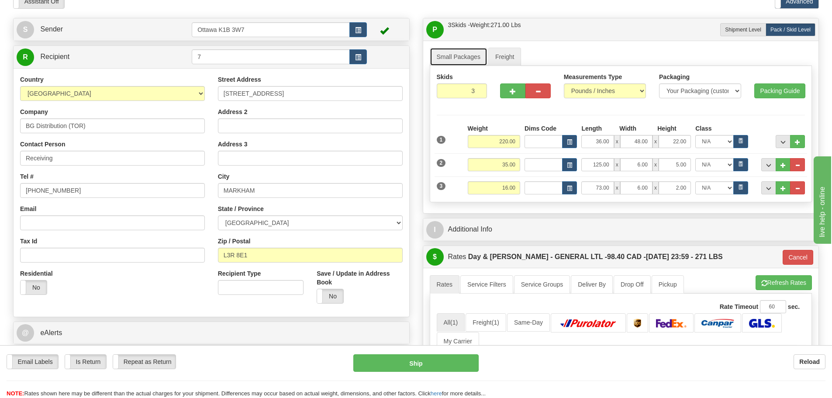
click at [456, 58] on link "Small Packages" at bounding box center [459, 57] width 58 height 18
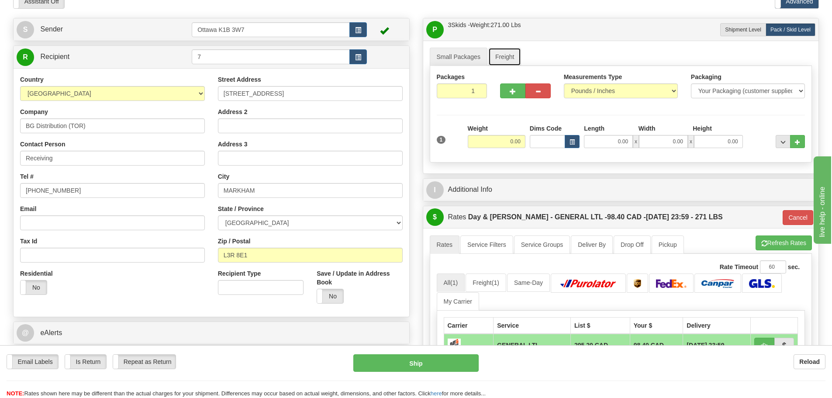
click at [505, 52] on link "Freight" at bounding box center [504, 57] width 33 height 18
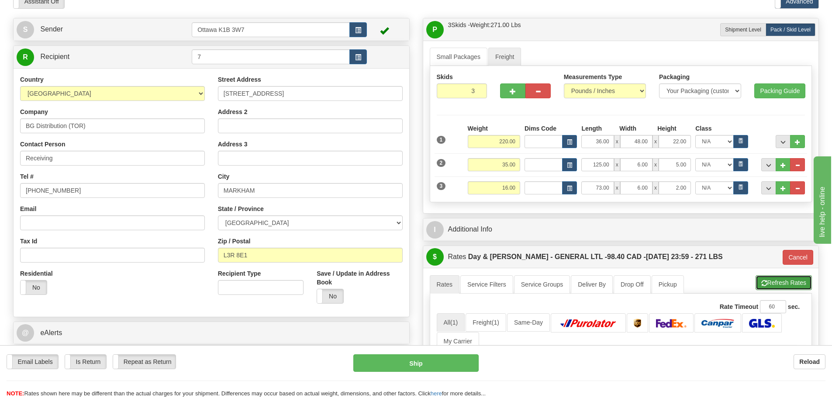
click at [766, 279] on button "Refresh Rates" at bounding box center [783, 282] width 56 height 15
type input "GL"
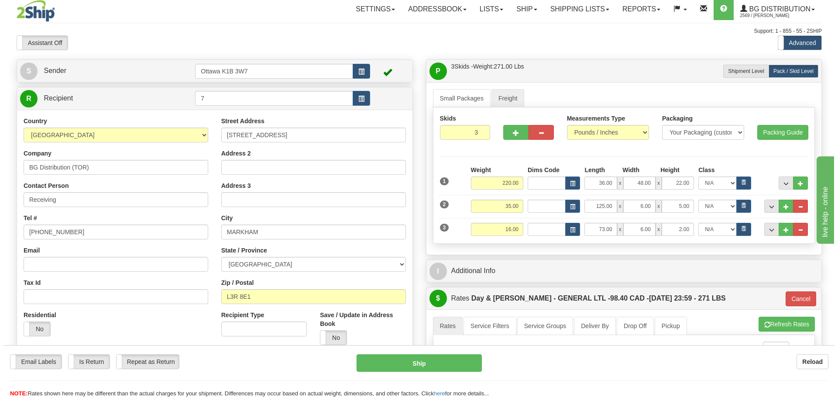
scroll to position [0, 0]
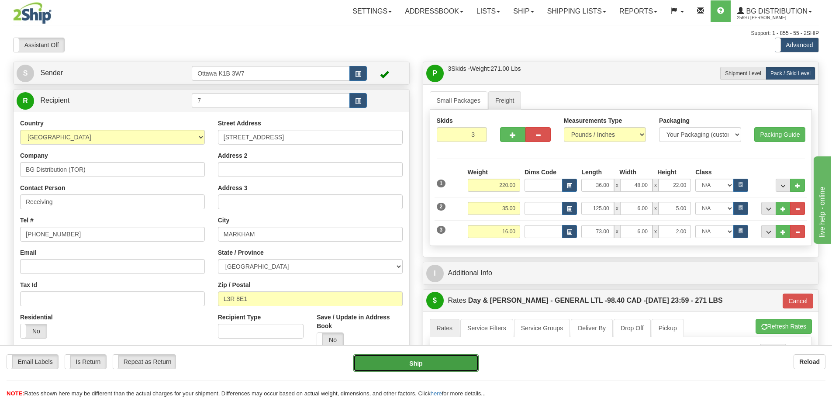
click at [429, 357] on button "Ship" at bounding box center [415, 362] width 125 height 17
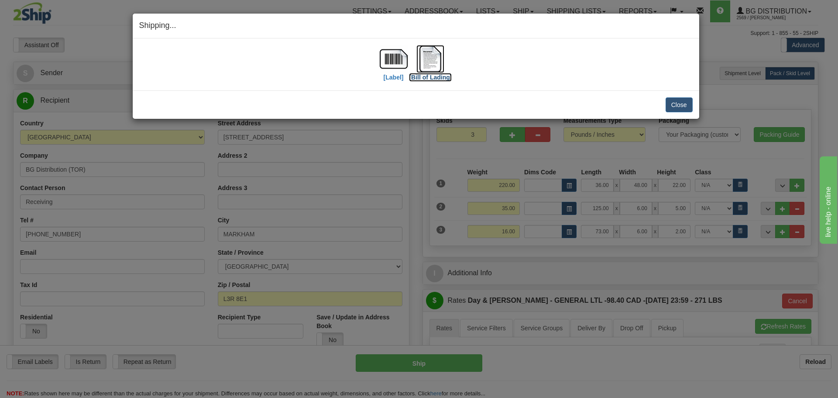
click at [428, 58] on img at bounding box center [431, 59] width 28 height 28
click at [401, 61] on img at bounding box center [394, 59] width 28 height 28
click at [685, 107] on button "Close" at bounding box center [679, 104] width 27 height 15
